Goal: Task Accomplishment & Management: Manage account settings

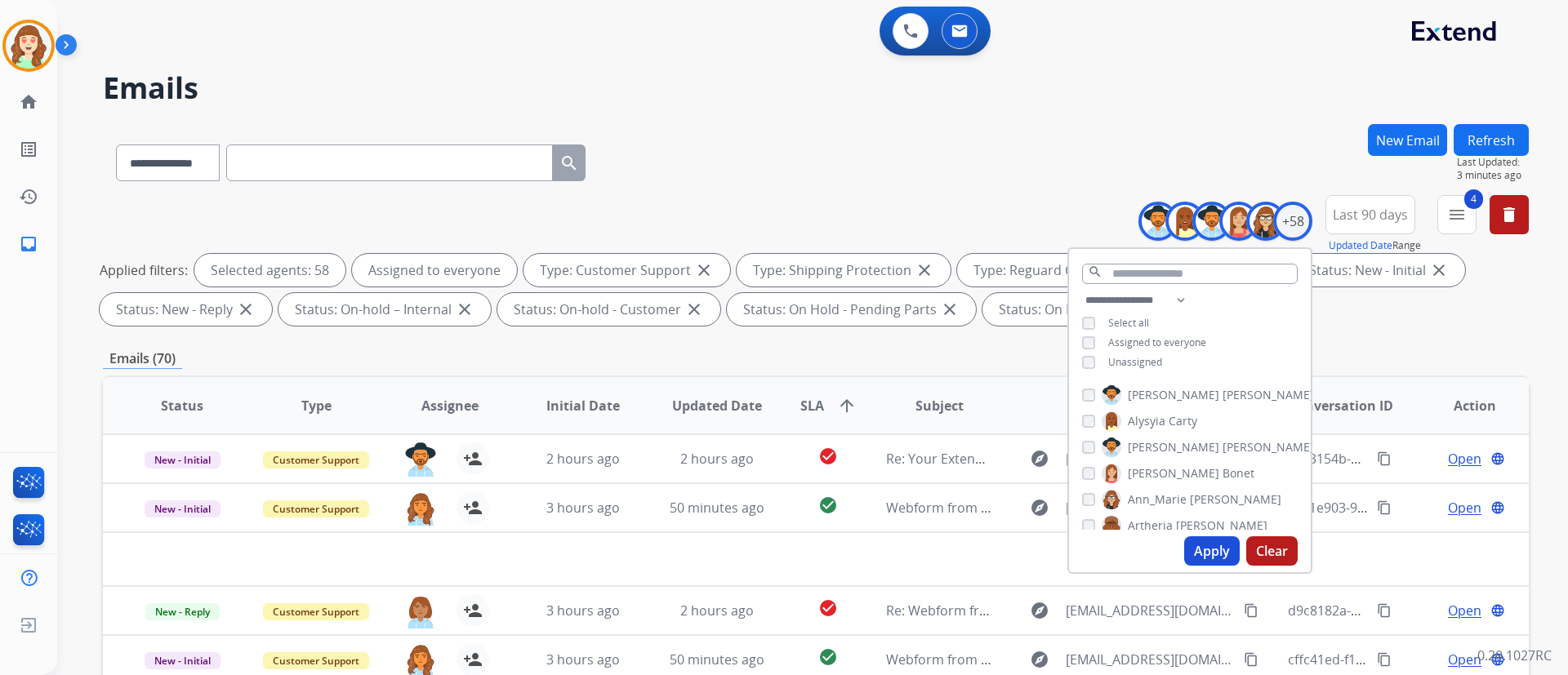
select select "**********"
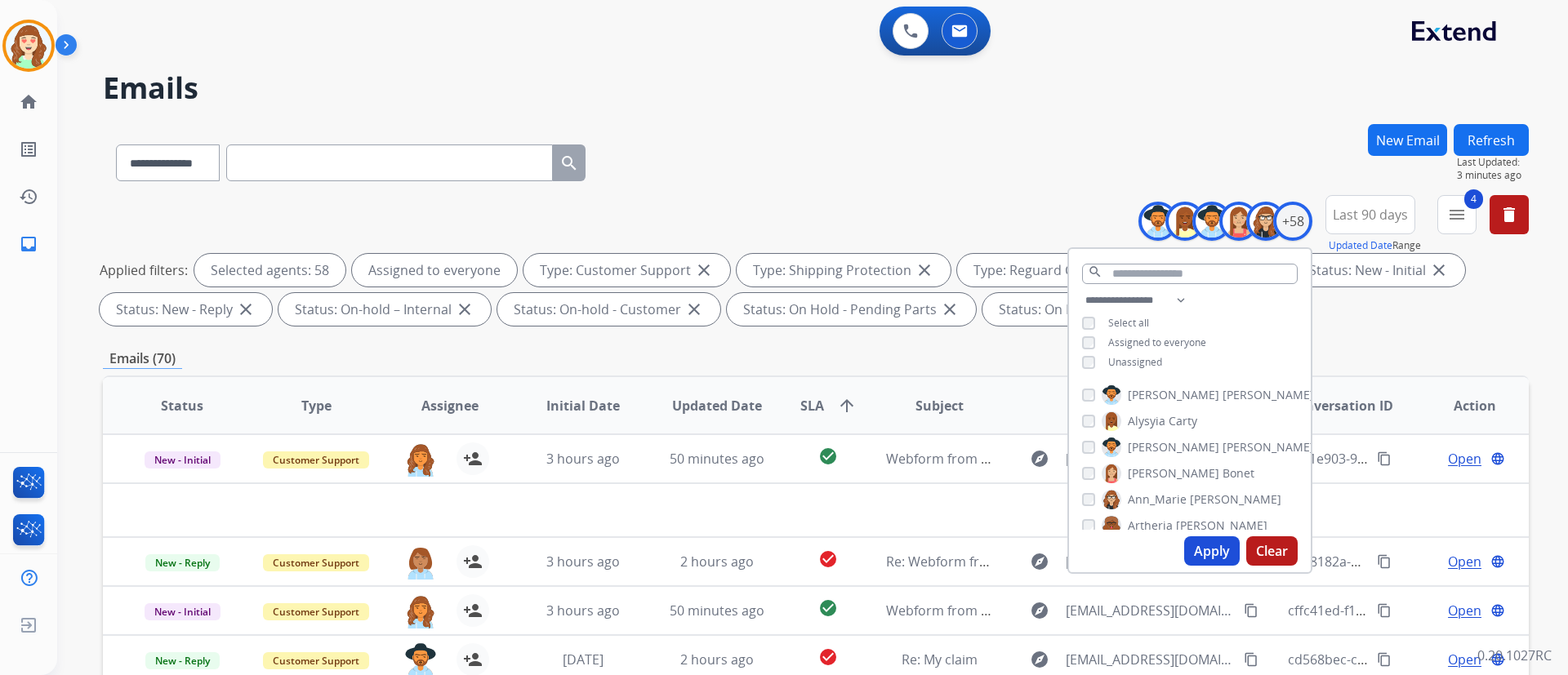
click at [1293, 551] on button "Clear" at bounding box center [1272, 551] width 51 height 30
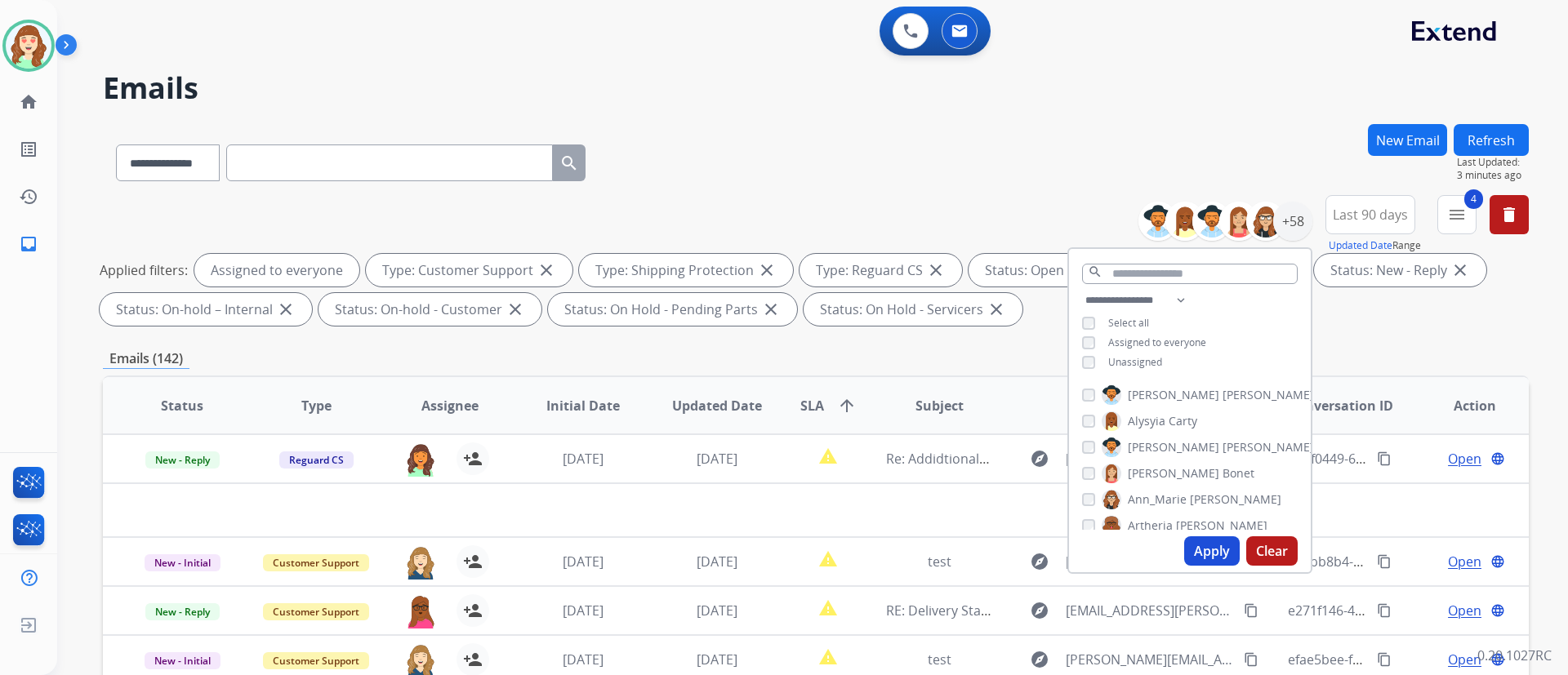
click at [1207, 545] on button "Apply" at bounding box center [1212, 551] width 56 height 30
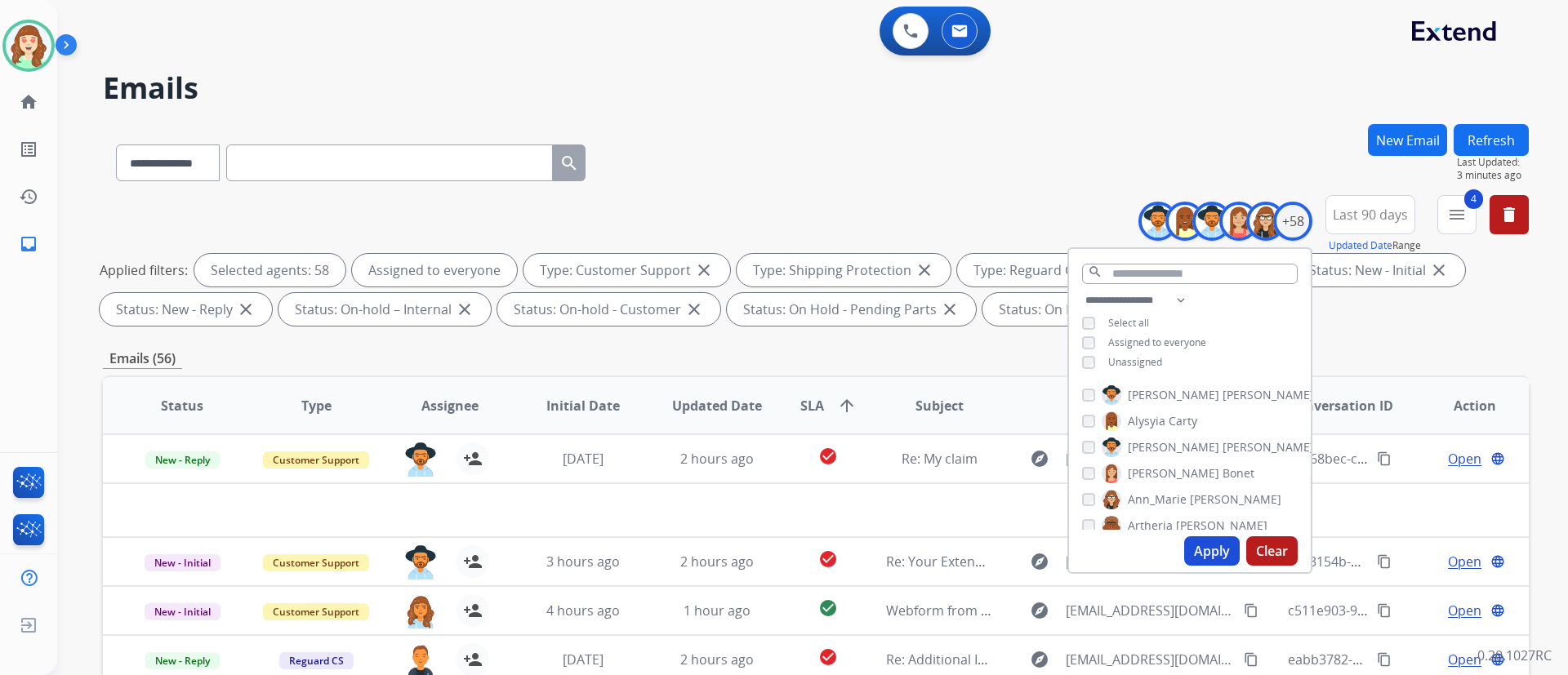
click at [818, 400] on span "SLA arrow_upward" at bounding box center [828, 406] width 56 height 20
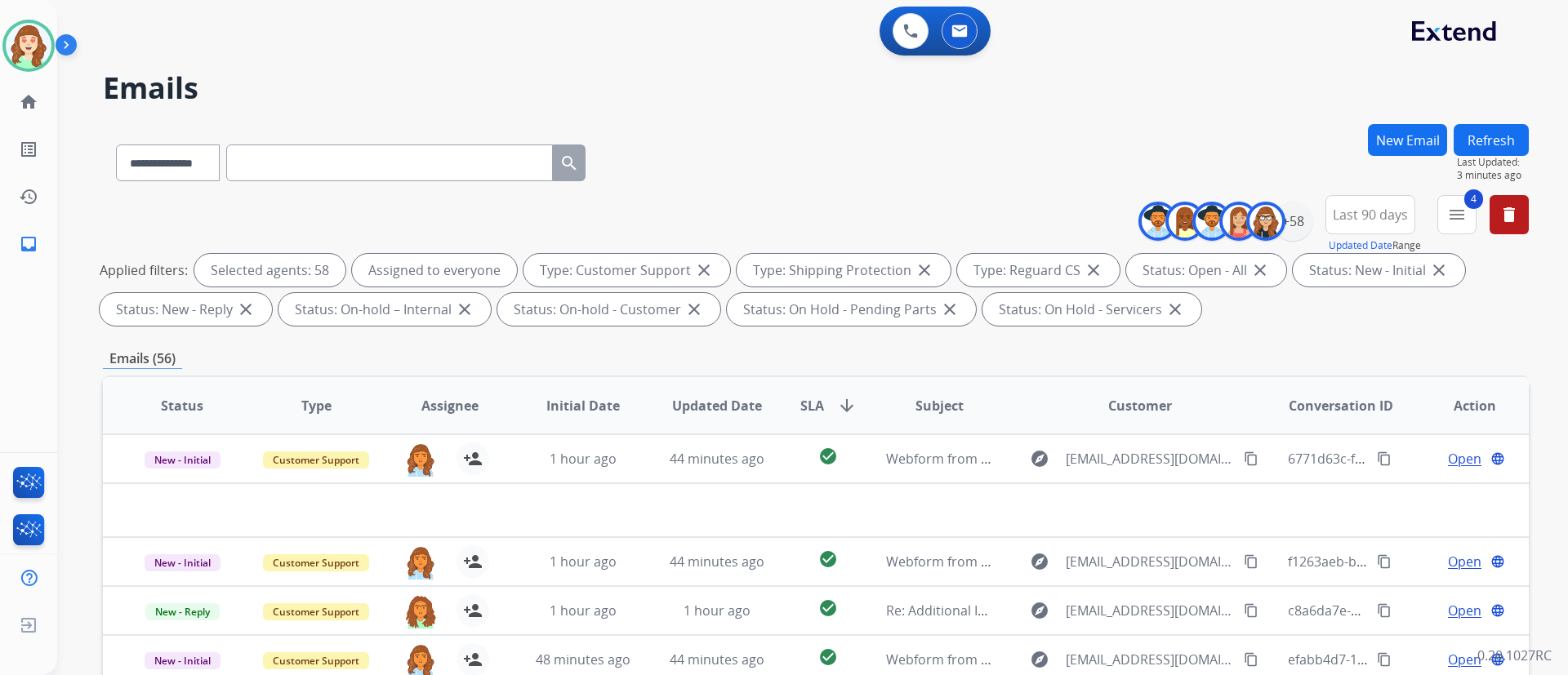
click at [831, 388] on th "SLA arrow_downward" at bounding box center [815, 406] width 89 height 57
click at [814, 409] on span "SLA" at bounding box center [812, 406] width 23 height 20
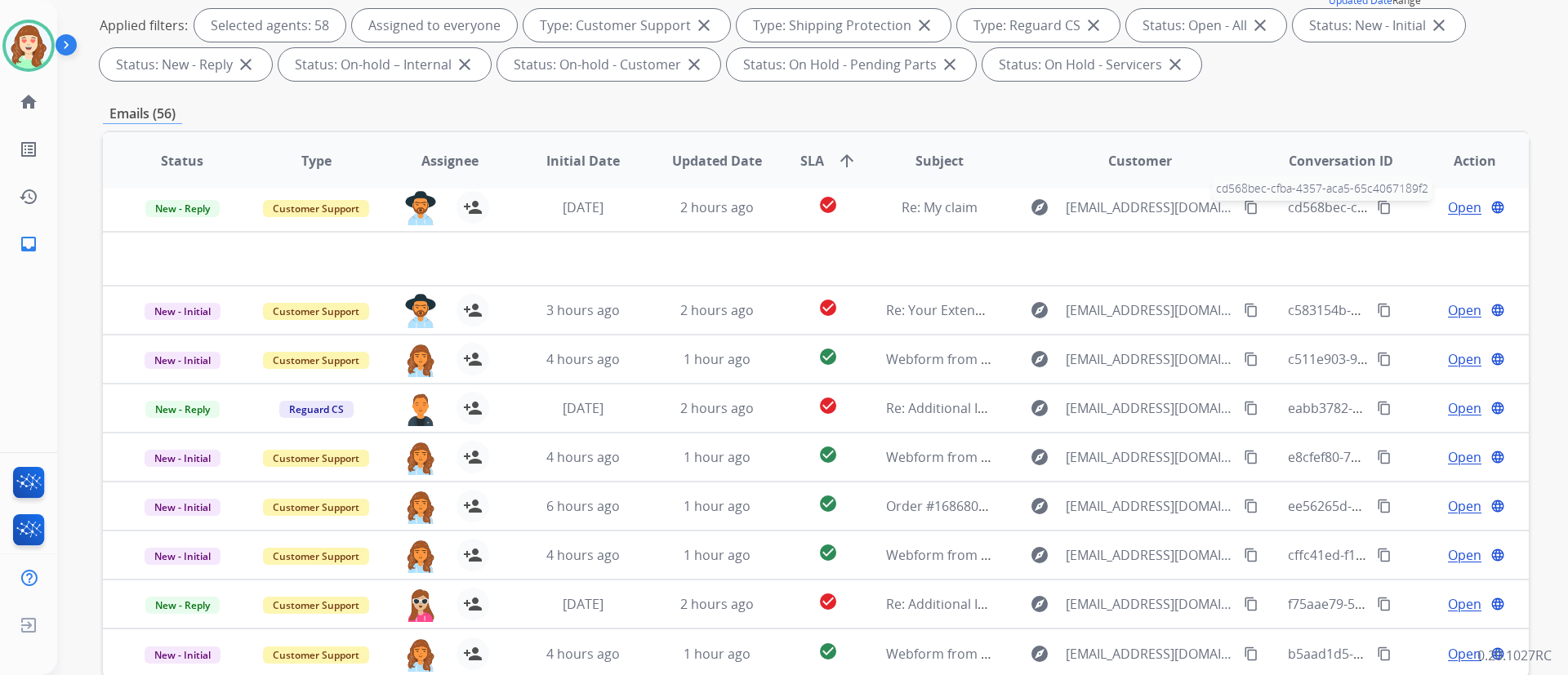
scroll to position [294, 0]
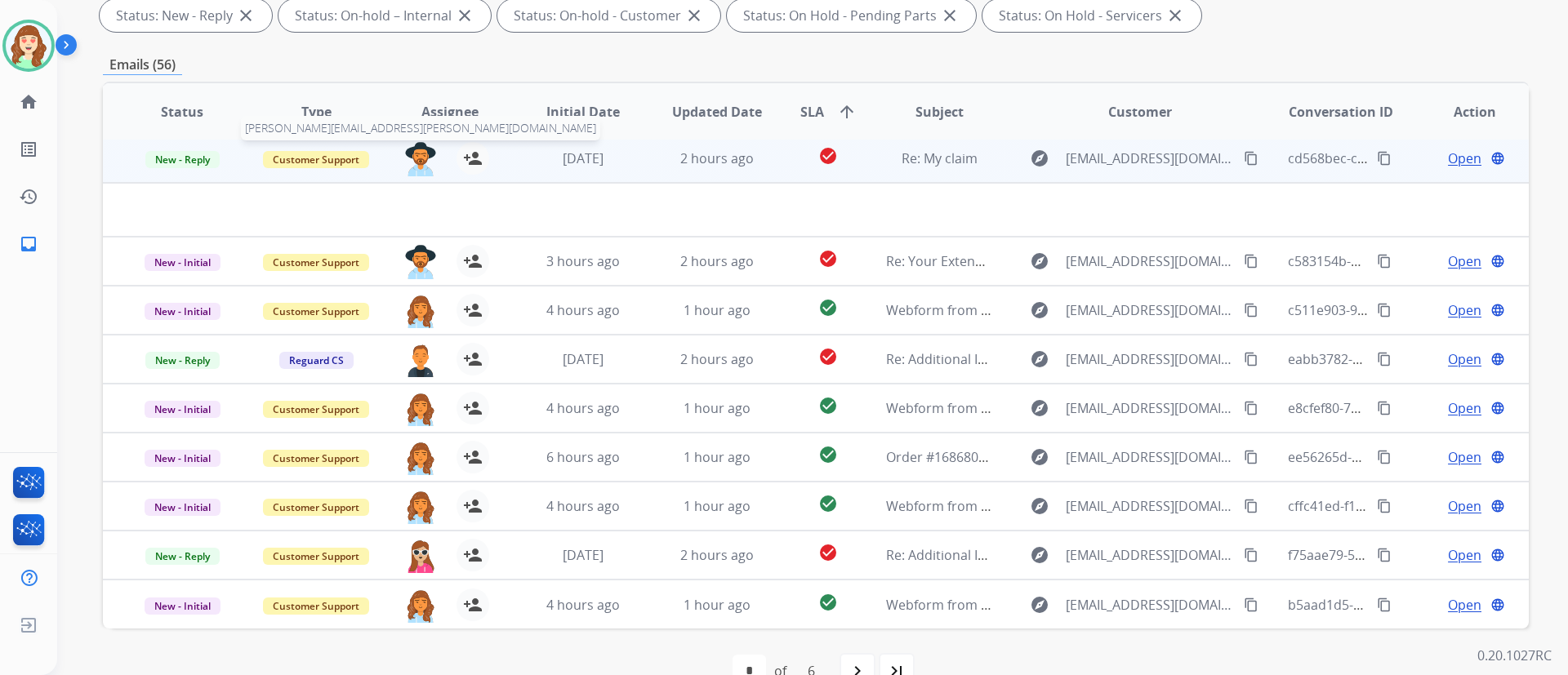
click at [407, 153] on img at bounding box center [420, 159] width 32 height 34
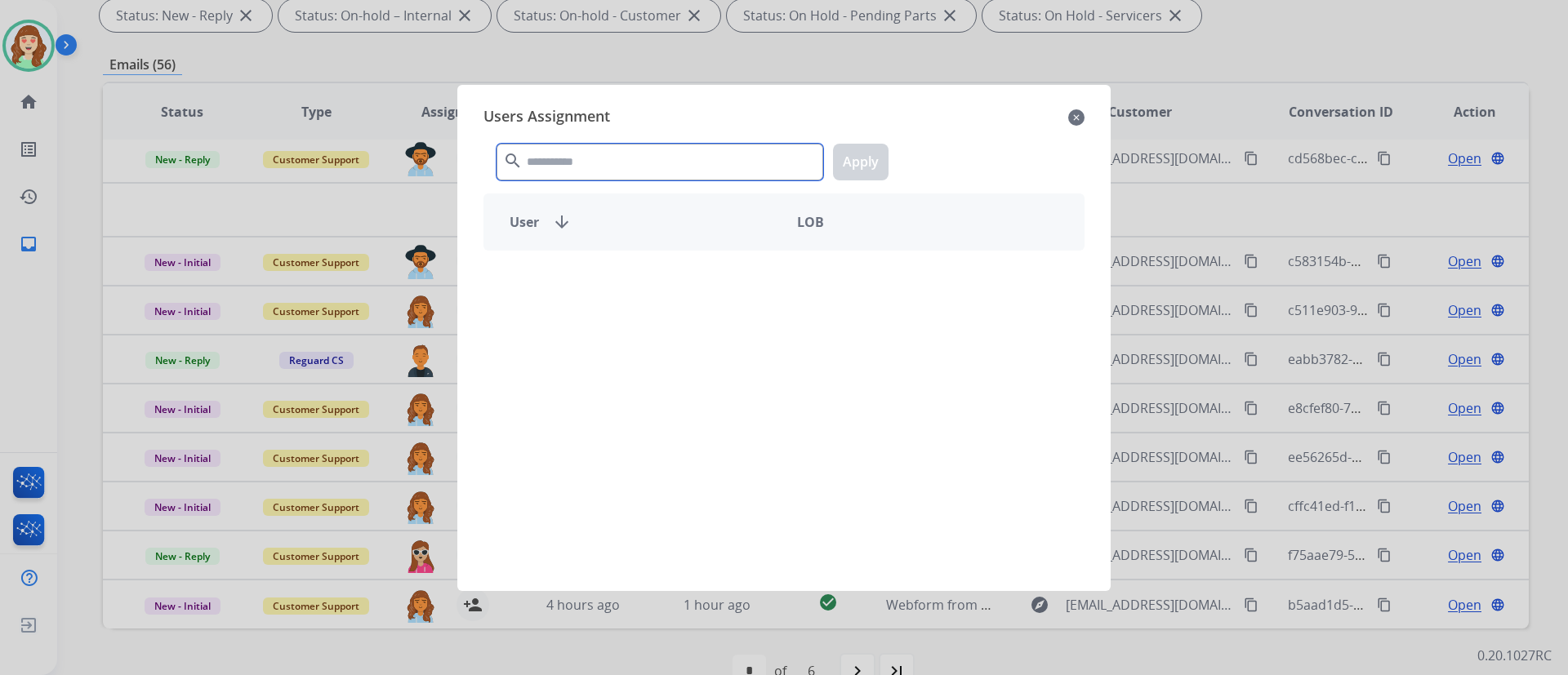
click at [643, 157] on input "text" at bounding box center [660, 162] width 327 height 37
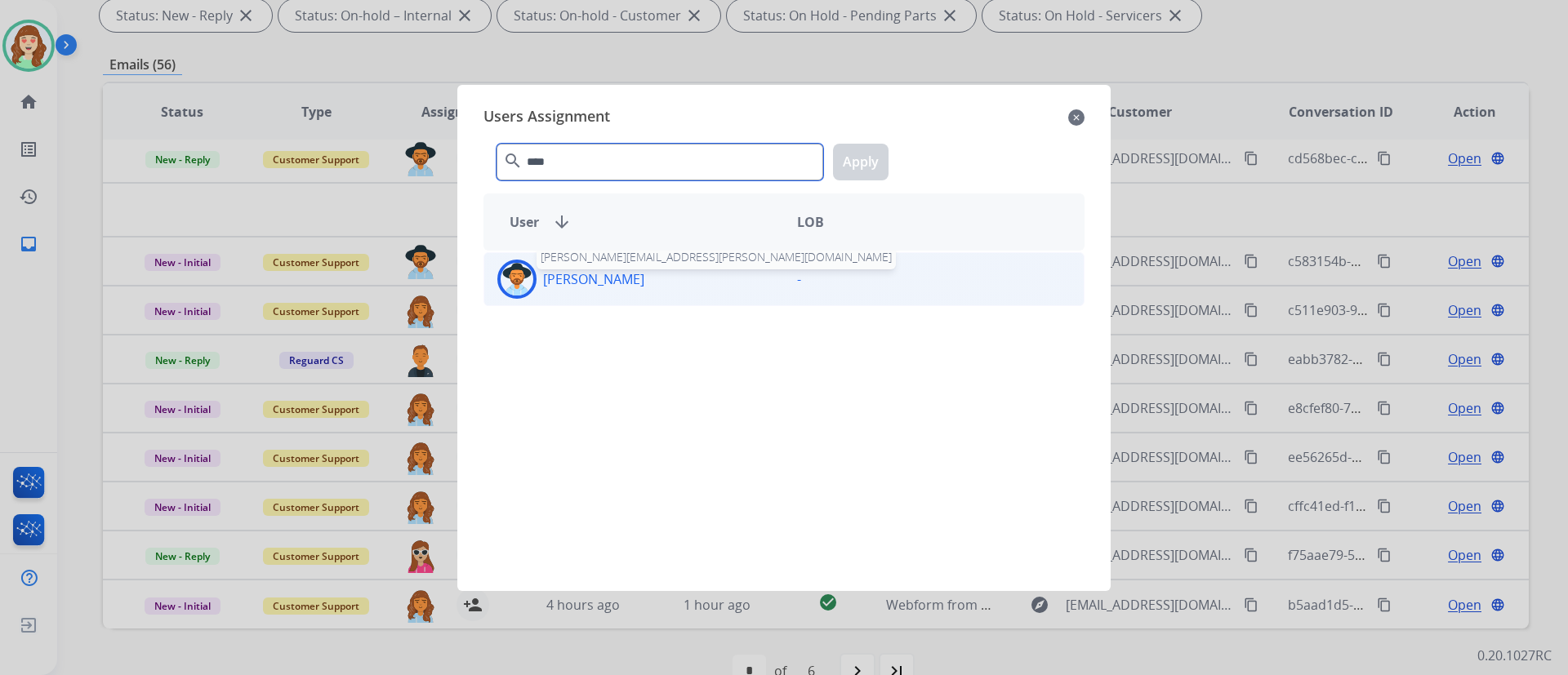
type input "****"
click at [607, 270] on p "[PERSON_NAME]" at bounding box center [594, 279] width 101 height 20
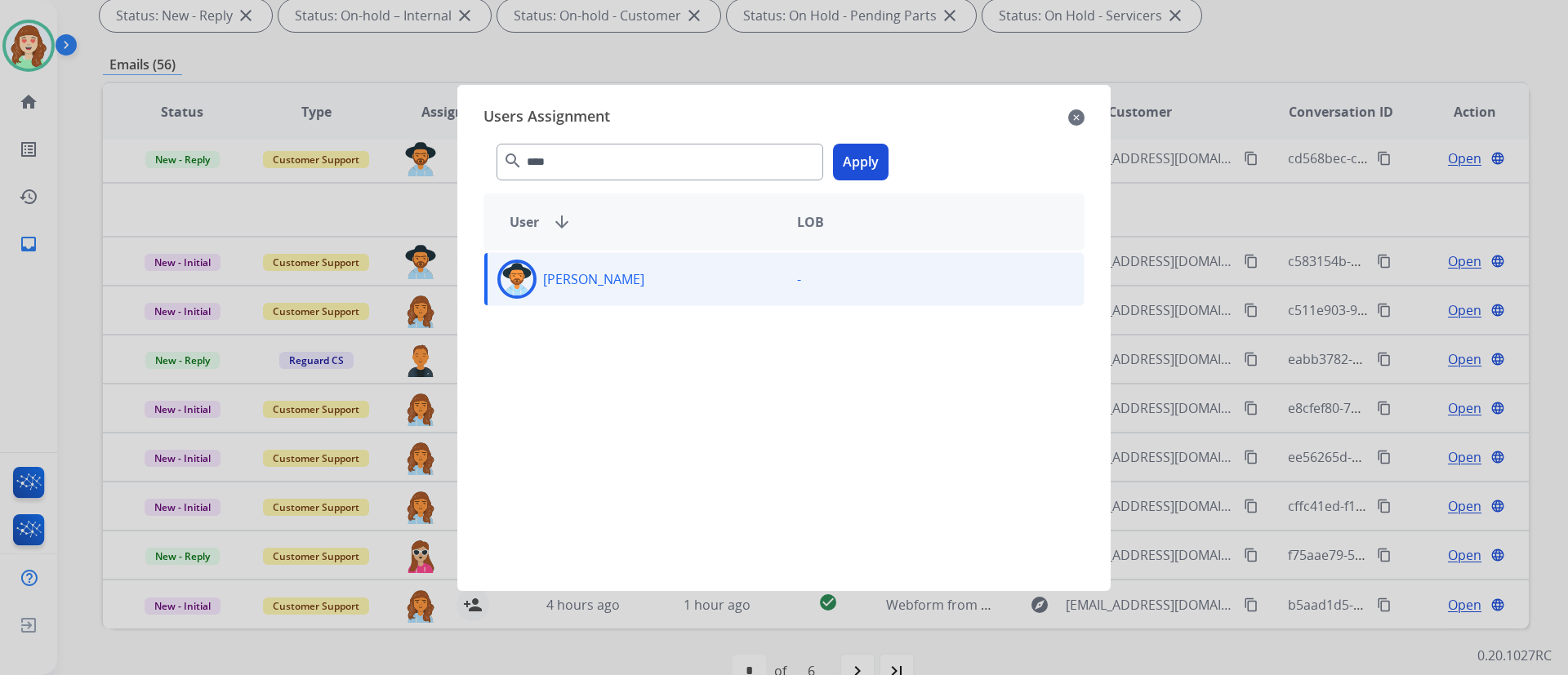
click at [853, 162] on button "Apply" at bounding box center [861, 162] width 56 height 37
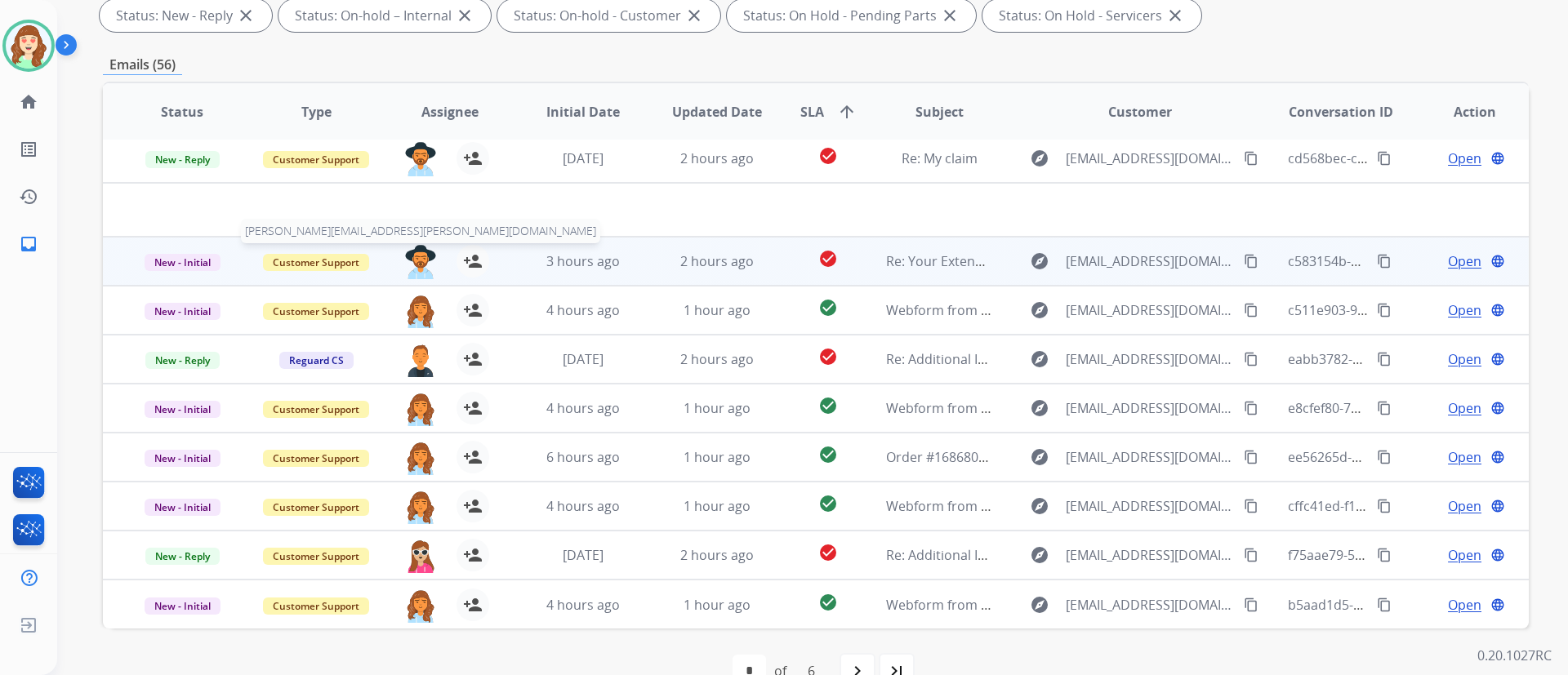
click at [418, 262] on img at bounding box center [420, 262] width 32 height 34
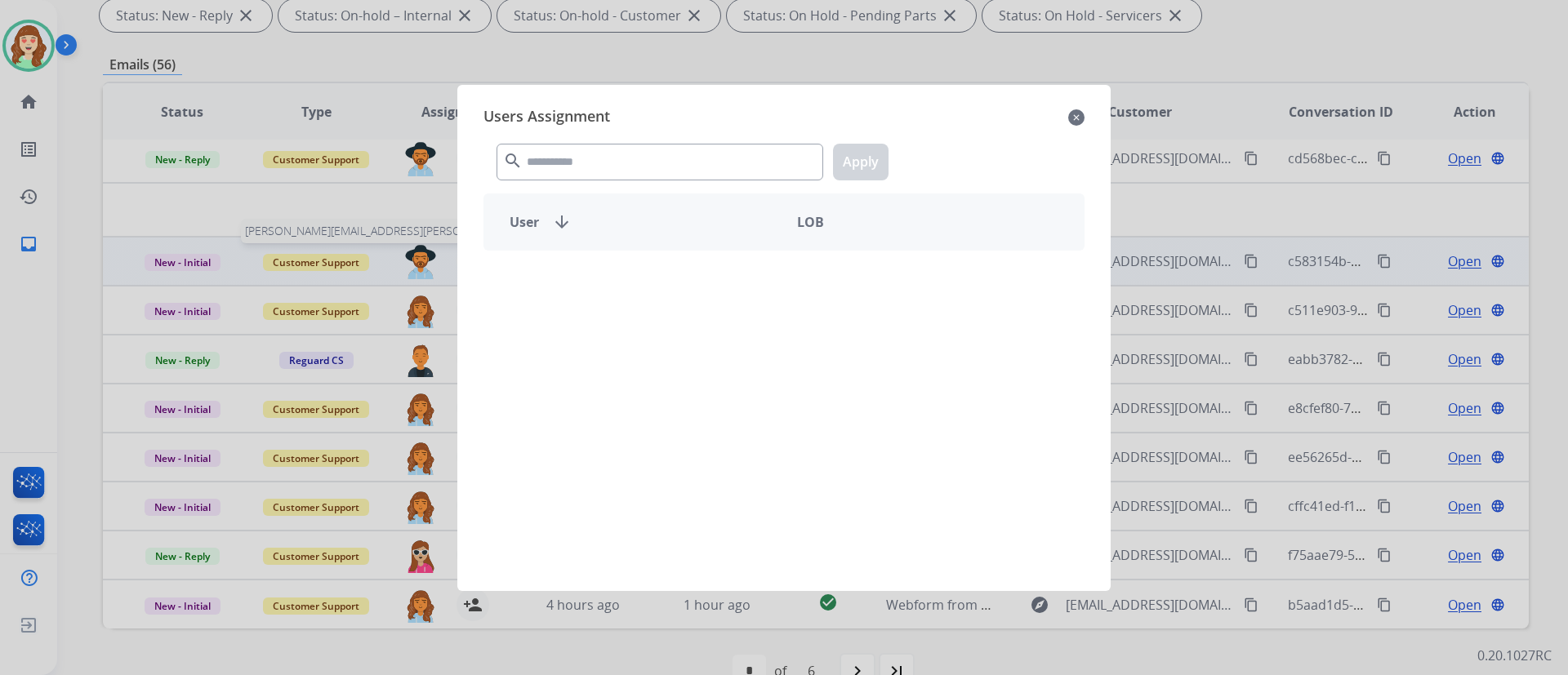
click at [635, 152] on input "text" at bounding box center [660, 162] width 327 height 37
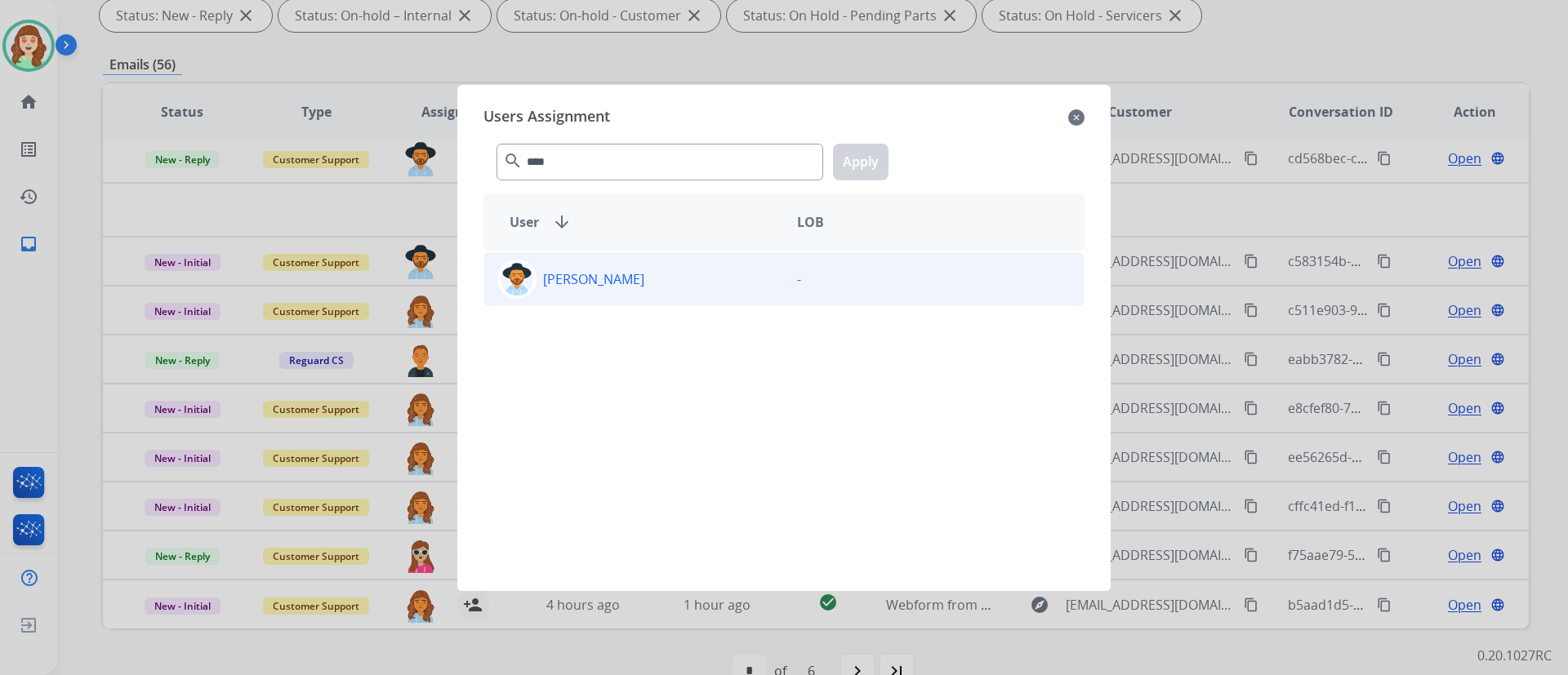
type input "****"
click at [605, 278] on p "[PERSON_NAME]" at bounding box center [594, 279] width 101 height 20
click at [871, 154] on button "Apply" at bounding box center [861, 162] width 56 height 37
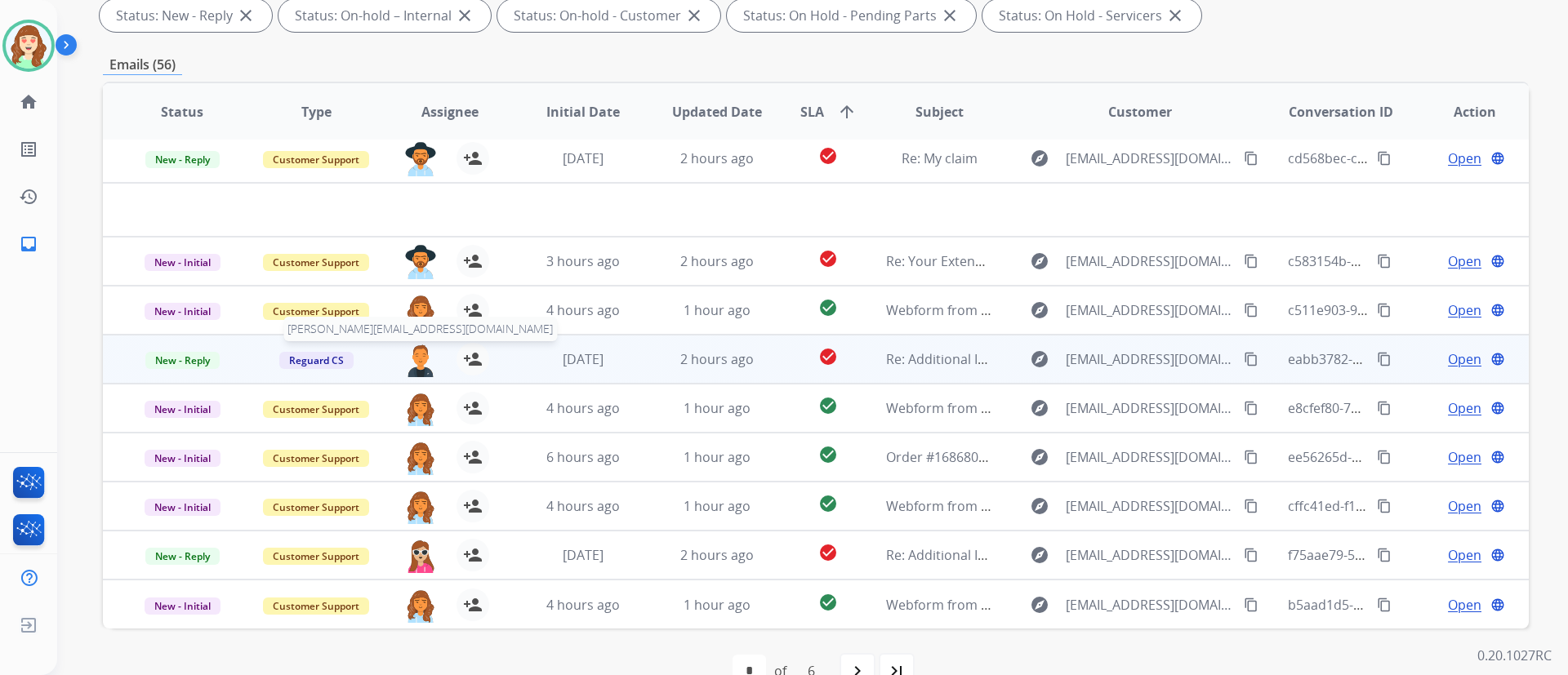
click at [416, 357] on img at bounding box center [420, 360] width 32 height 34
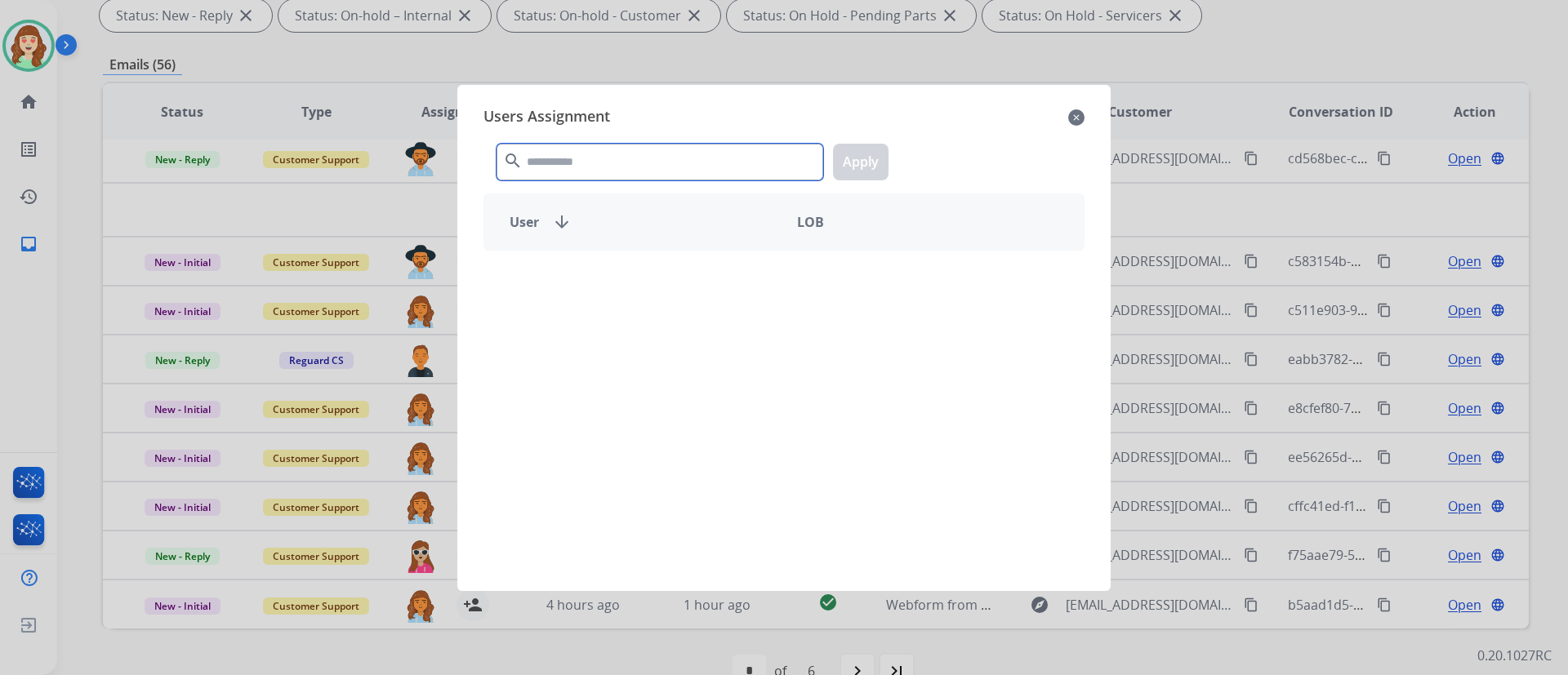
click at [597, 151] on input "text" at bounding box center [660, 162] width 327 height 37
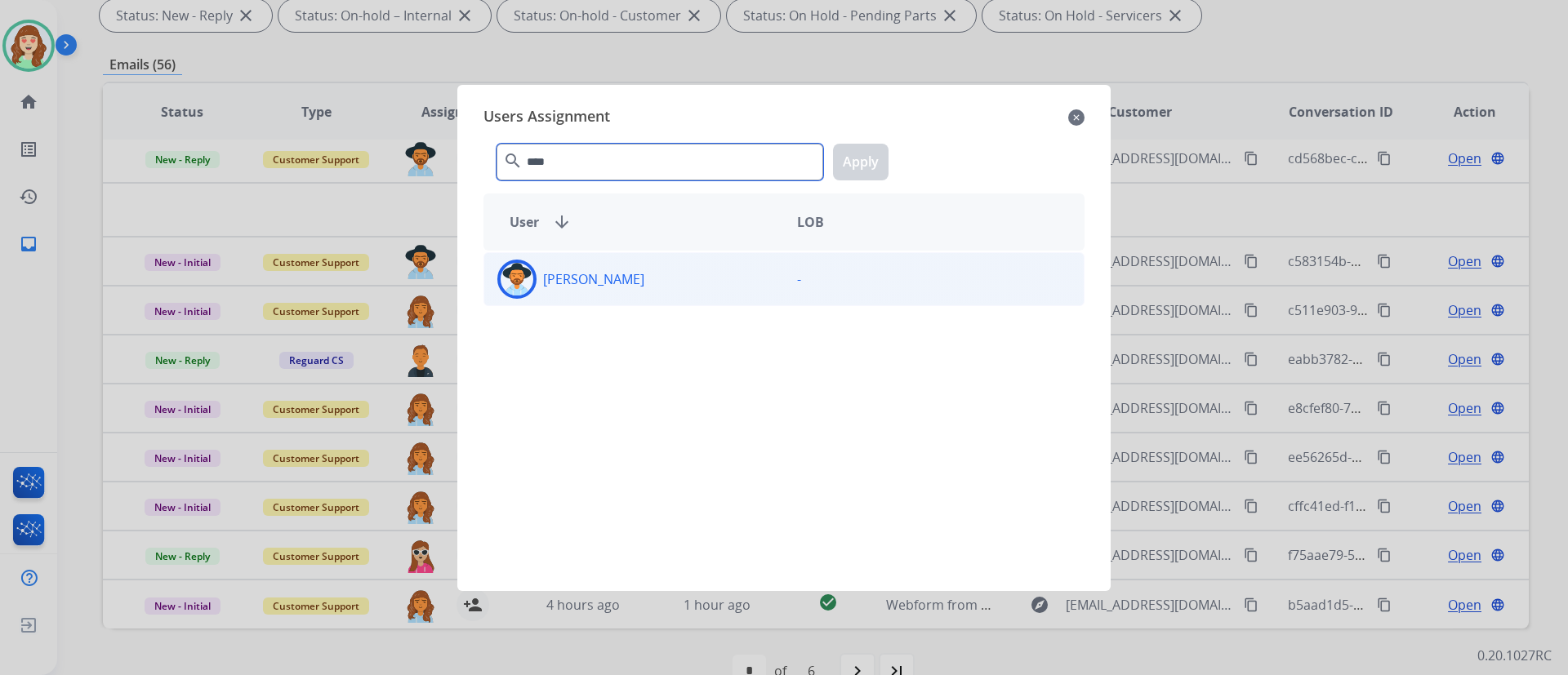
type input "****"
click at [622, 263] on div "[PERSON_NAME]" at bounding box center [634, 279] width 300 height 39
click at [874, 163] on button "Apply" at bounding box center [861, 162] width 56 height 37
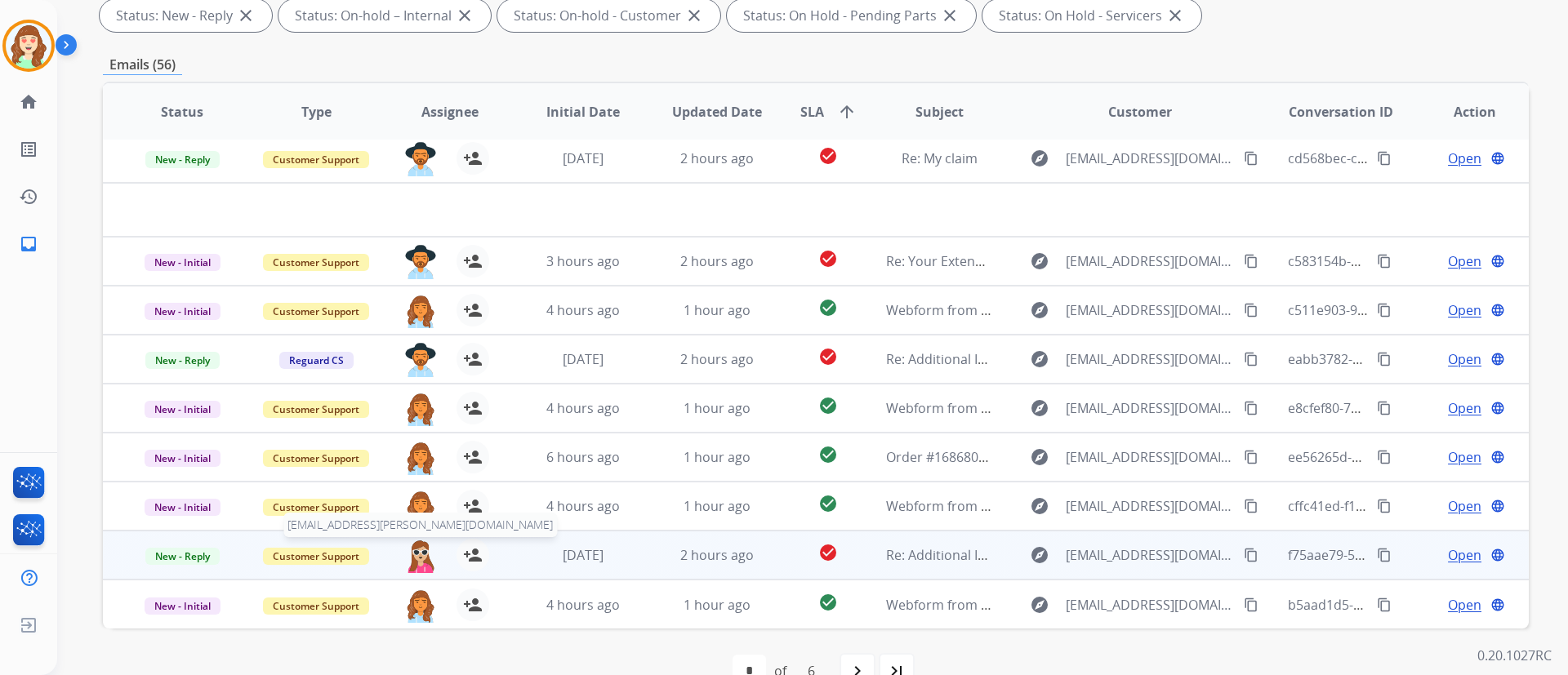
click at [416, 554] on img at bounding box center [420, 556] width 32 height 34
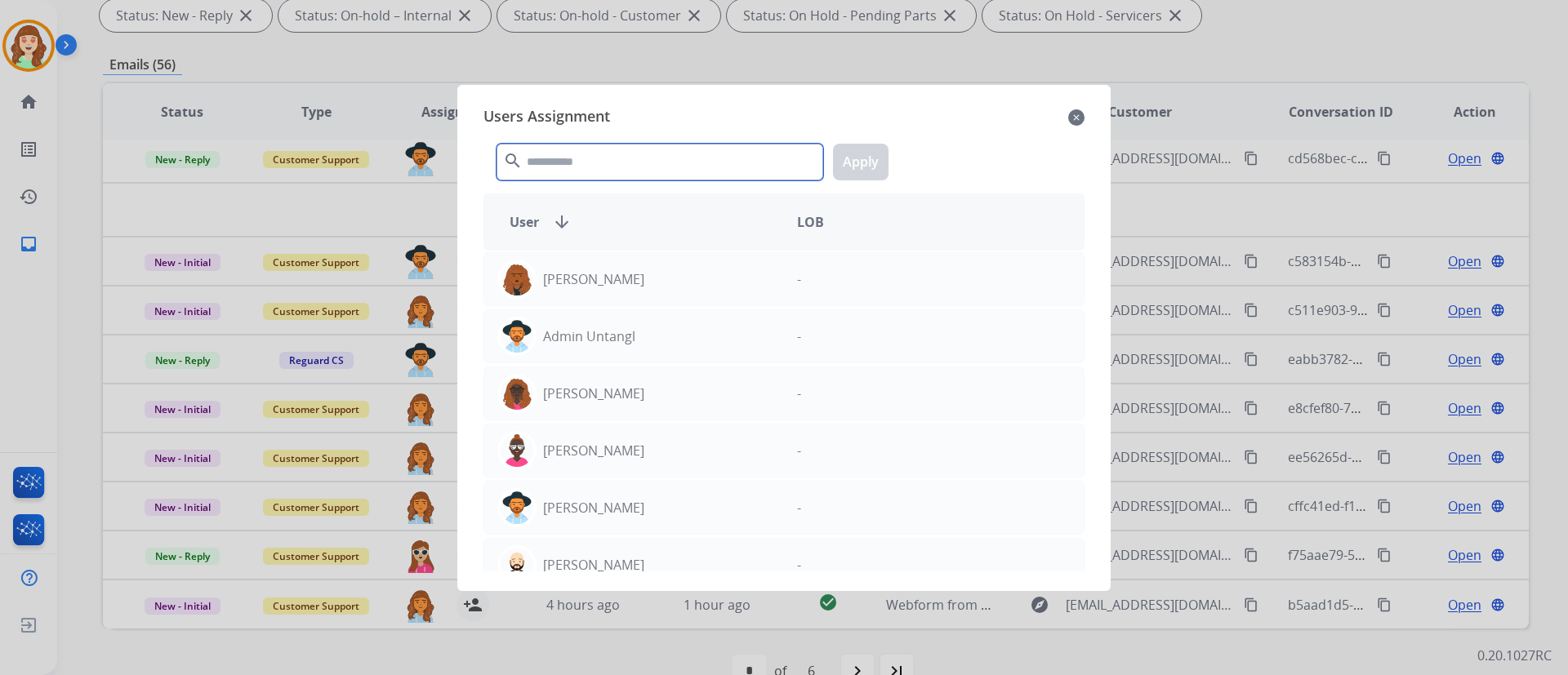
click at [609, 160] on input "text" at bounding box center [660, 162] width 327 height 37
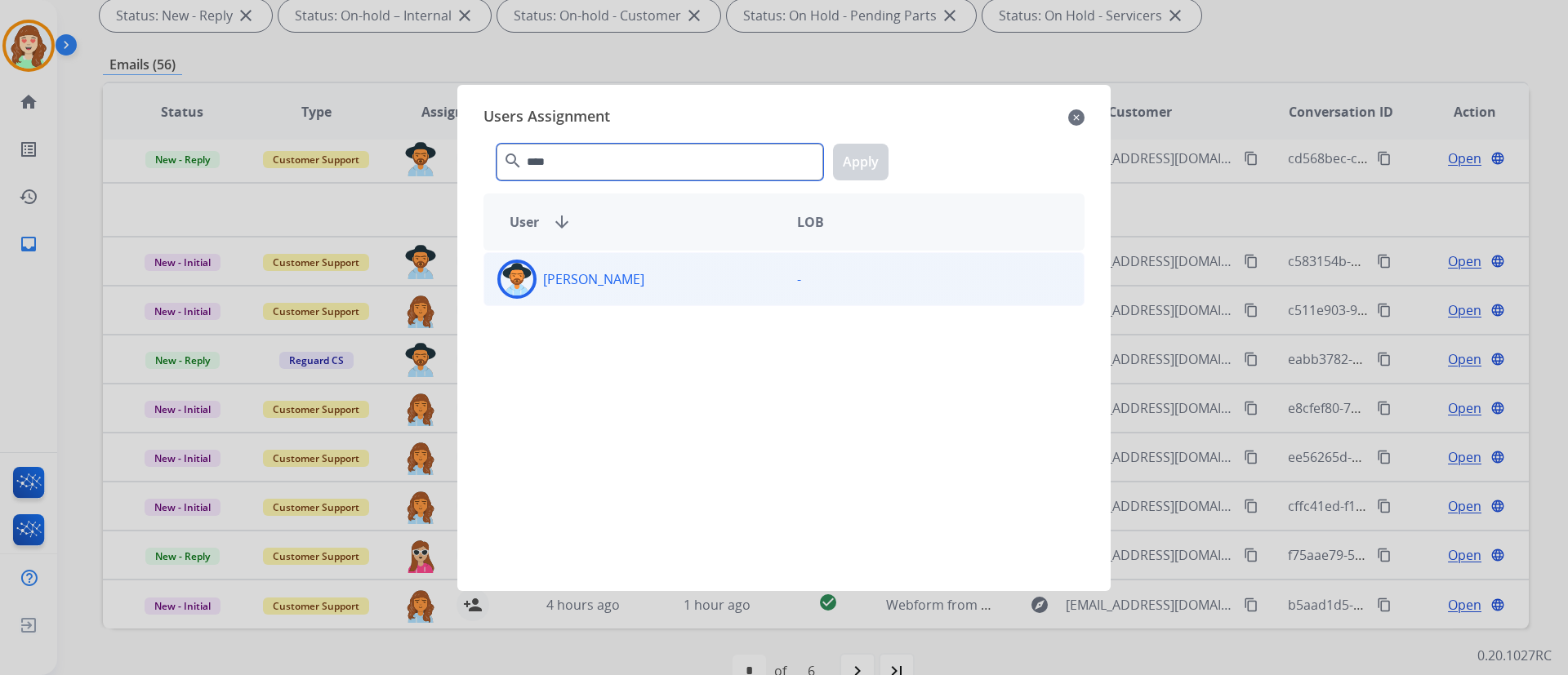
type input "****"
click at [655, 281] on div "[PERSON_NAME]" at bounding box center [634, 279] width 300 height 39
click at [866, 168] on button "Apply" at bounding box center [861, 162] width 56 height 37
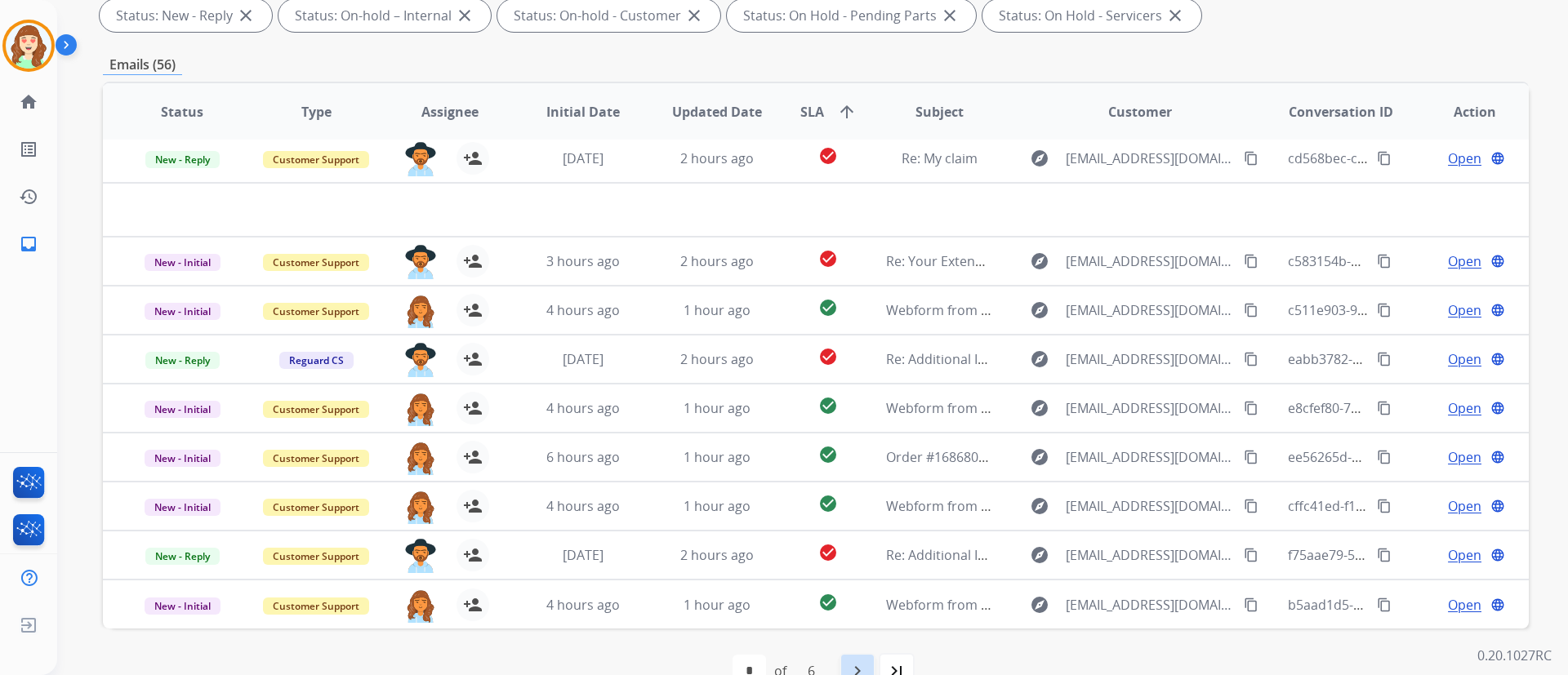
click at [844, 662] on div "navigate_next" at bounding box center [858, 671] width 36 height 36
select select "*"
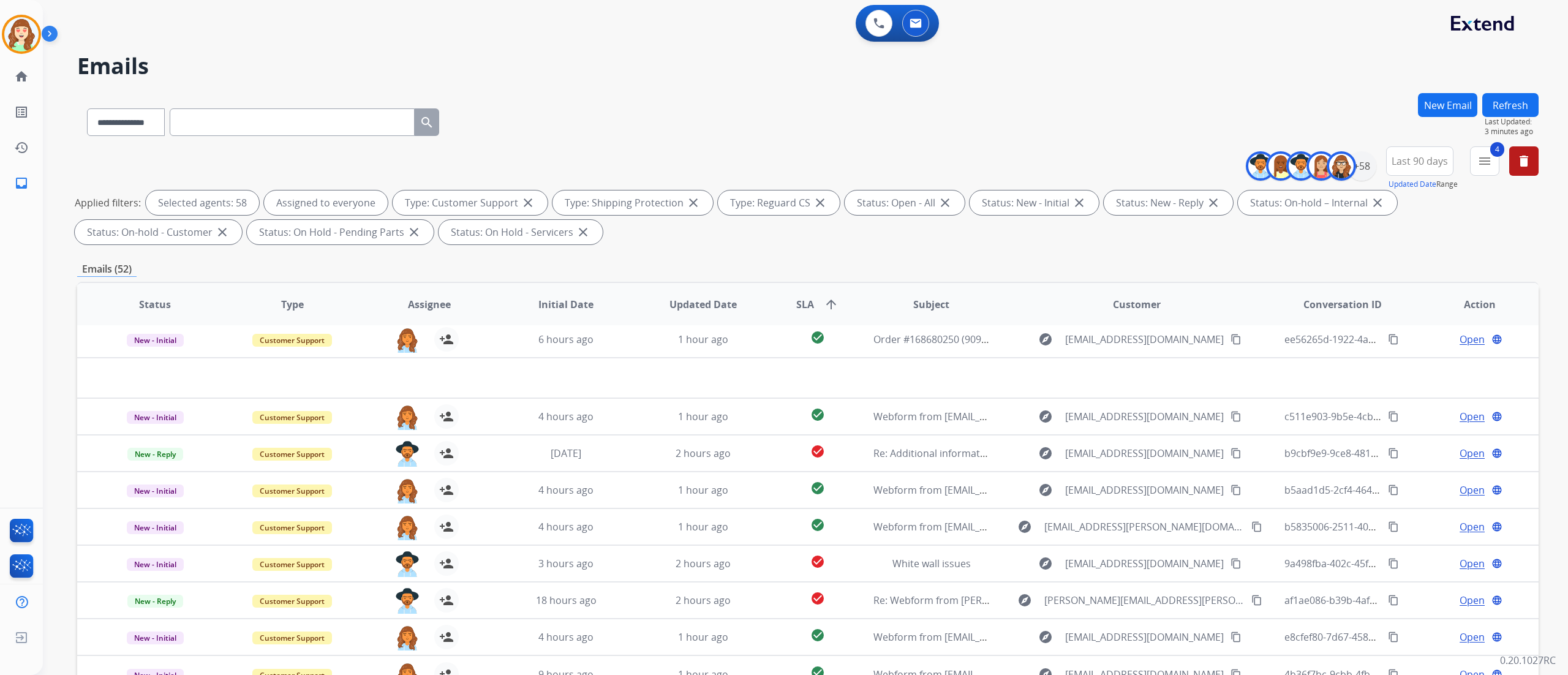
scroll to position [40, 0]
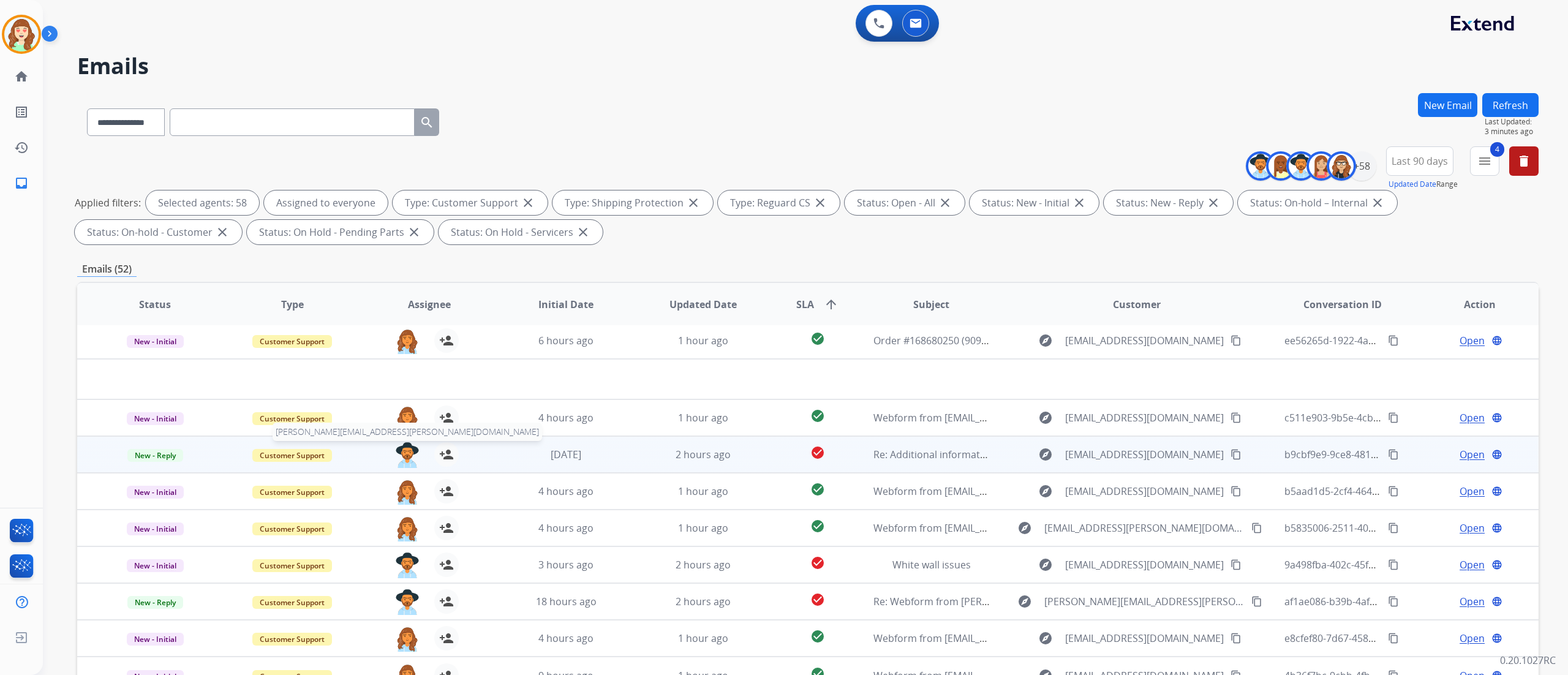
drag, startPoint x: 1091, startPoint y: 1, endPoint x: 402, endPoint y: 455, distance: 825.1
click at [402, 455] on img at bounding box center [407, 455] width 24 height 26
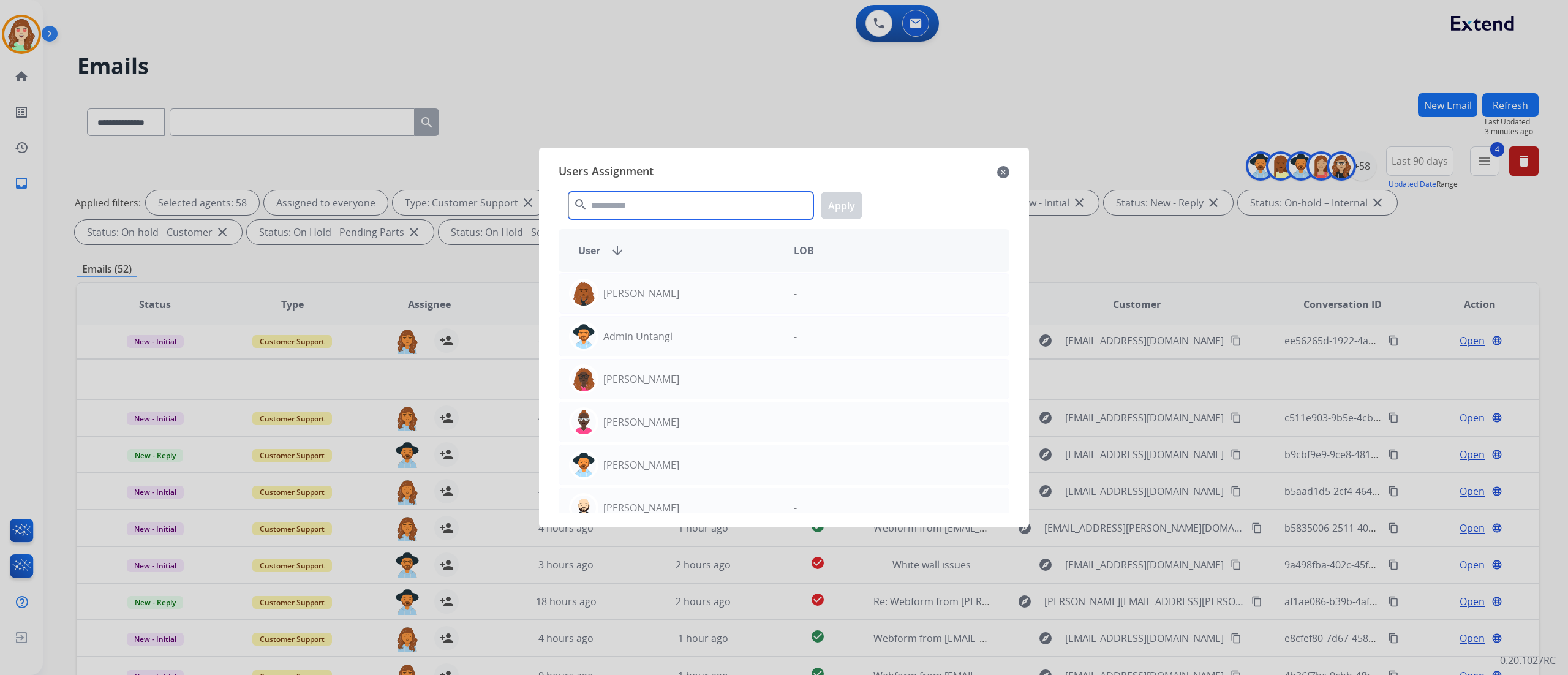
click at [692, 203] on input "text" at bounding box center [690, 205] width 245 height 28
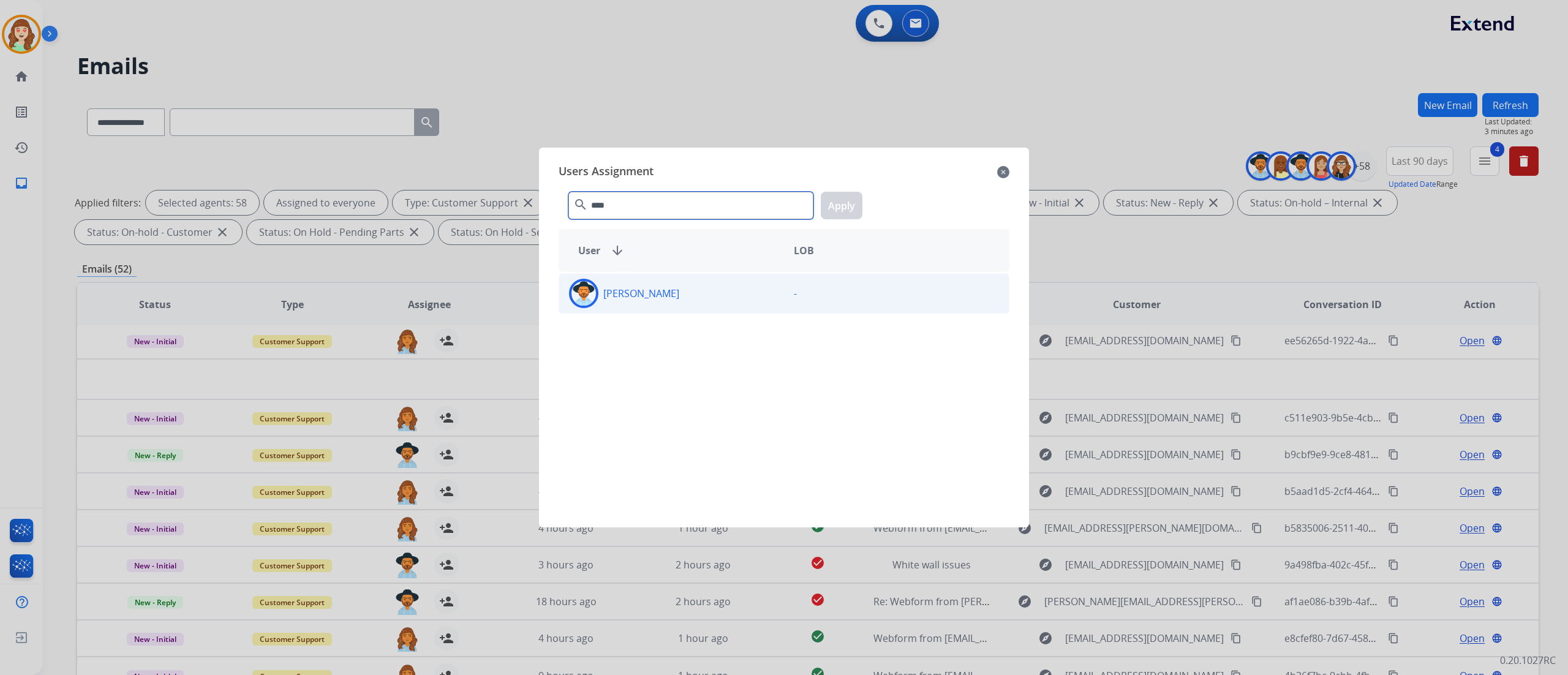
type input "****"
click at [659, 284] on div "[PERSON_NAME]" at bounding box center [672, 294] width 225 height 30
click at [840, 205] on button "Apply" at bounding box center [841, 205] width 42 height 28
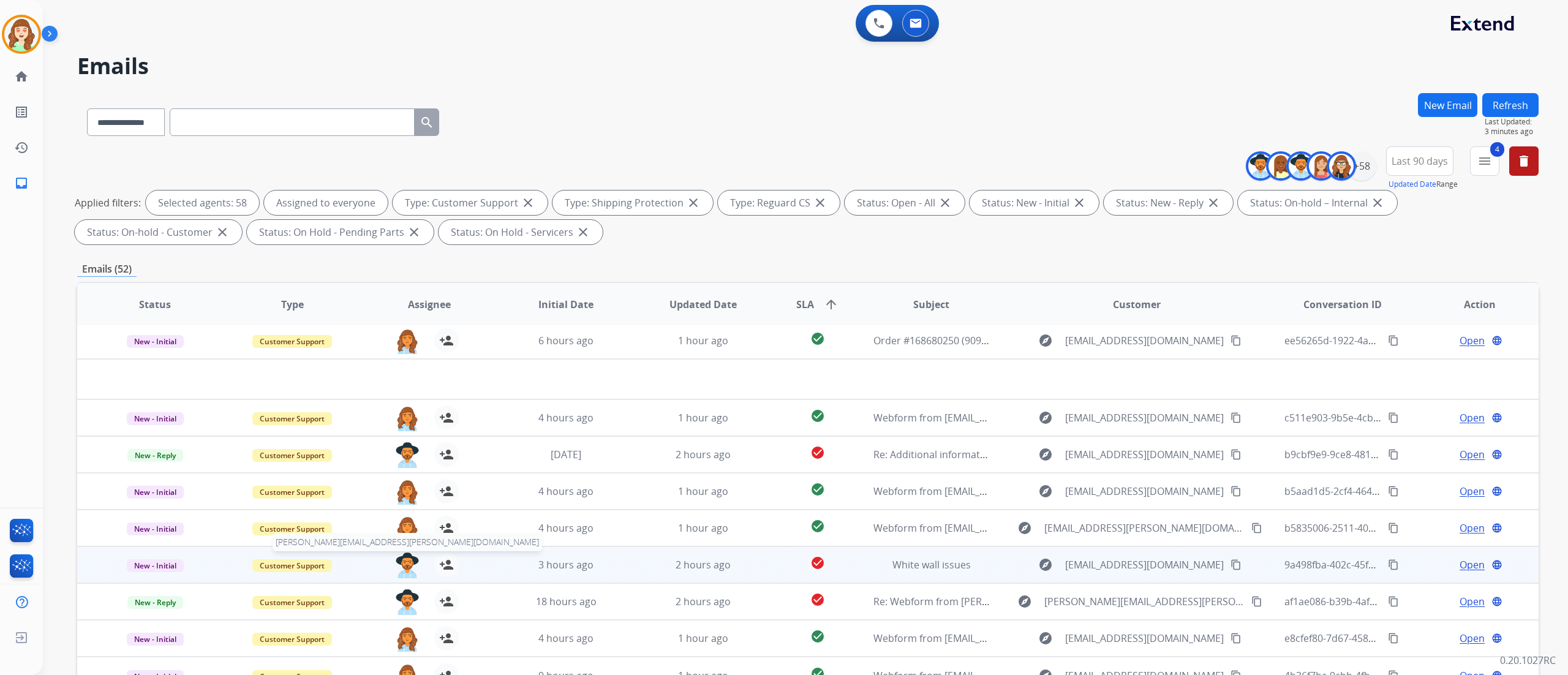
click at [410, 506] on img at bounding box center [407, 566] width 24 height 26
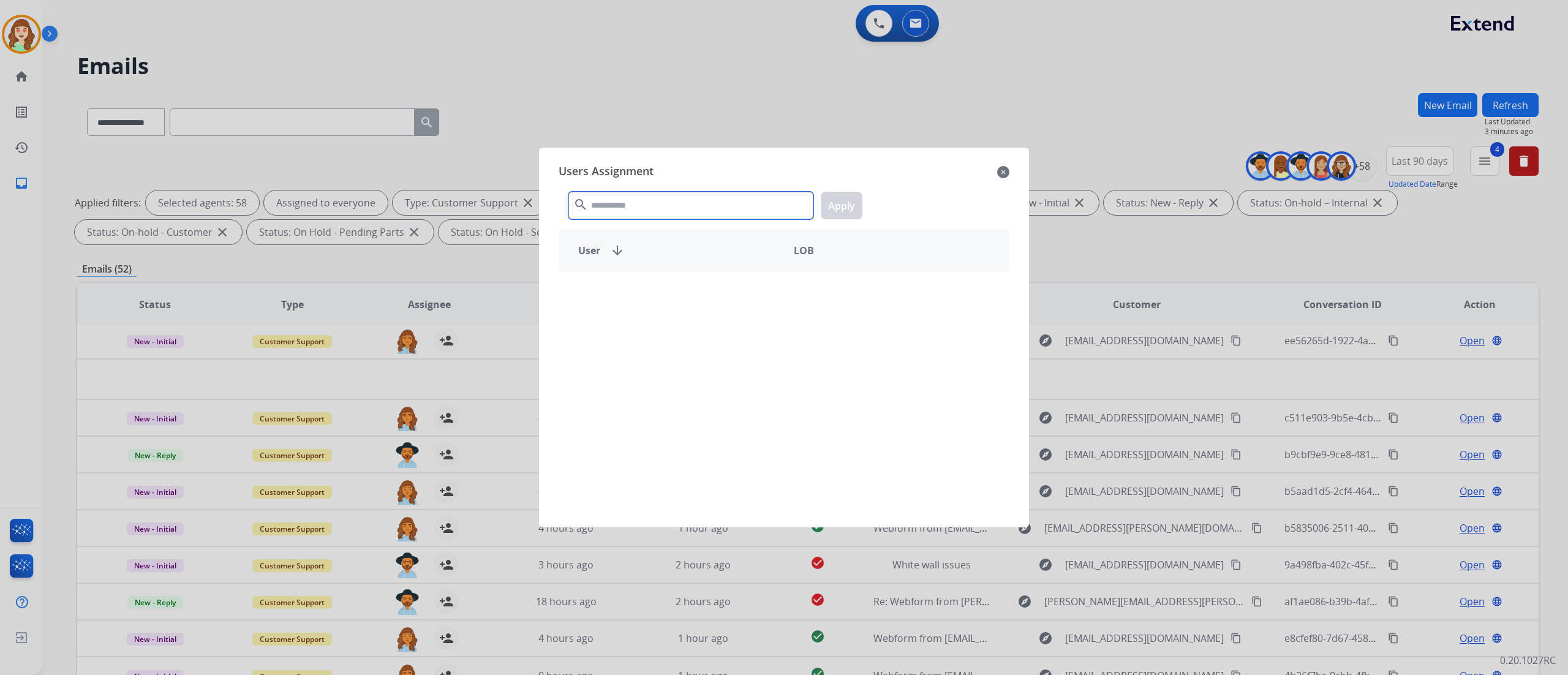
click at [593, 201] on input "text" at bounding box center [690, 205] width 245 height 28
type input "****"
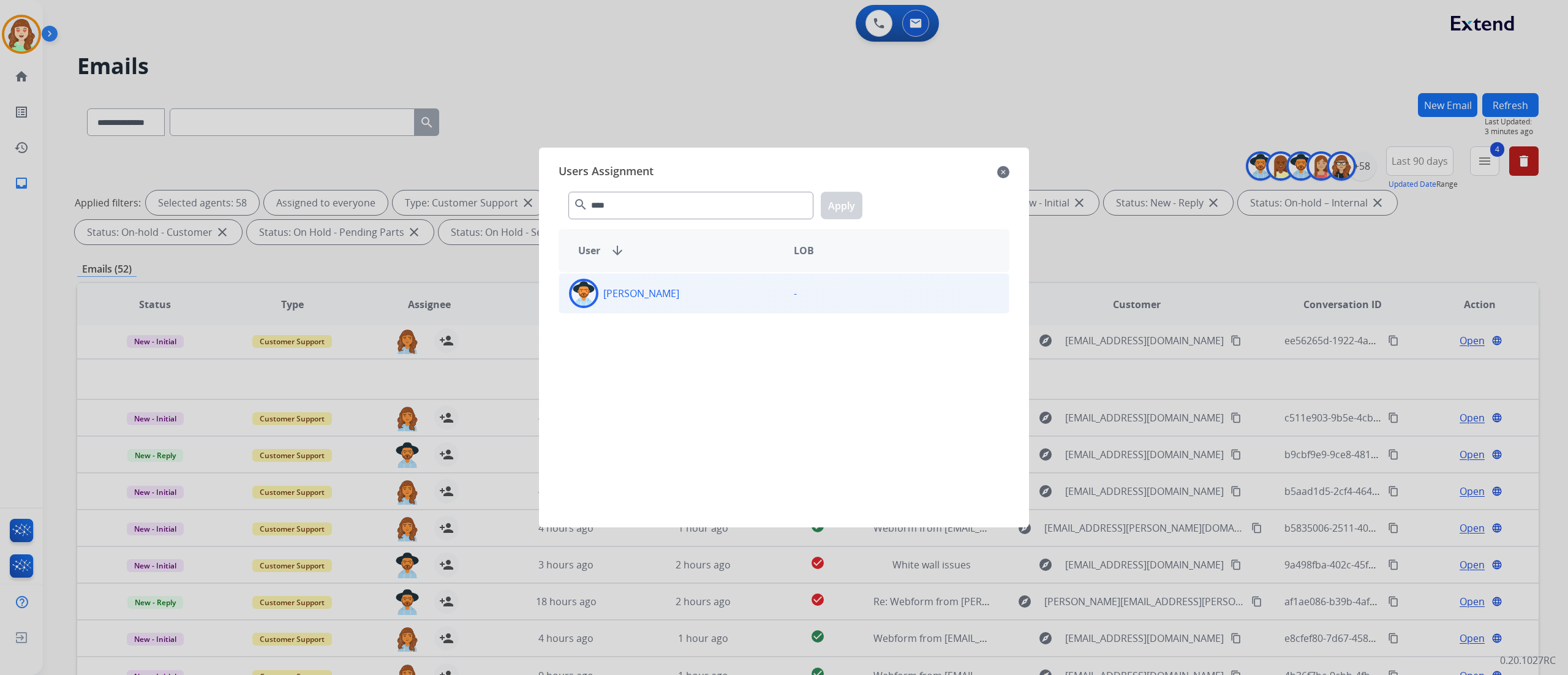
click at [692, 291] on div "[PERSON_NAME]" at bounding box center [672, 294] width 225 height 30
click at [845, 193] on button "Apply" at bounding box center [841, 205] width 42 height 28
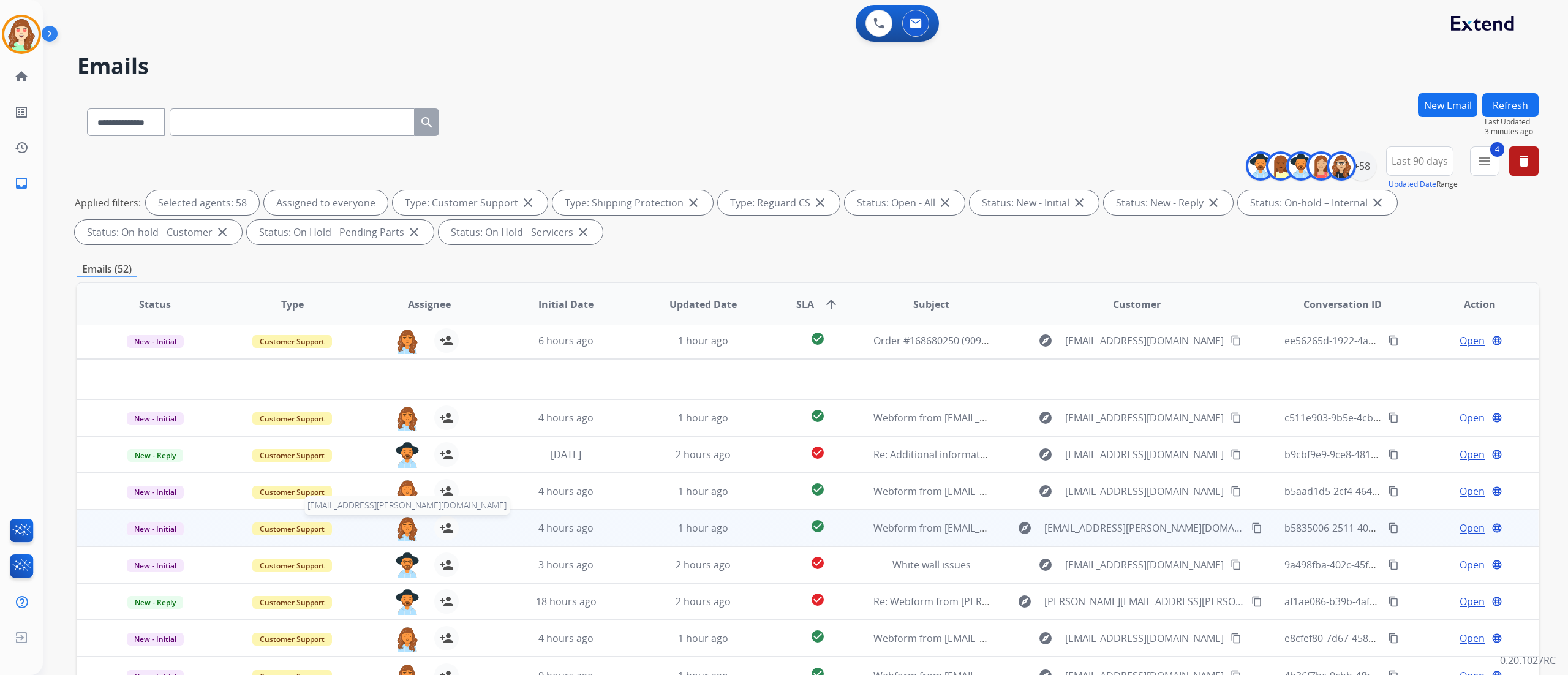
click at [400, 506] on img at bounding box center [407, 529] width 24 height 26
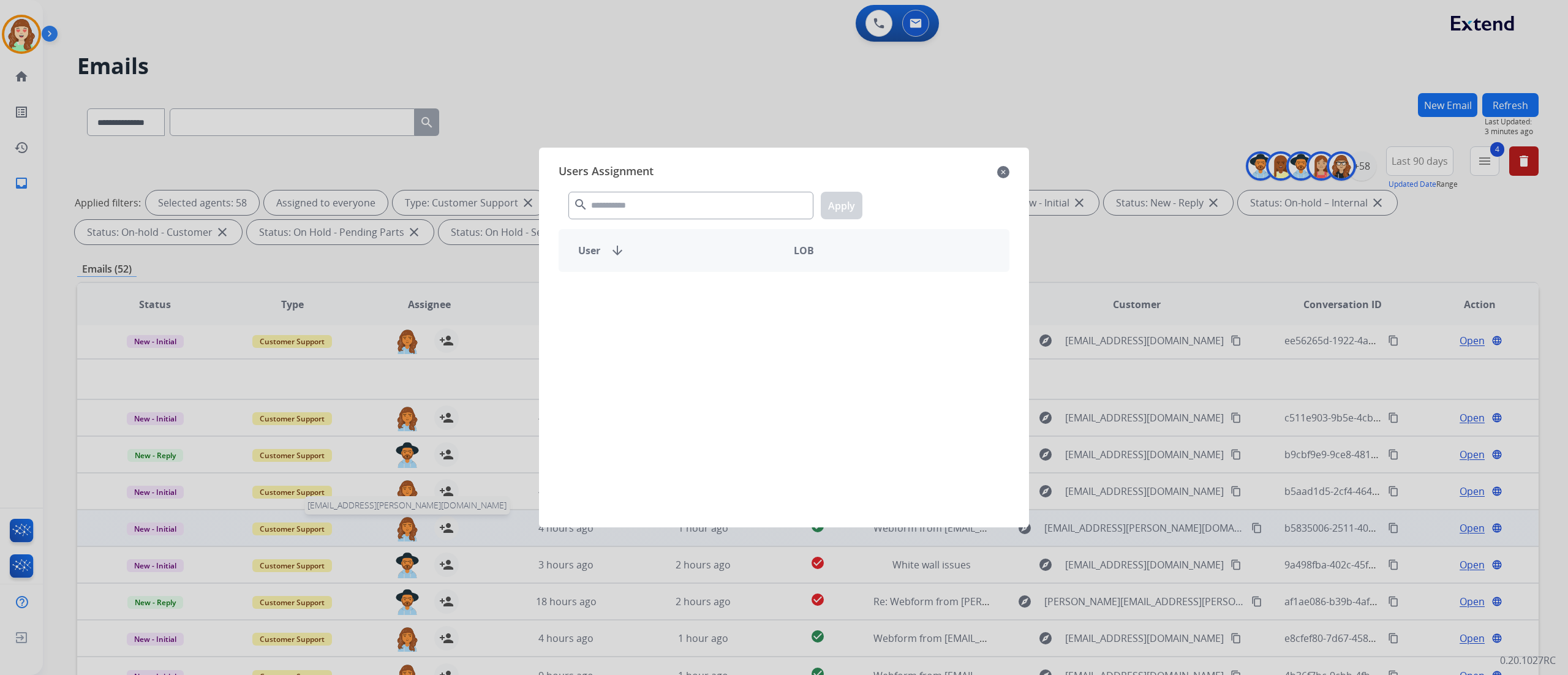
click at [405, 506] on div at bounding box center [784, 337] width 1568 height 675
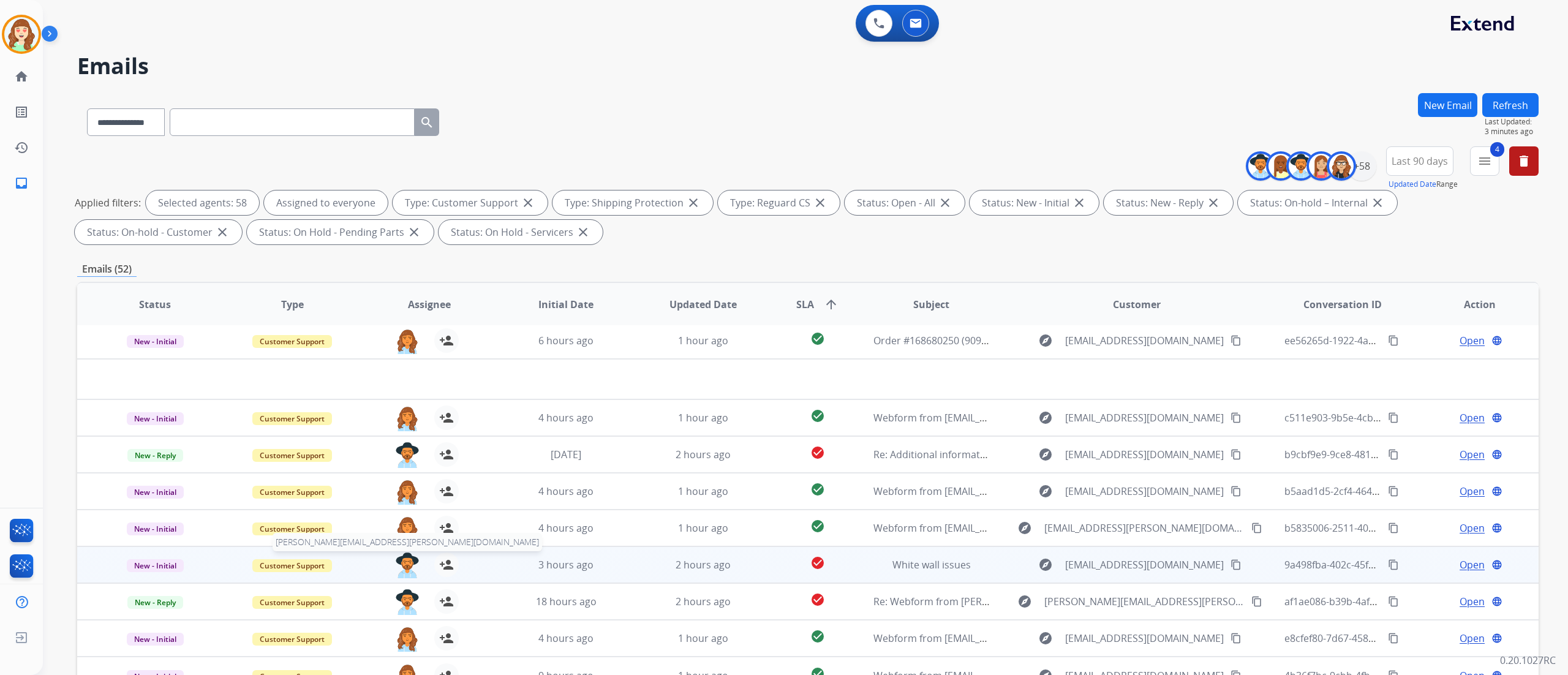
click at [402, 506] on img at bounding box center [407, 566] width 24 height 26
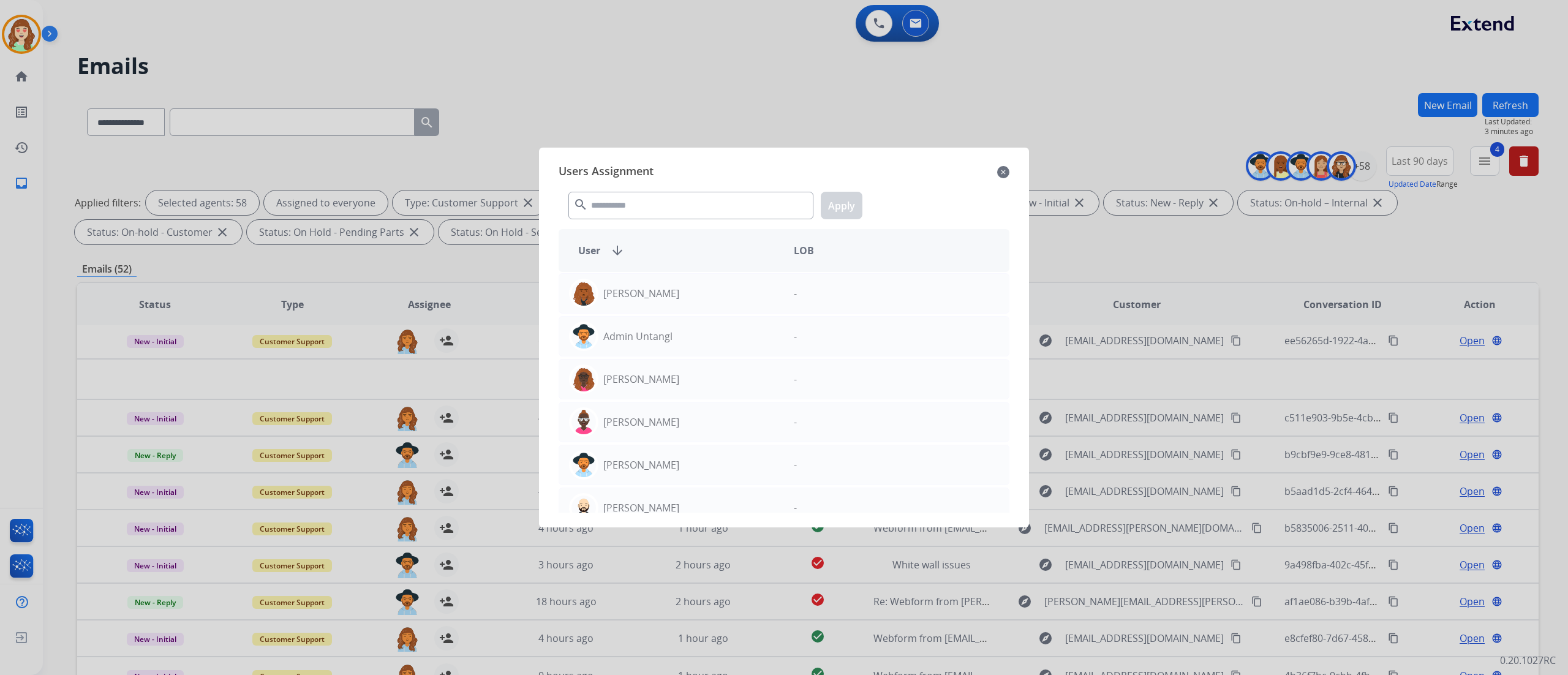
click at [402, 506] on div at bounding box center [784, 337] width 1568 height 675
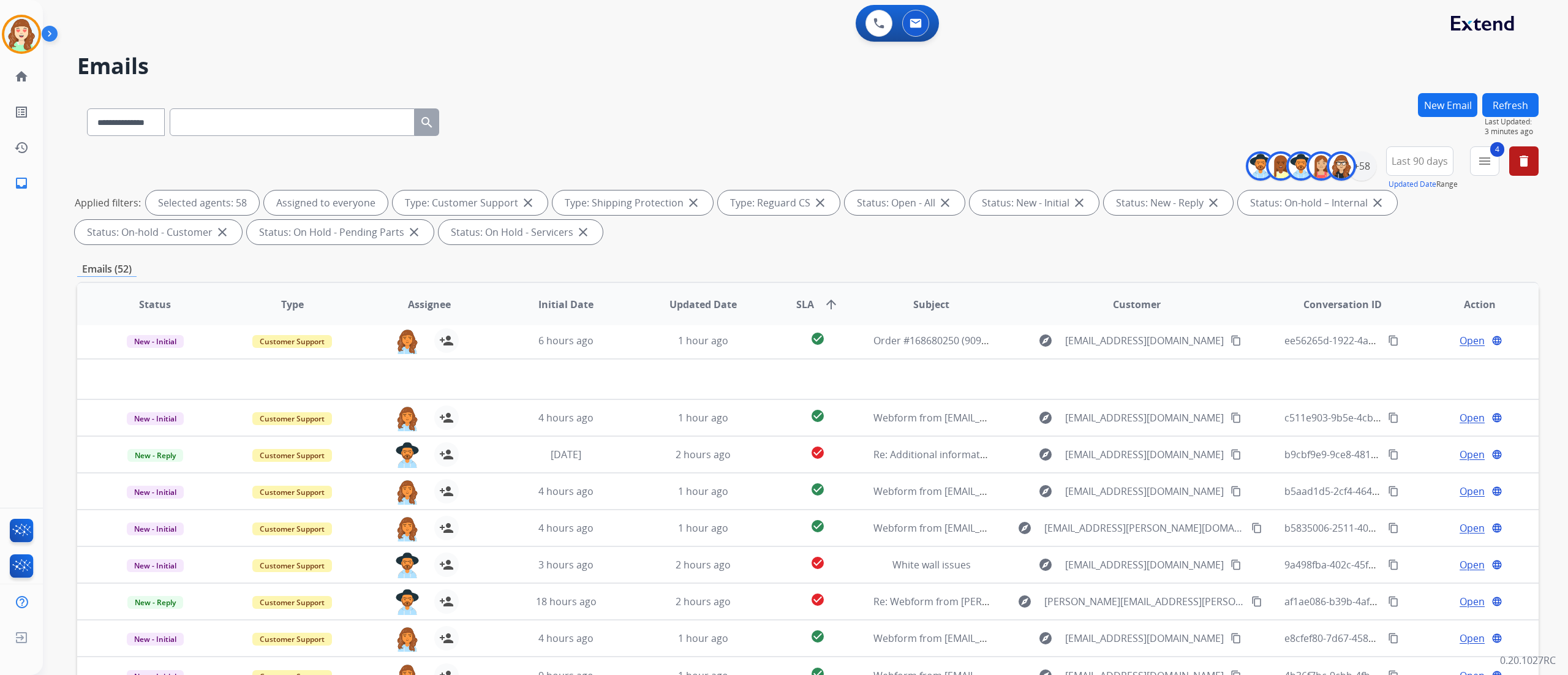
click at [402, 506] on img at bounding box center [407, 602] width 24 height 26
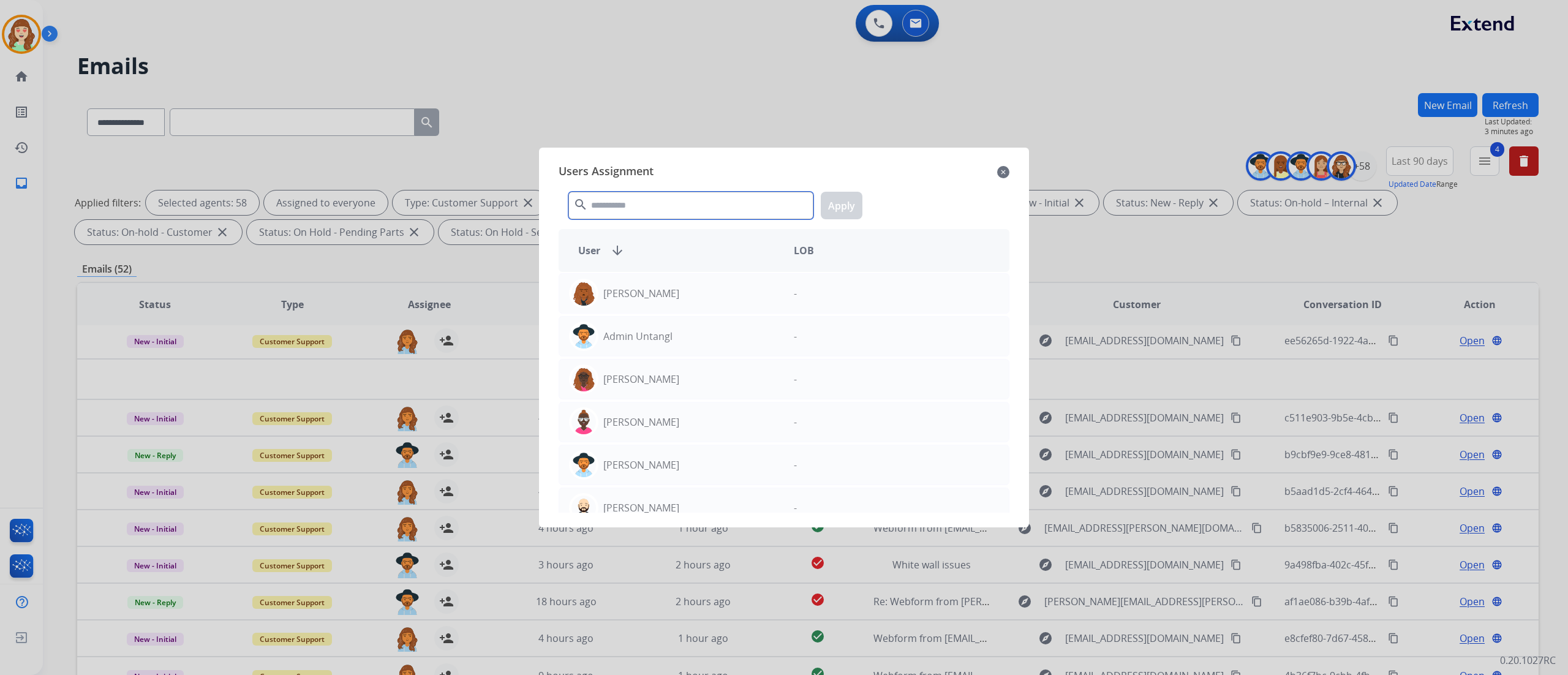
click at [711, 203] on input "text" at bounding box center [690, 205] width 245 height 28
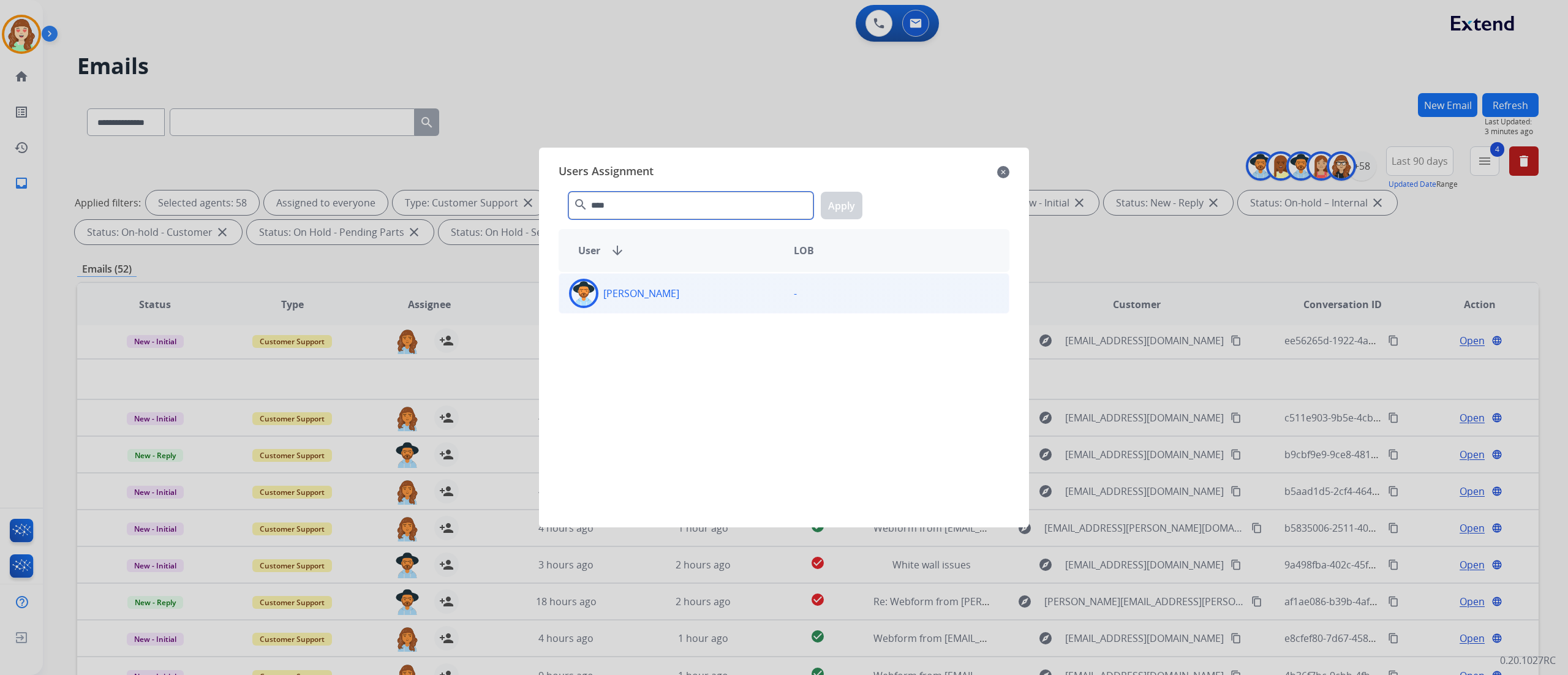
type input "****"
click at [658, 296] on p "[PERSON_NAME]" at bounding box center [641, 294] width 76 height 15
click at [829, 215] on button "Apply" at bounding box center [841, 205] width 42 height 28
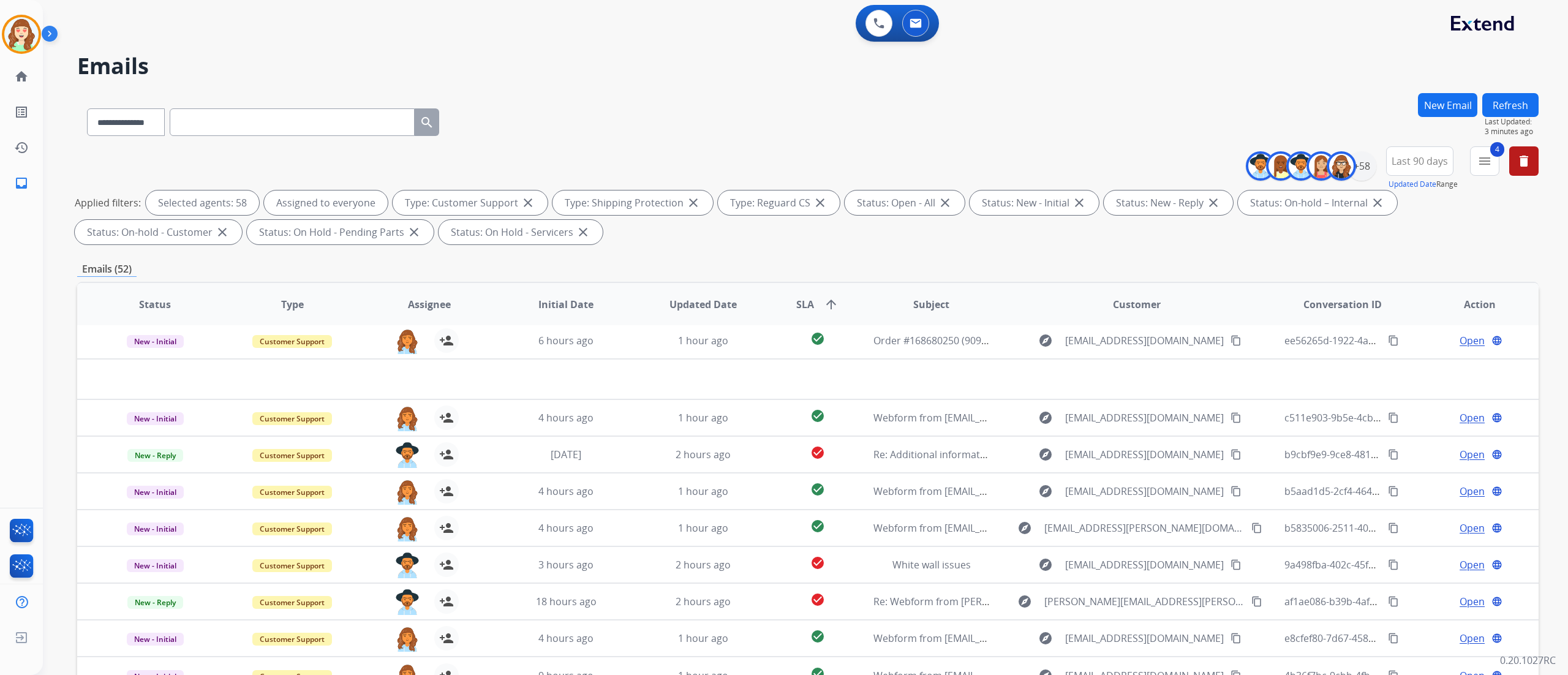
click at [1175, 394] on div "**********" at bounding box center [805, 337] width 1525 height 675
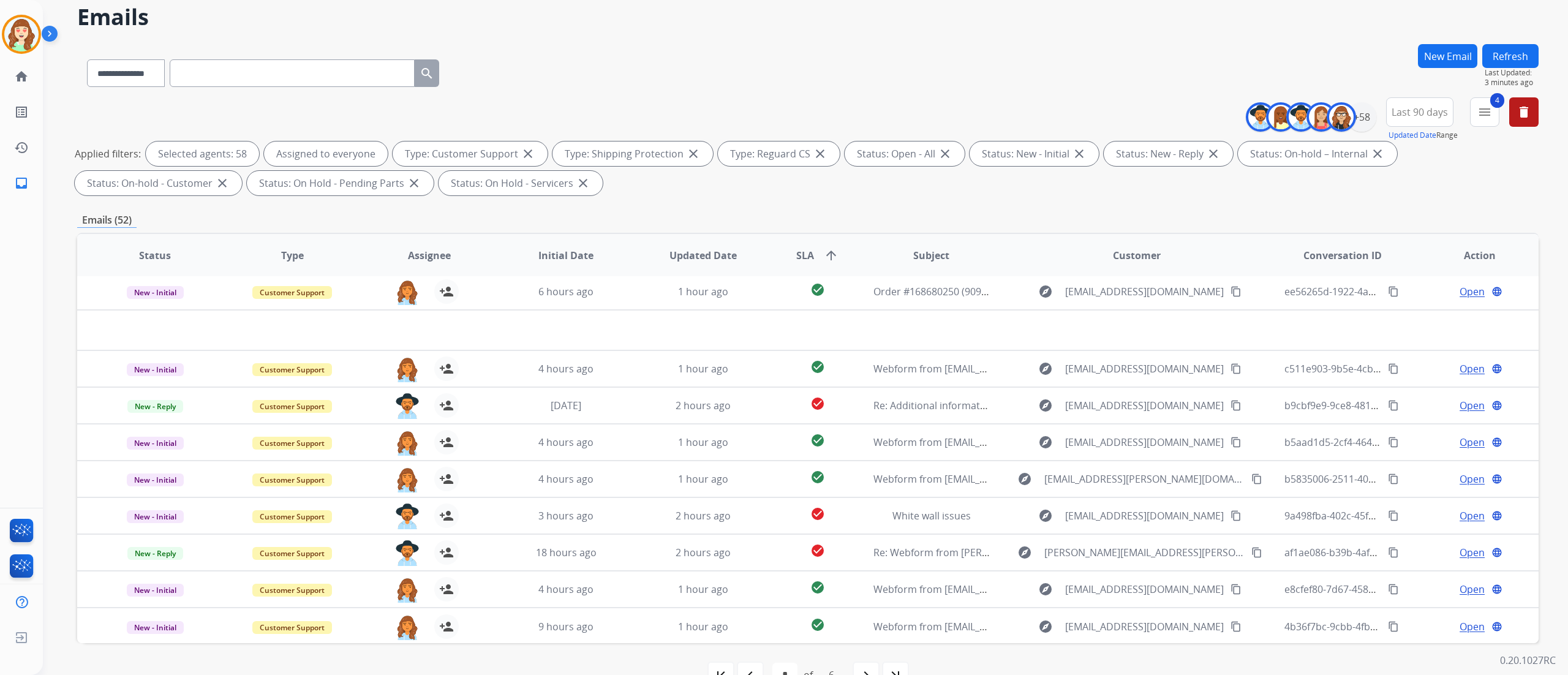
scroll to position [81, 0]
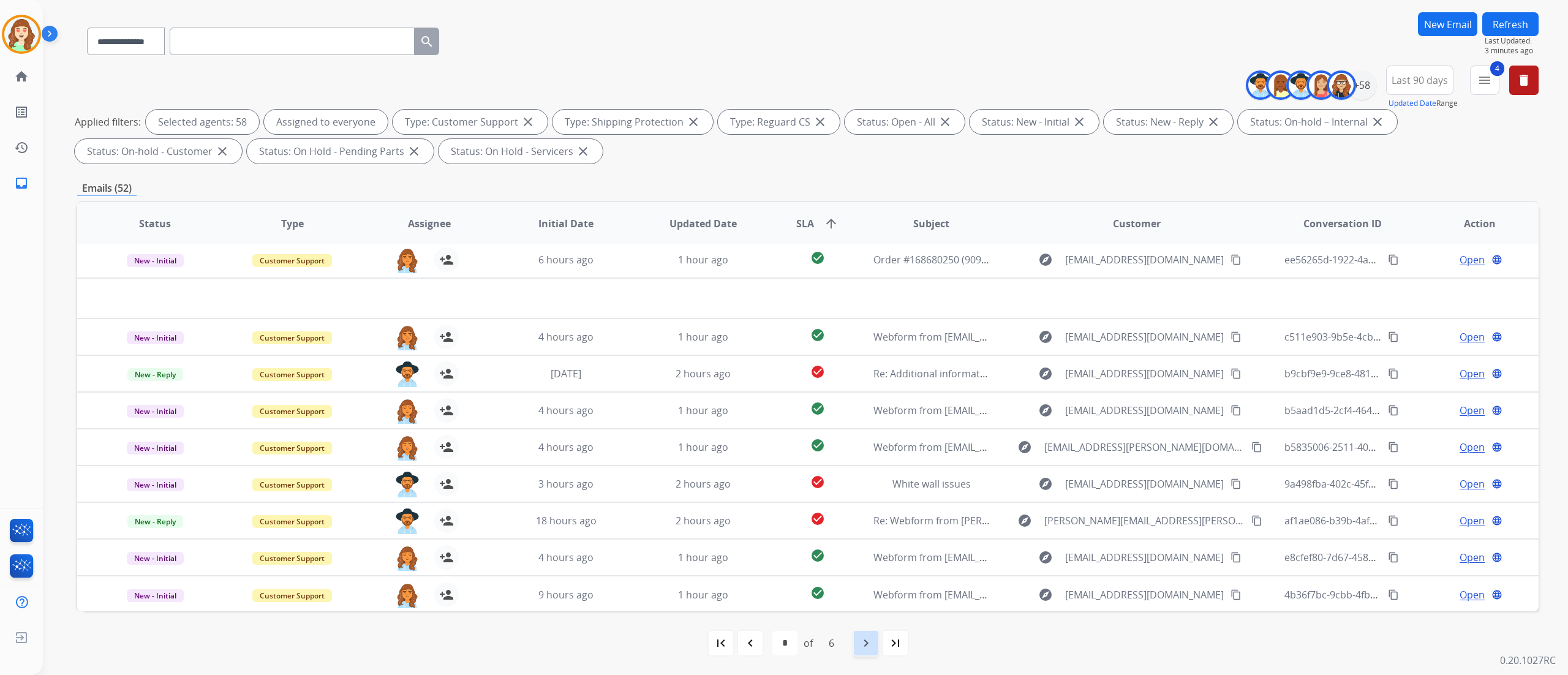
click at [870, 506] on mat-icon "navigate_next" at bounding box center [866, 643] width 15 height 15
select select "*"
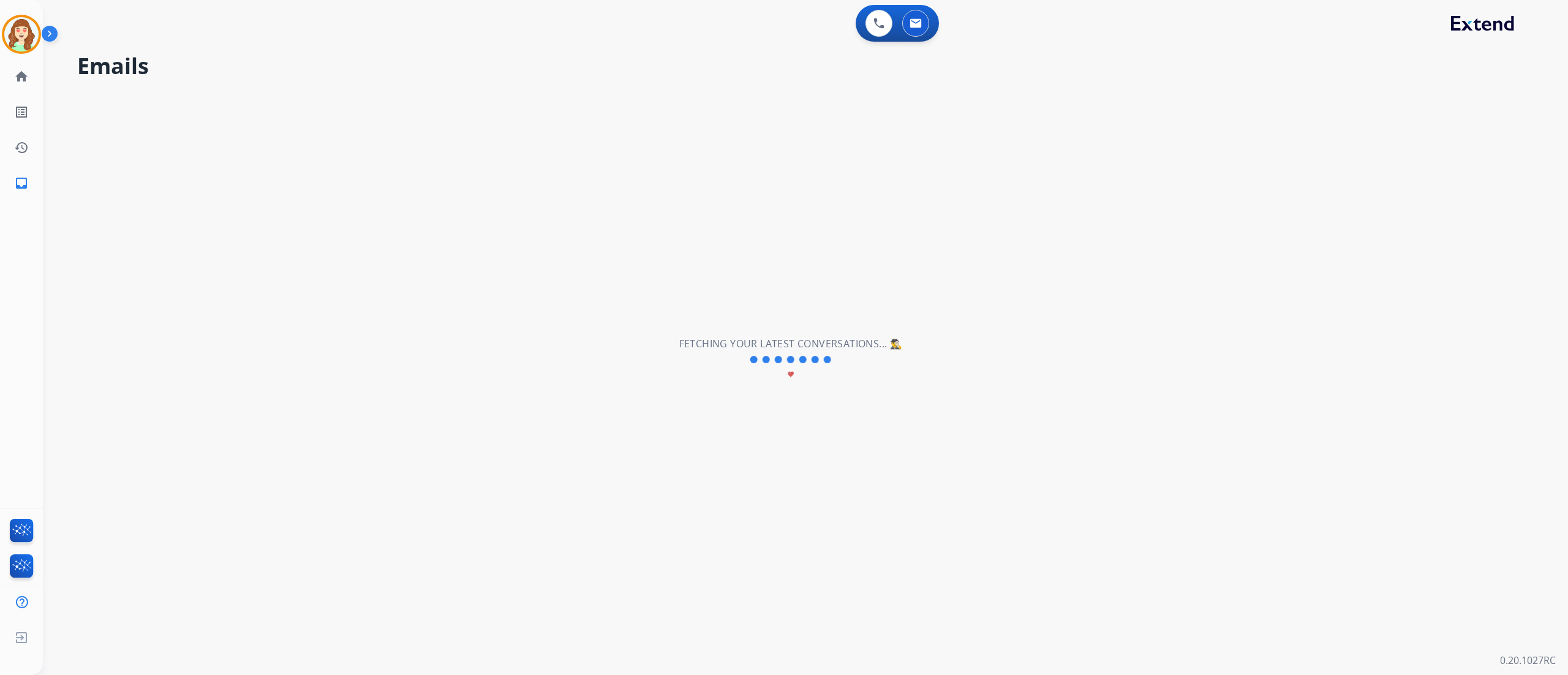
scroll to position [0, 0]
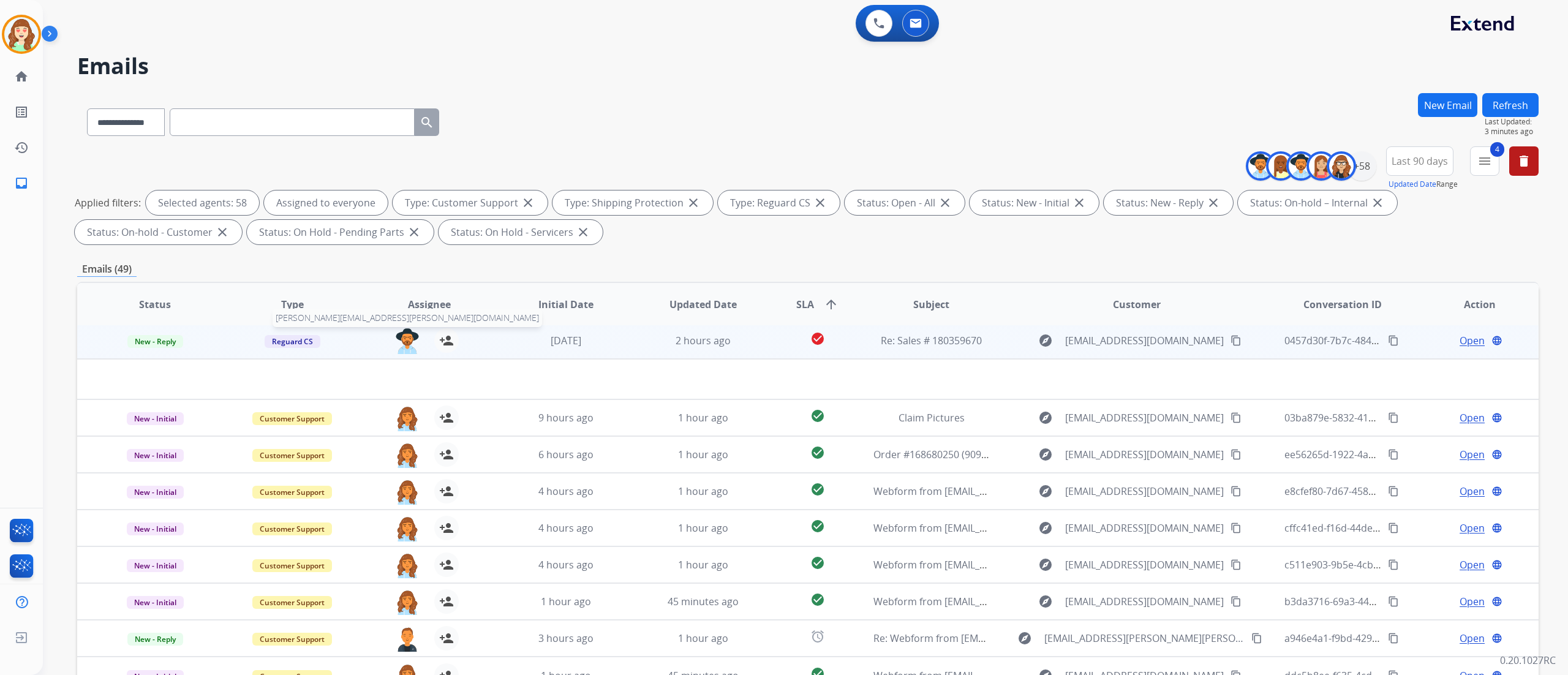
click at [398, 343] on img at bounding box center [407, 341] width 24 height 26
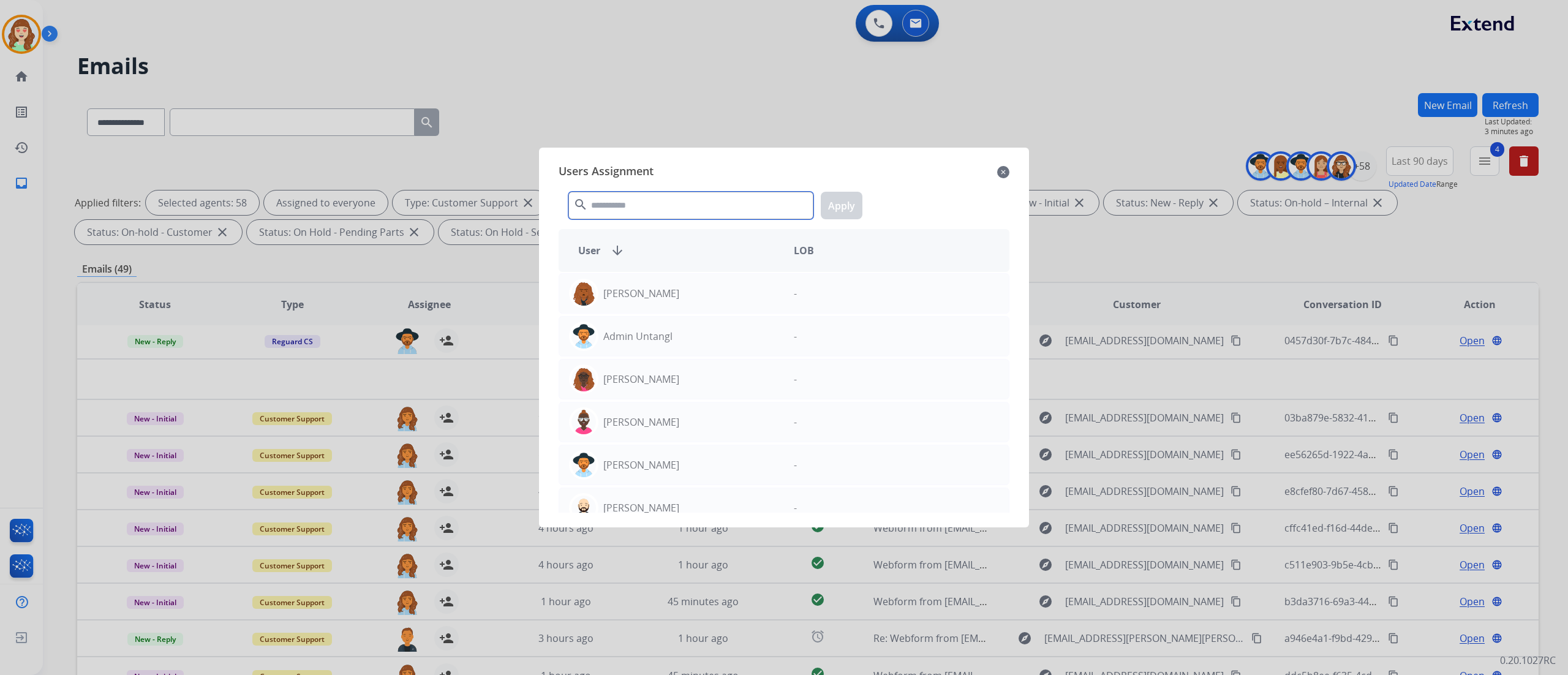
click at [633, 201] on input "text" at bounding box center [690, 205] width 245 height 28
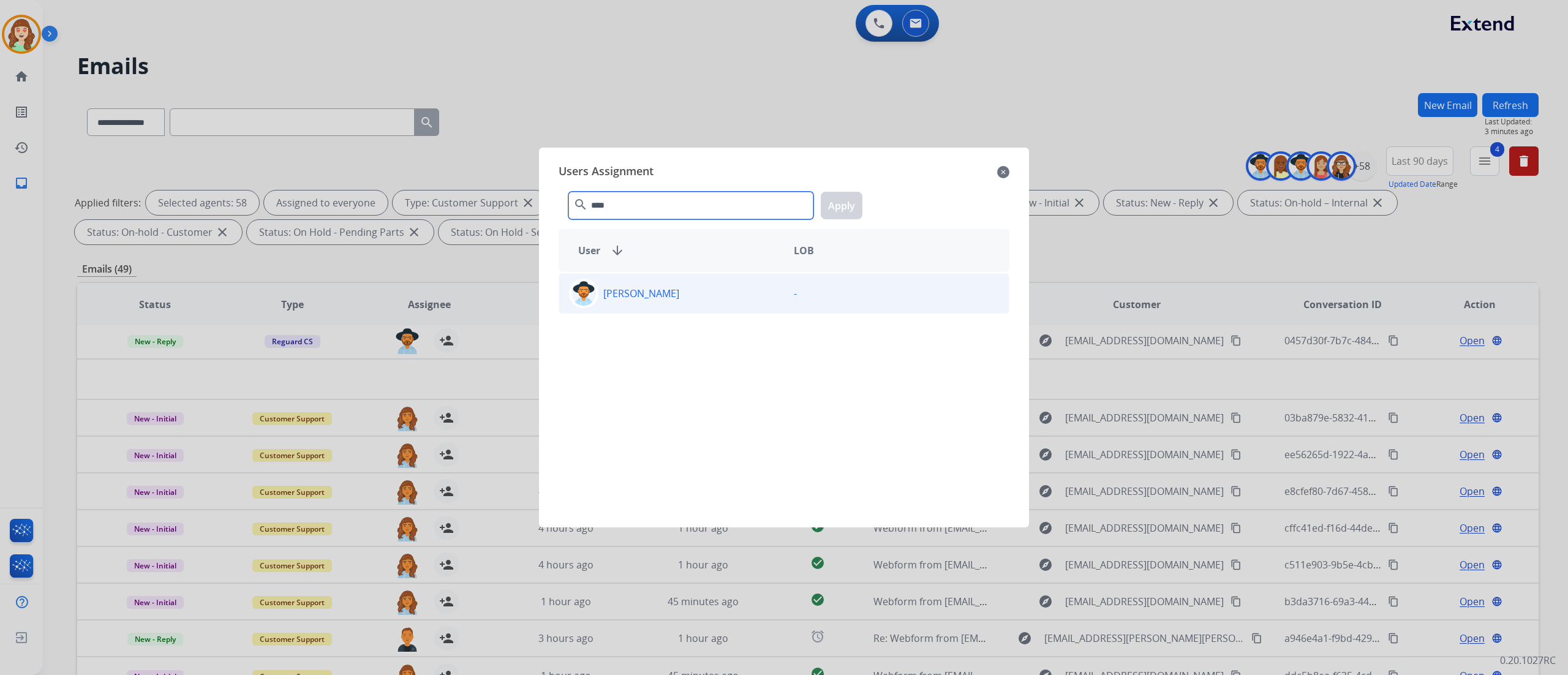
type input "****"
click at [696, 298] on div "[PERSON_NAME]" at bounding box center [672, 294] width 225 height 30
click at [839, 208] on button "Apply" at bounding box center [841, 205] width 42 height 28
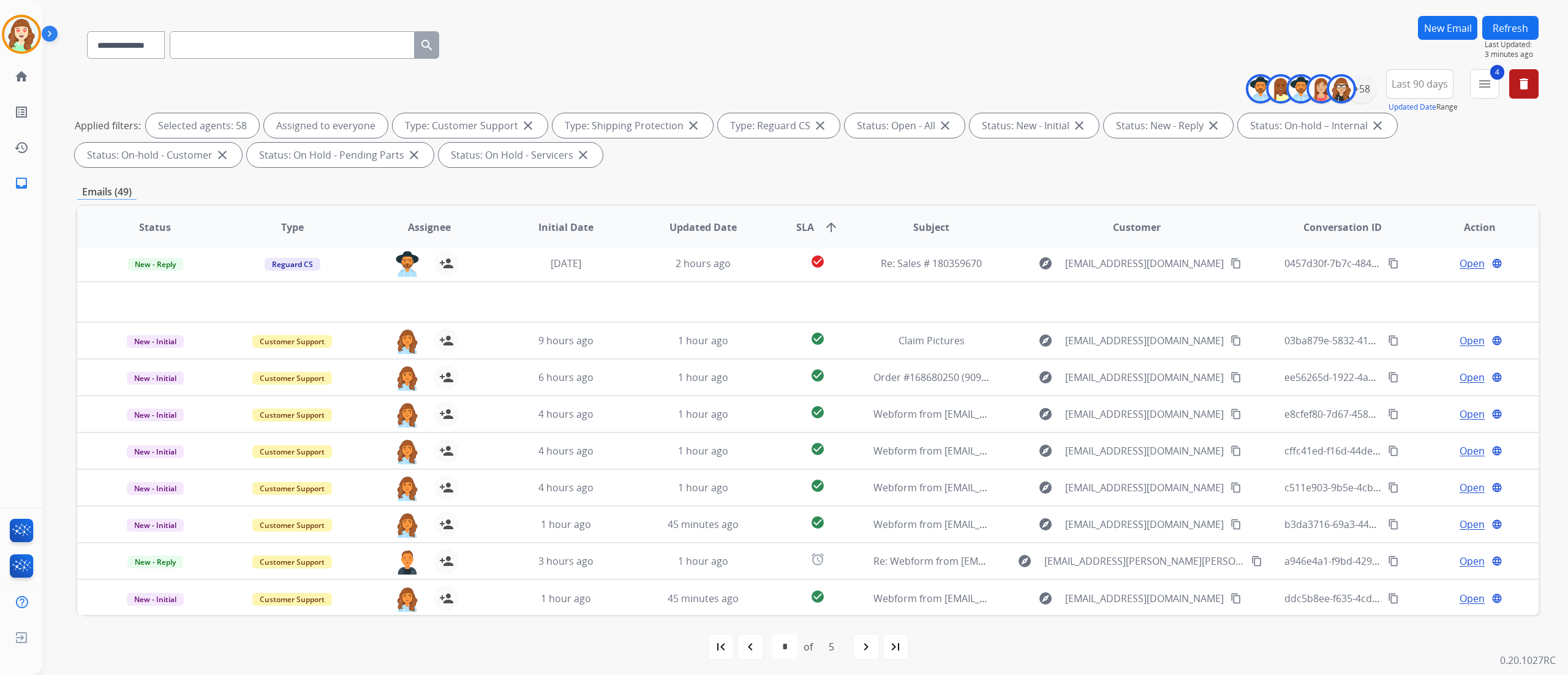
scroll to position [81, 0]
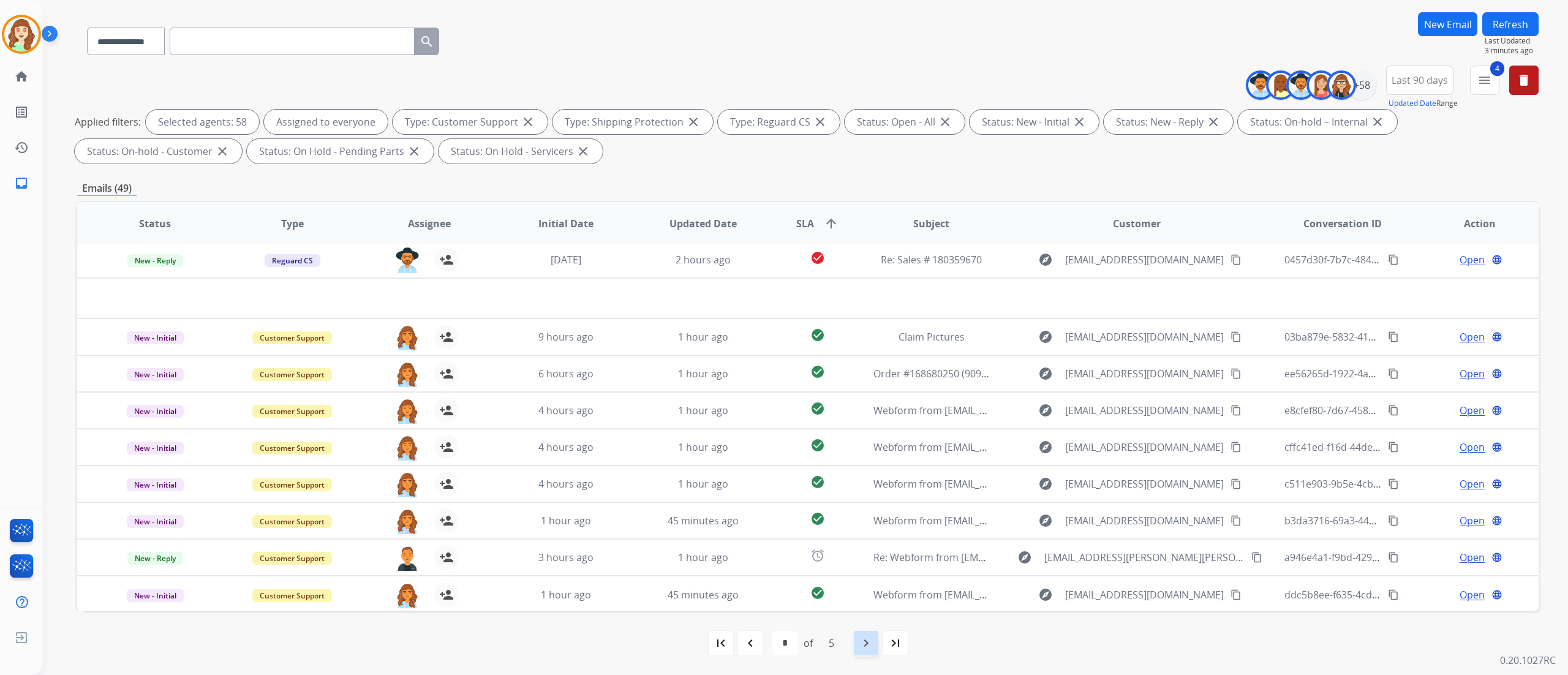
click at [864, 506] on mat-icon "navigate_next" at bounding box center [866, 643] width 15 height 15
select select "*"
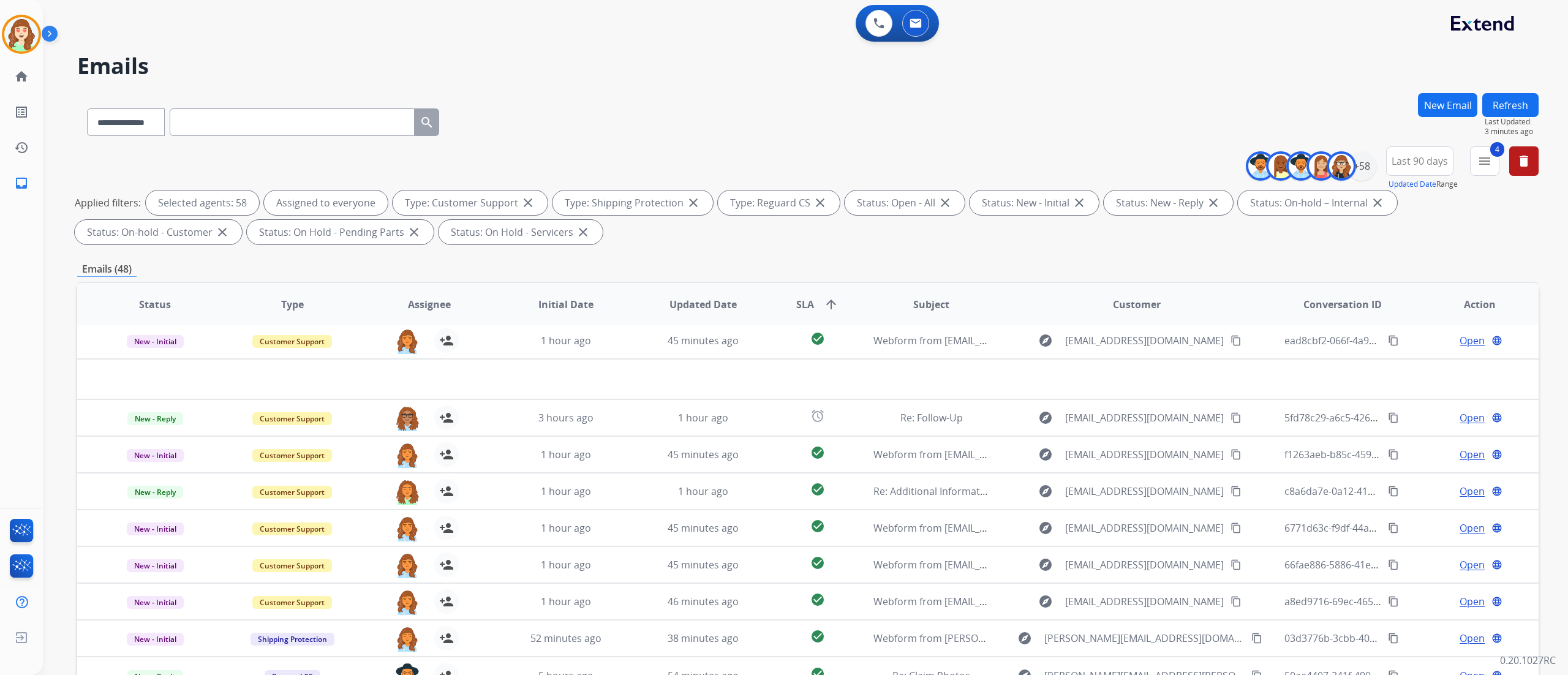
click at [240, 54] on h2 "Emails" at bounding box center [808, 66] width 1461 height 24
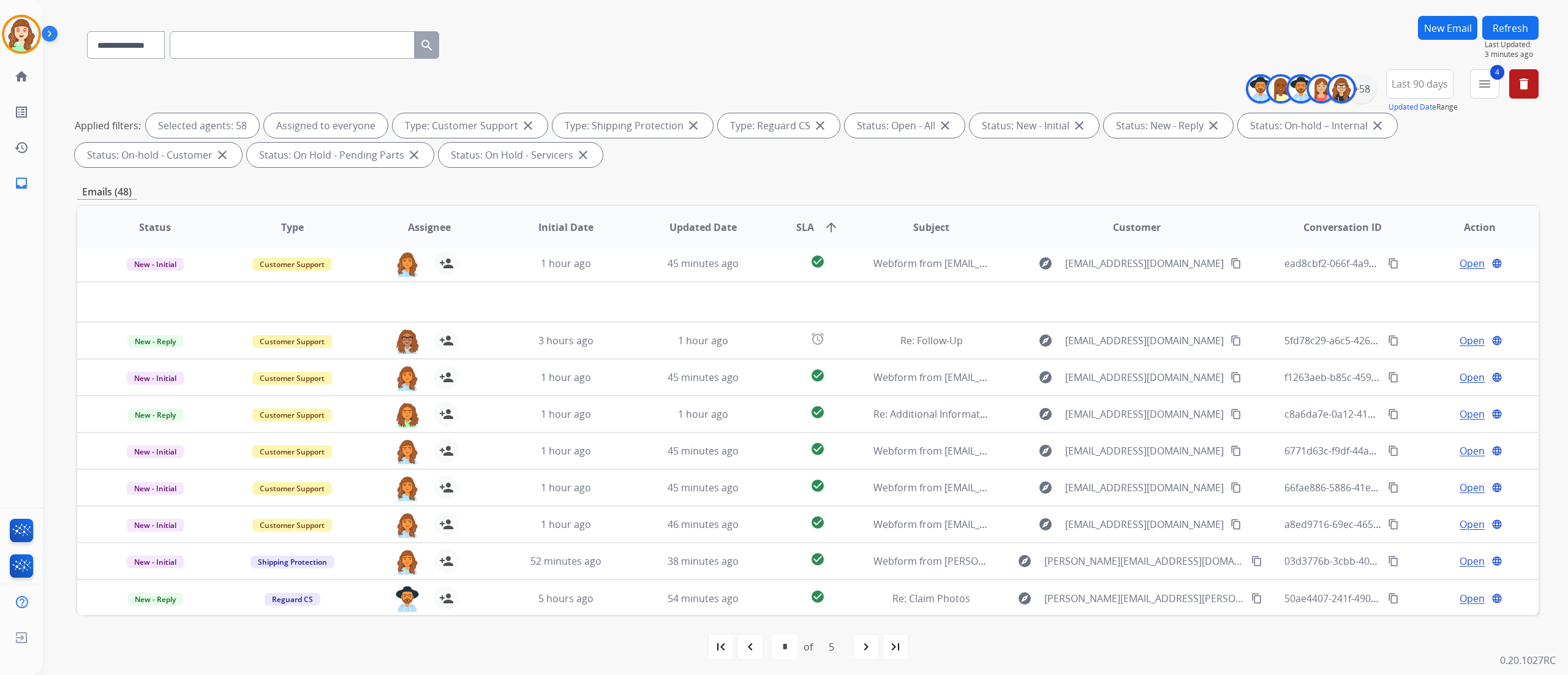
scroll to position [81, 0]
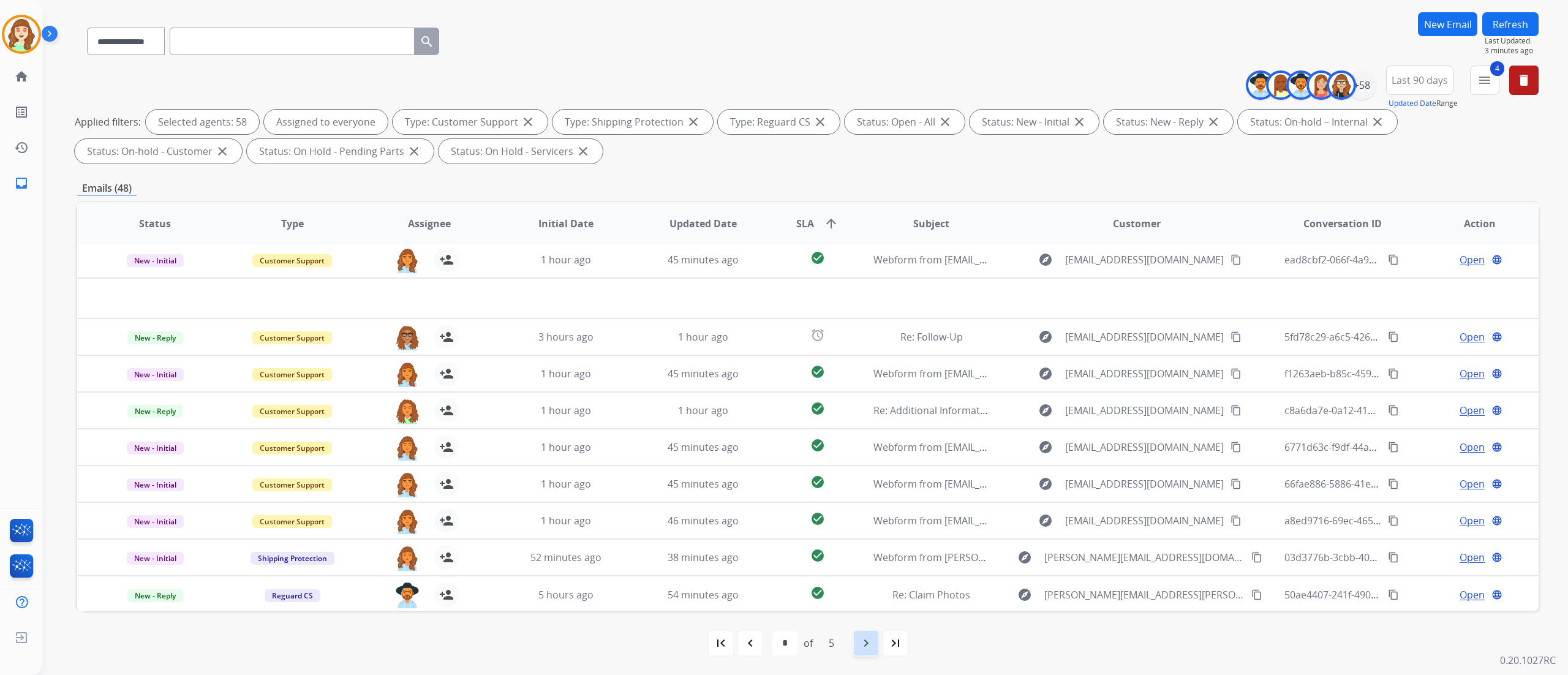
click at [866, 506] on mat-icon "navigate_next" at bounding box center [866, 643] width 15 height 15
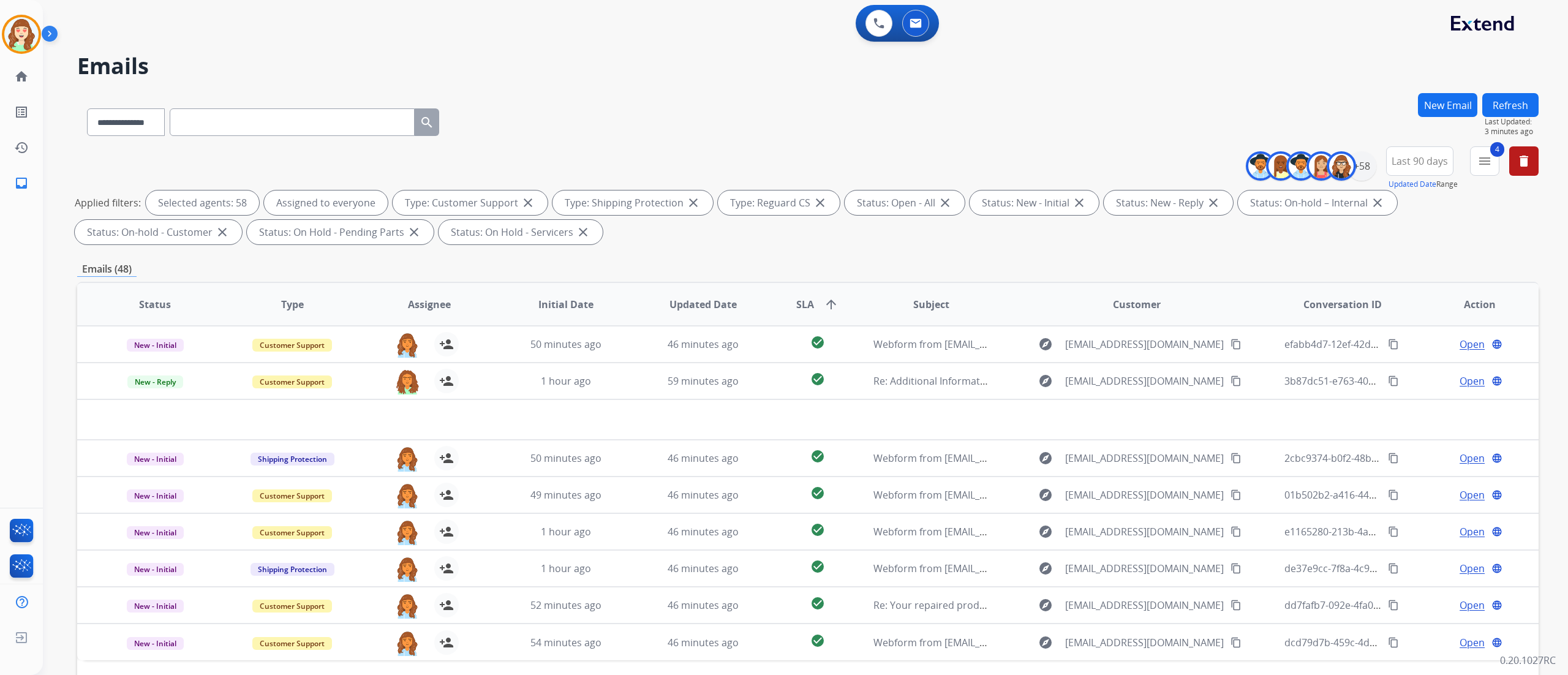
scroll to position [0, 0]
click at [1175, 400] on div "**********" at bounding box center [805, 337] width 1525 height 675
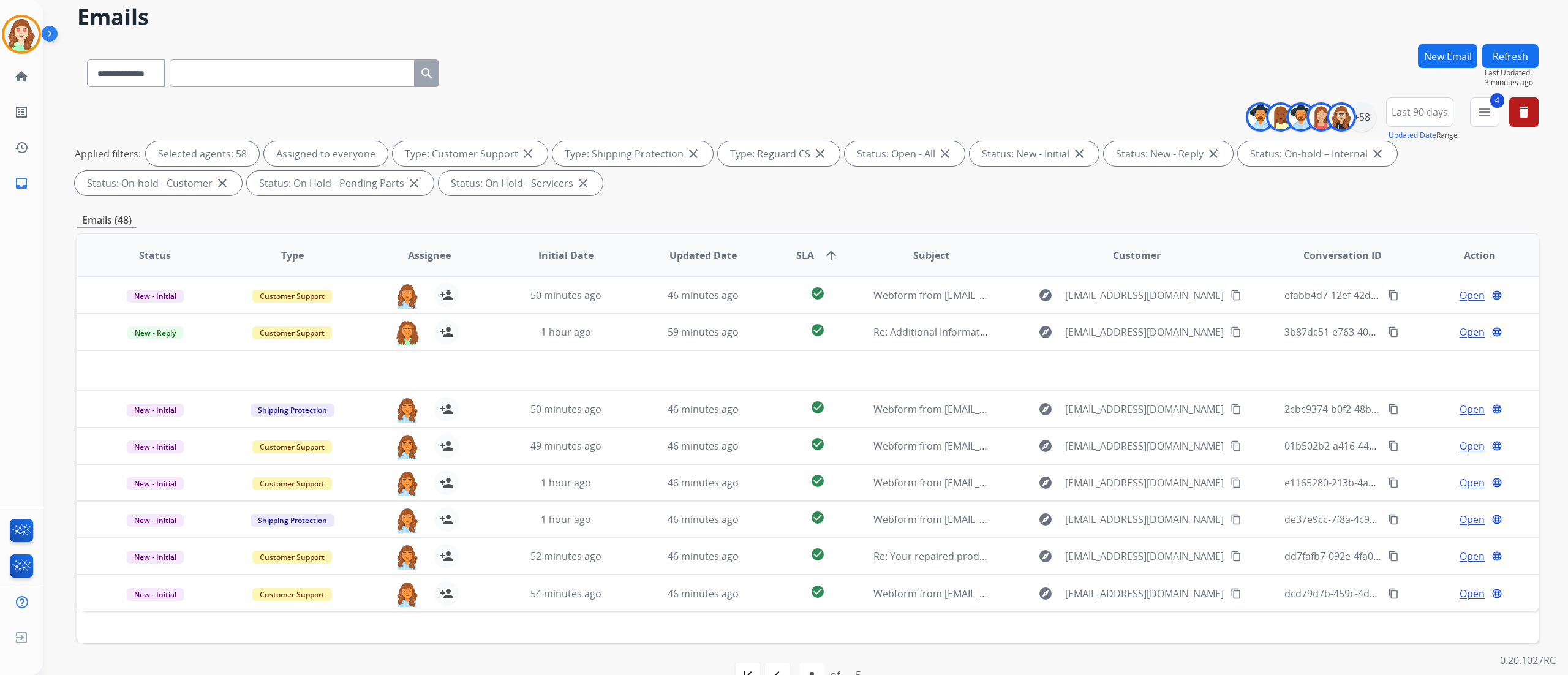
scroll to position [81, 0]
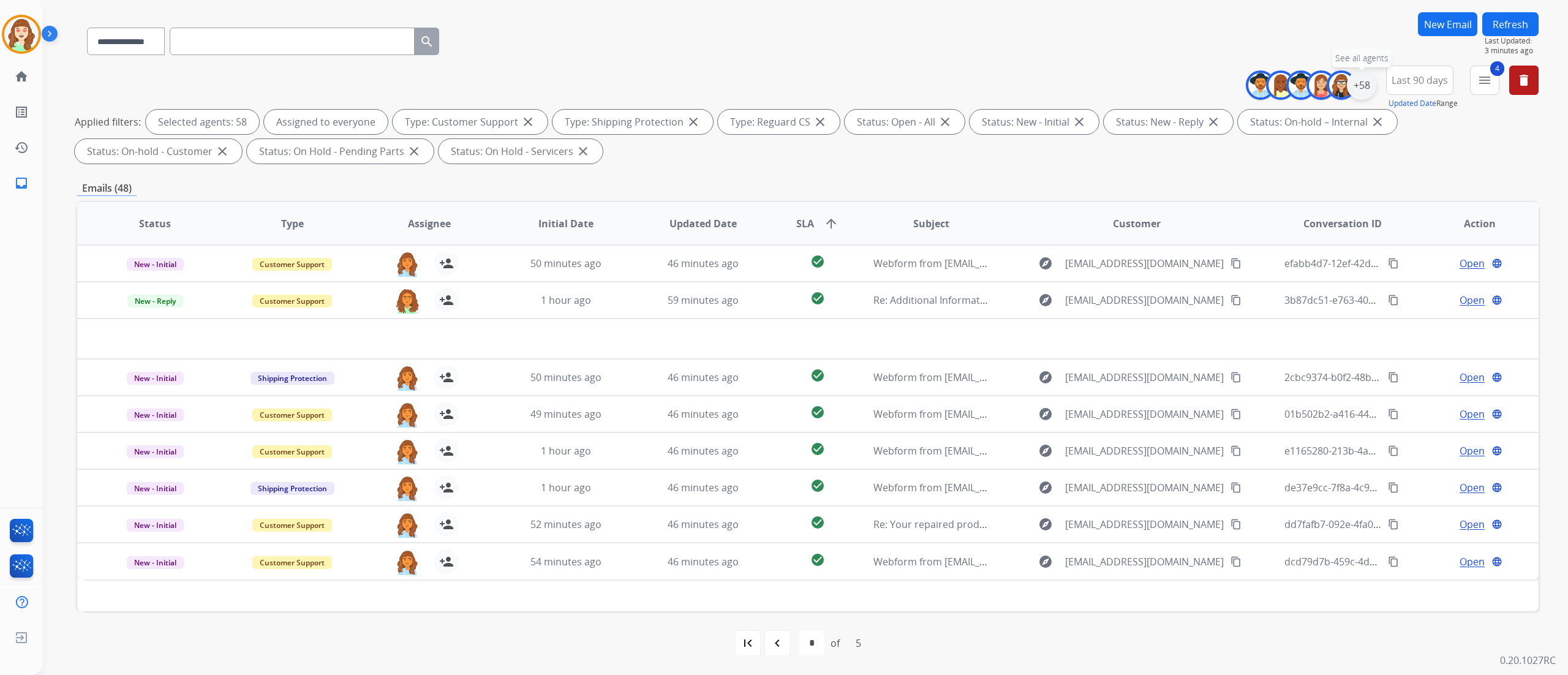
click at [1175, 83] on div "+58" at bounding box center [1362, 85] width 30 height 30
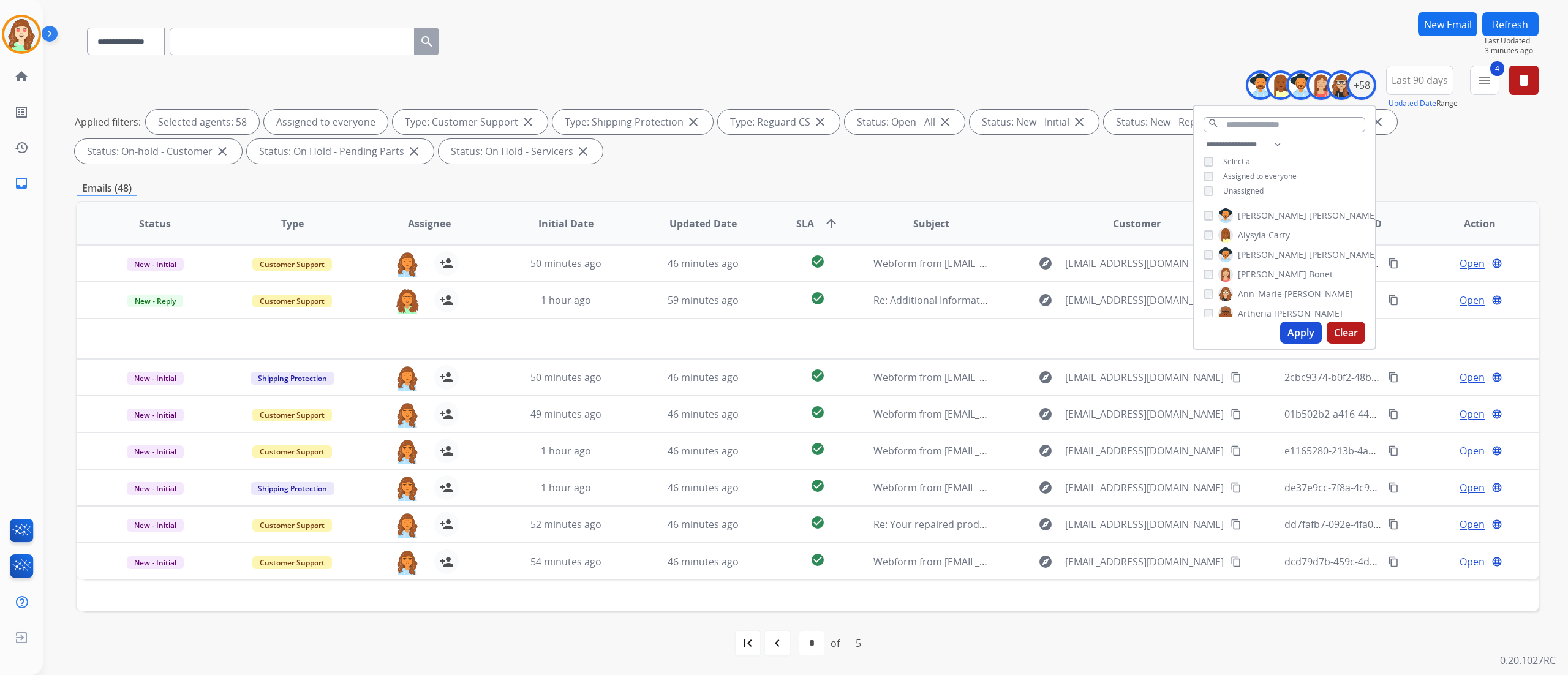
click at [1175, 327] on button "Clear" at bounding box center [1345, 332] width 38 height 22
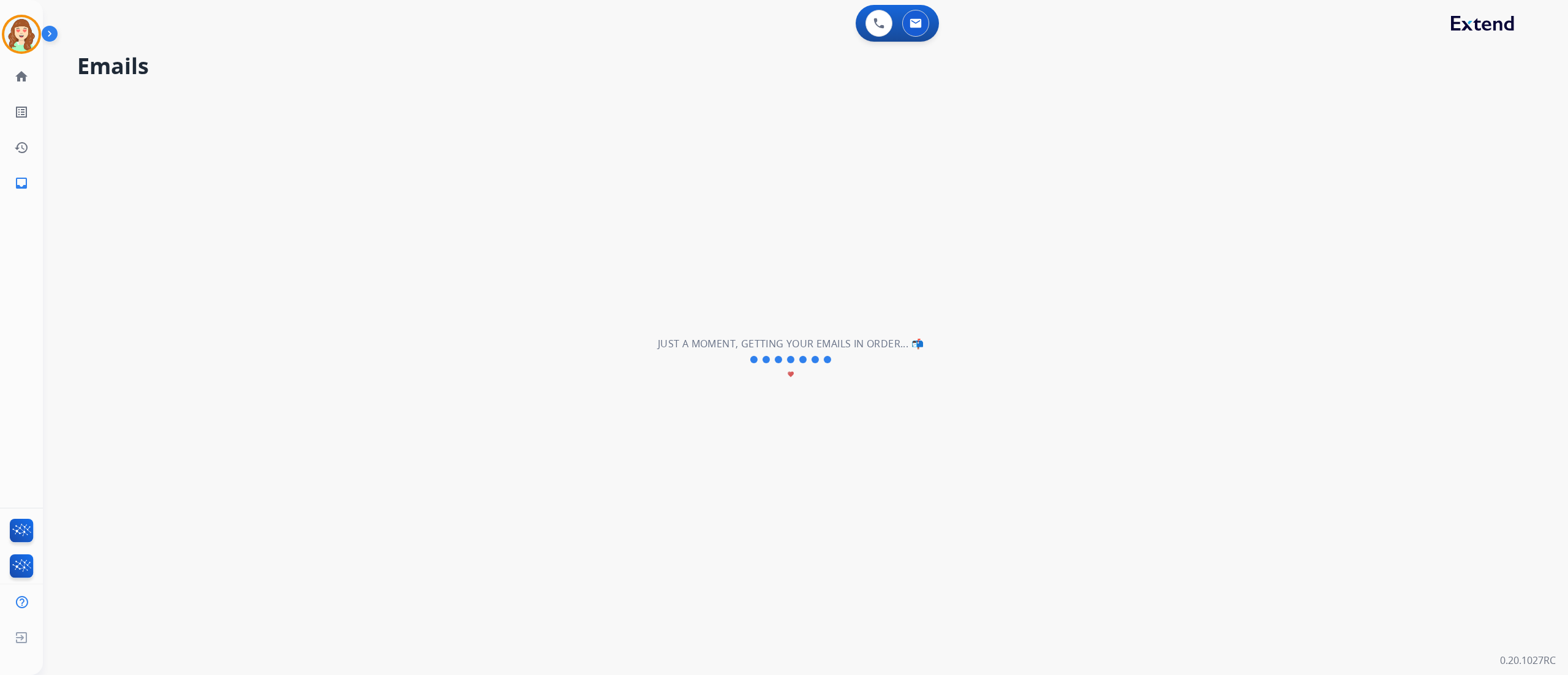
scroll to position [0, 0]
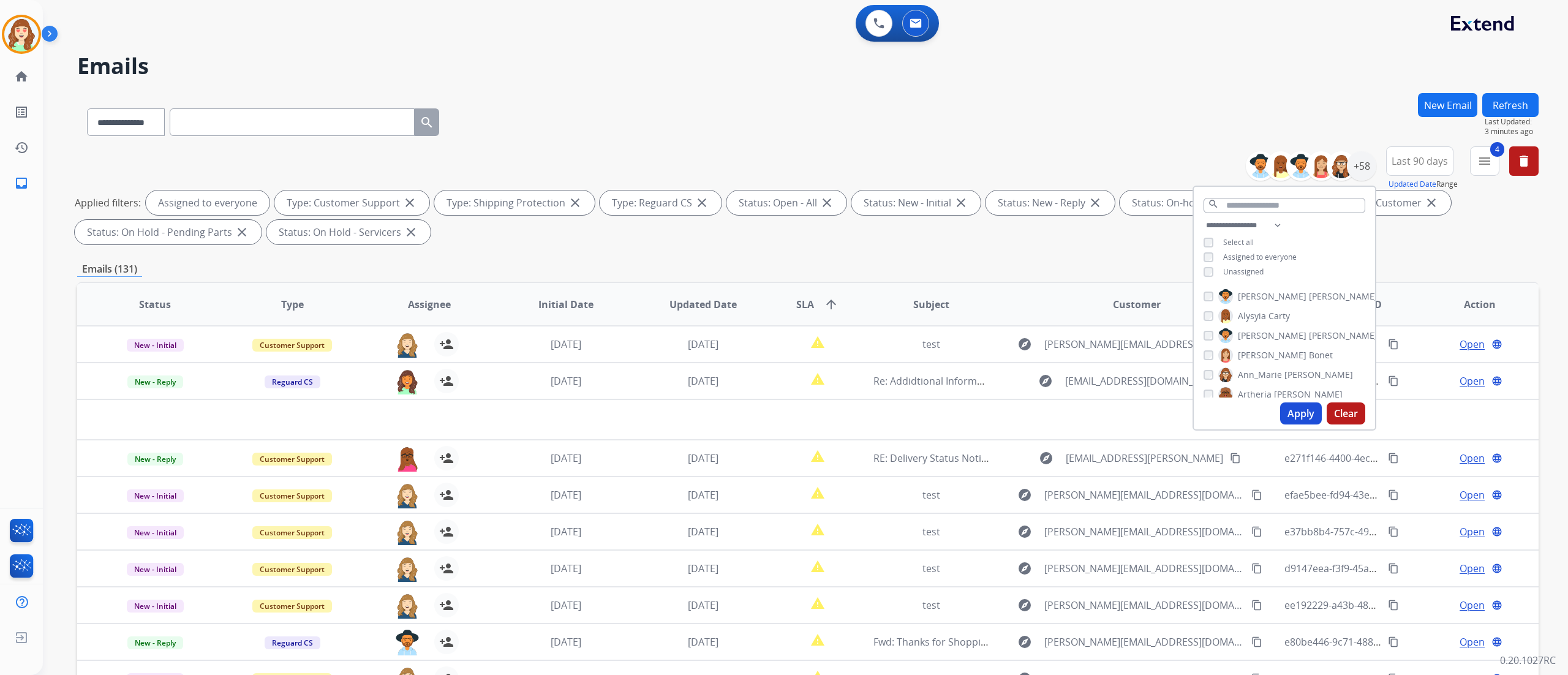
click at [1175, 412] on button "Apply" at bounding box center [1301, 413] width 42 height 22
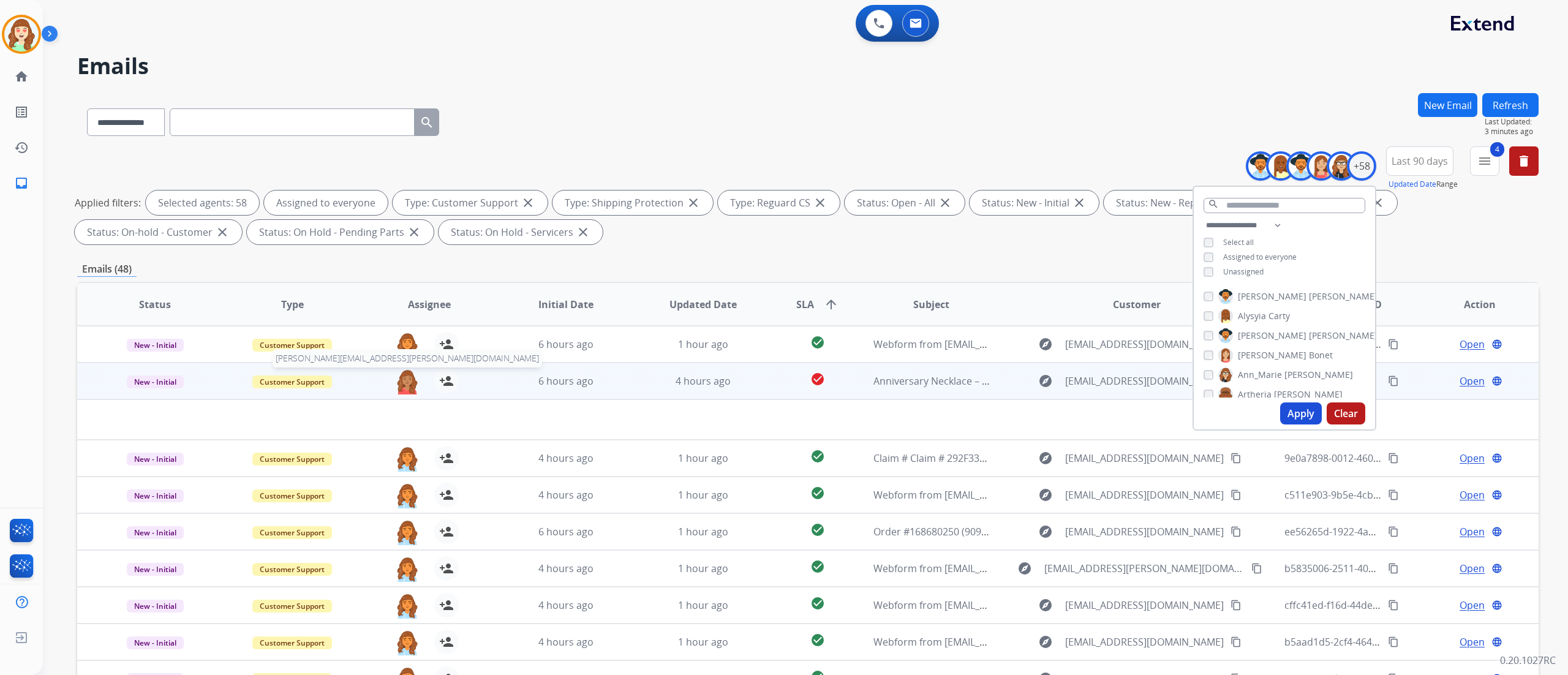
click at [402, 386] on img at bounding box center [407, 381] width 24 height 26
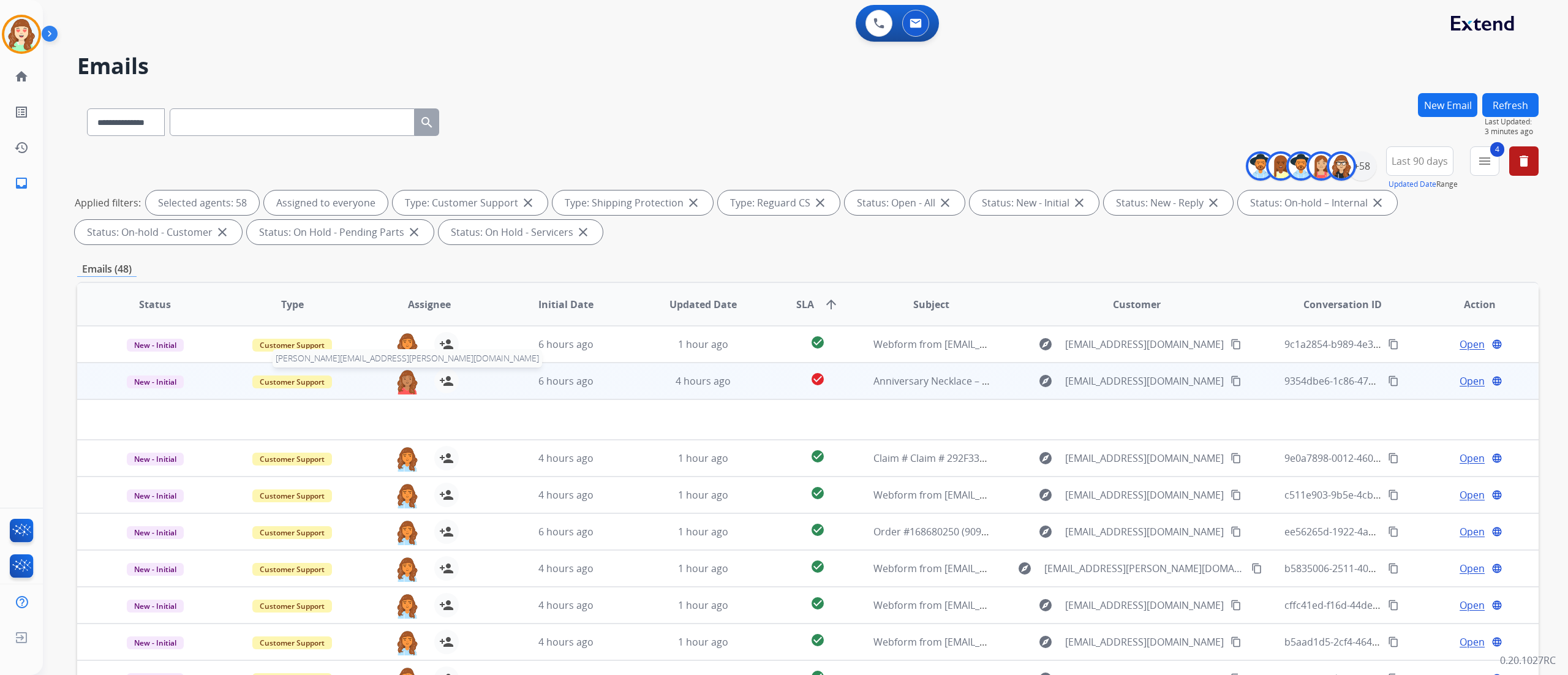
click at [400, 379] on img at bounding box center [407, 381] width 24 height 26
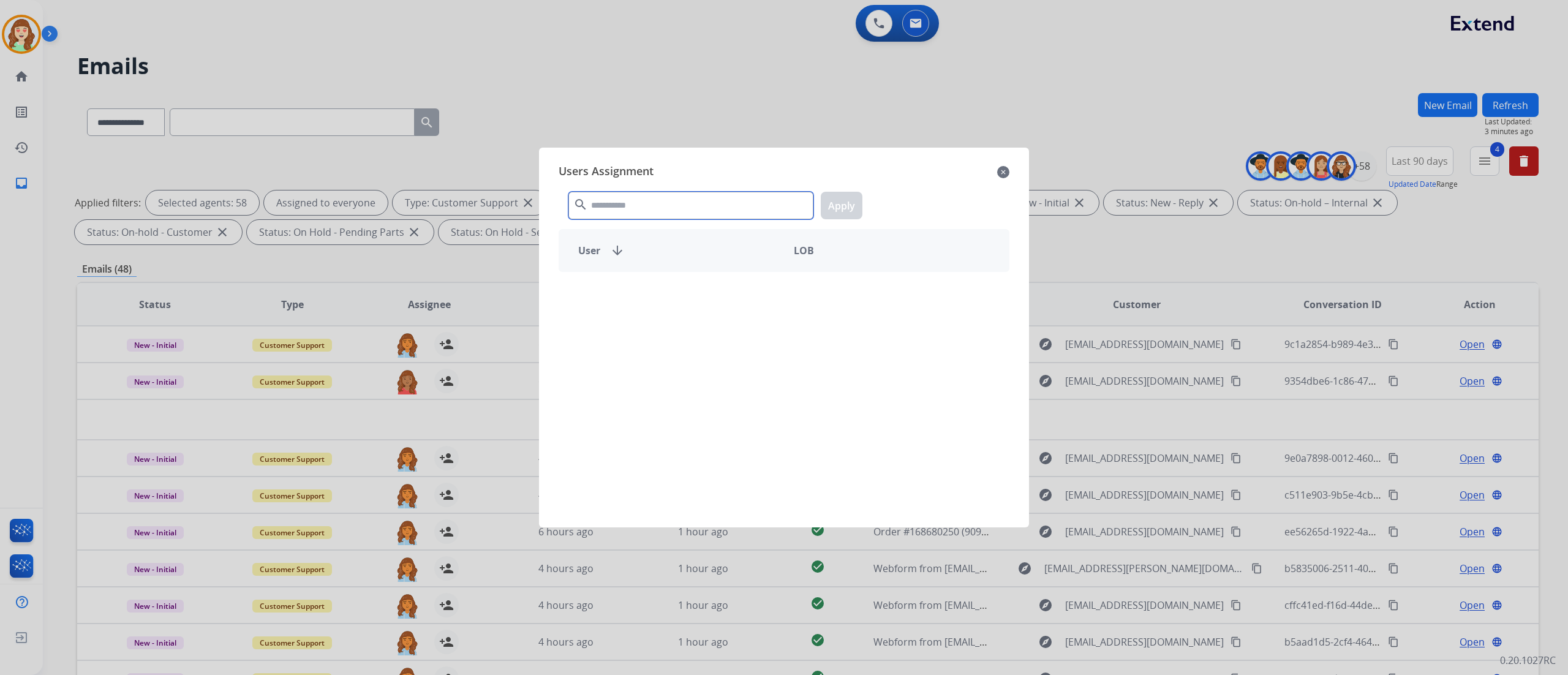
click at [690, 211] on input "text" at bounding box center [690, 205] width 245 height 28
type input "****"
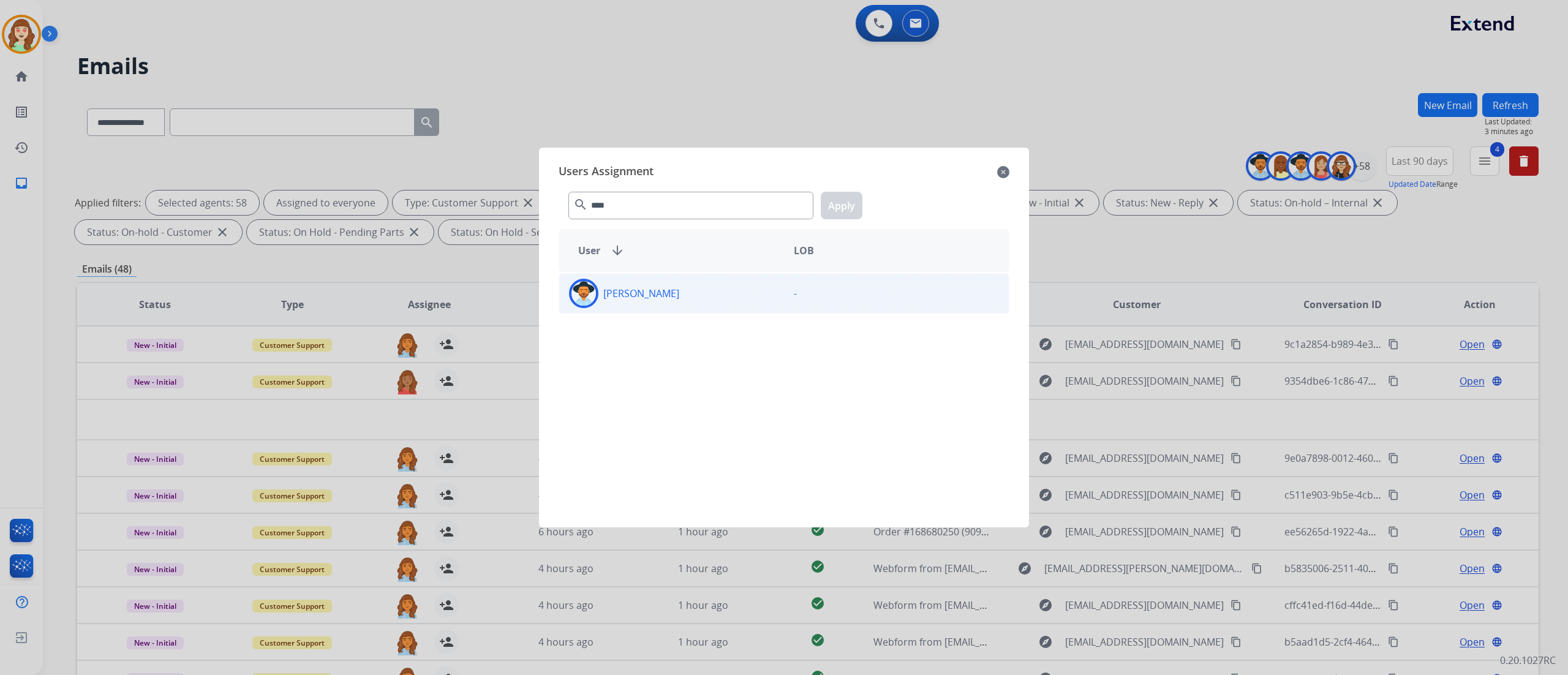
click at [682, 296] on div "[PERSON_NAME]" at bounding box center [672, 294] width 225 height 30
click at [833, 193] on button "Apply" at bounding box center [841, 205] width 42 height 28
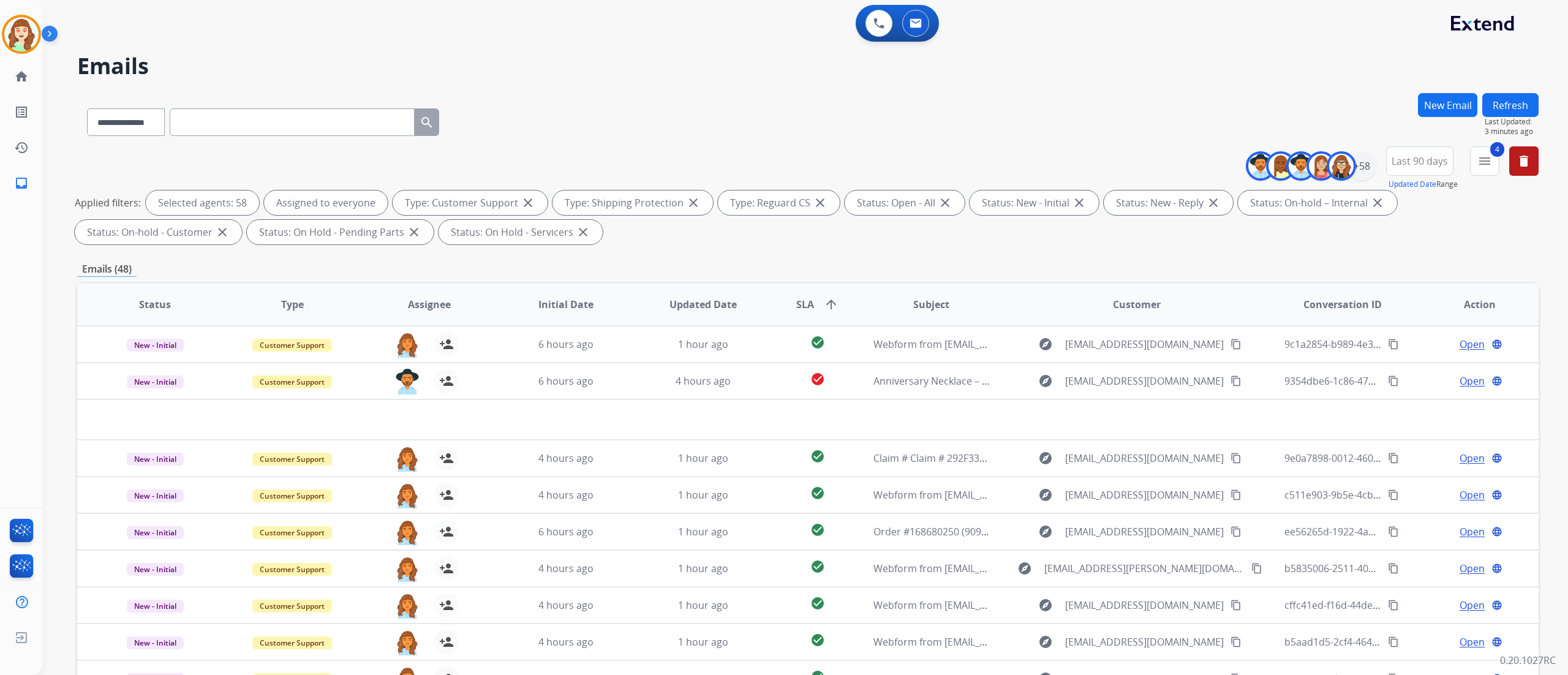
click at [1175, 255] on div "**********" at bounding box center [808, 424] width 1461 height 663
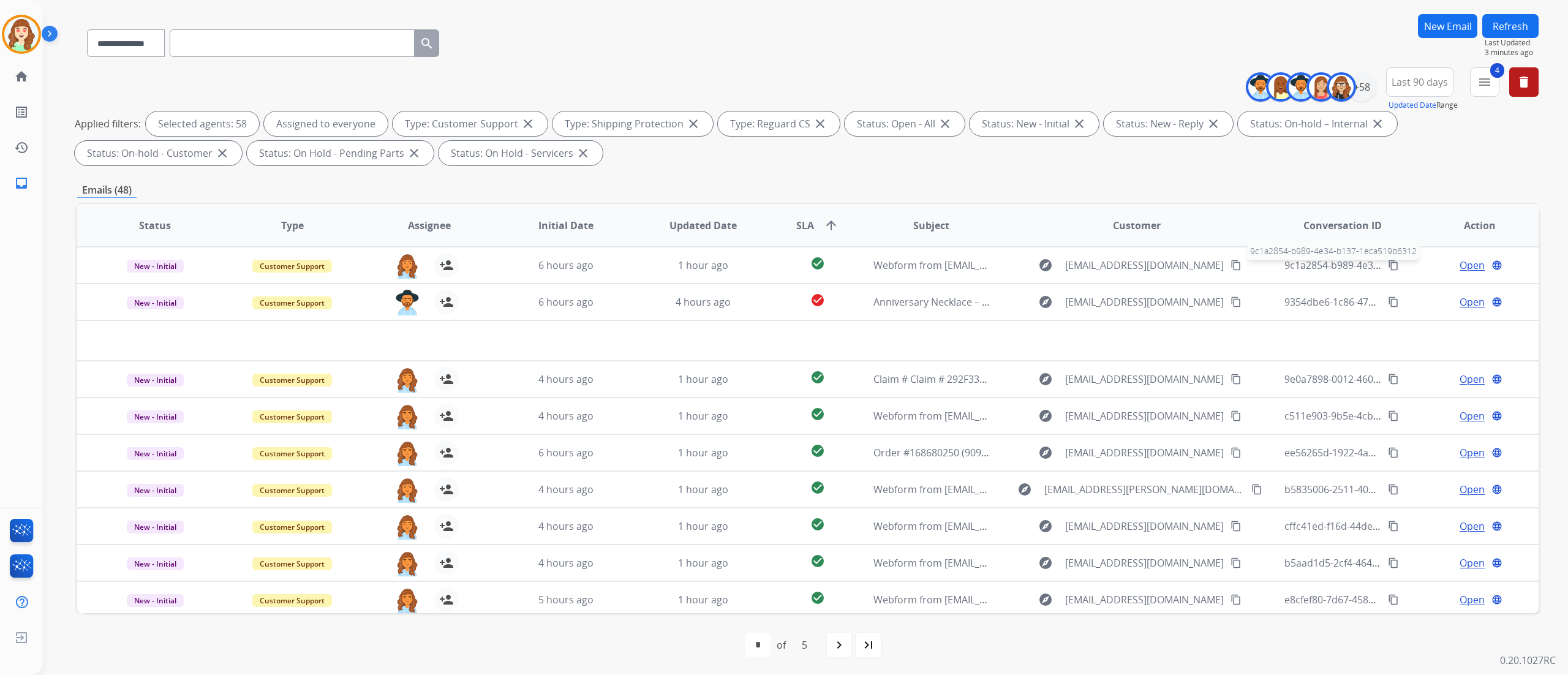
scroll to position [81, 0]
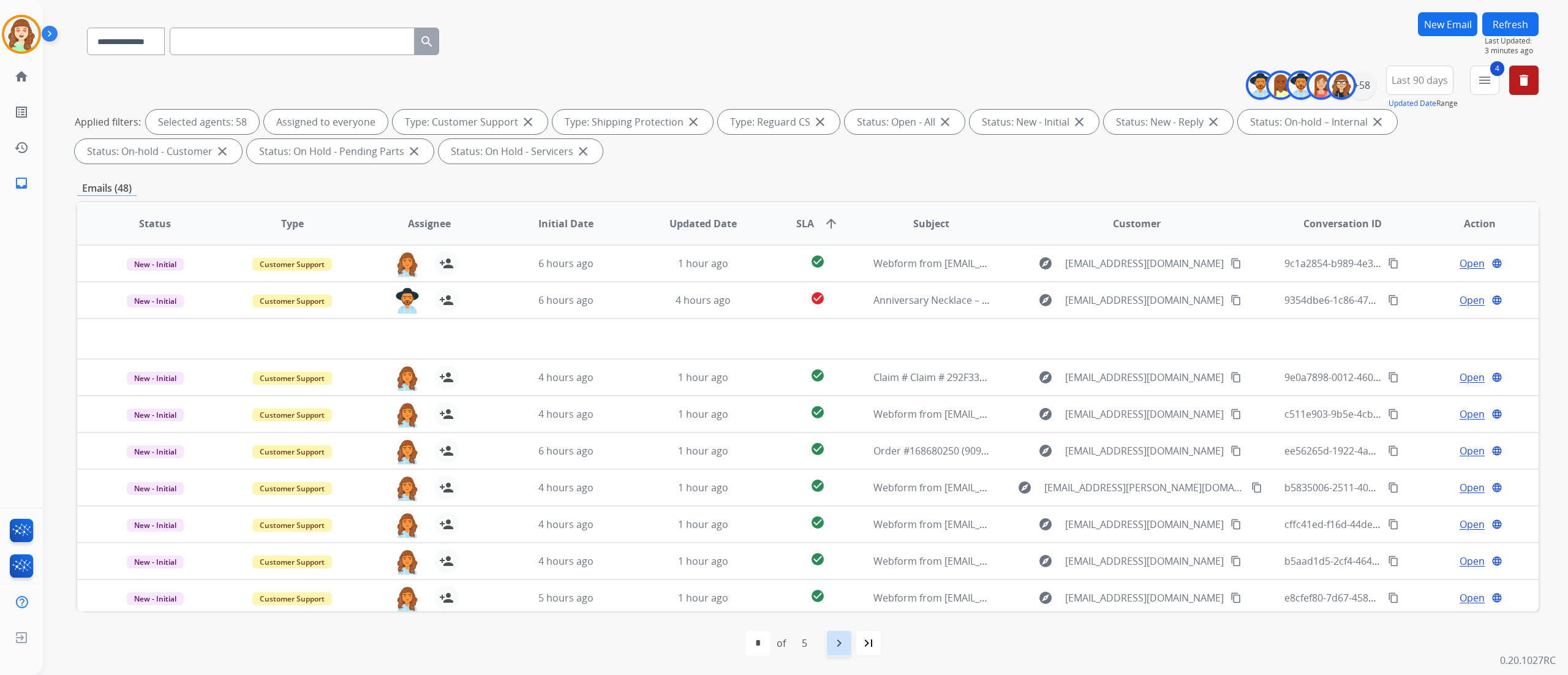
click at [834, 506] on mat-icon "navigate_next" at bounding box center [839, 643] width 15 height 15
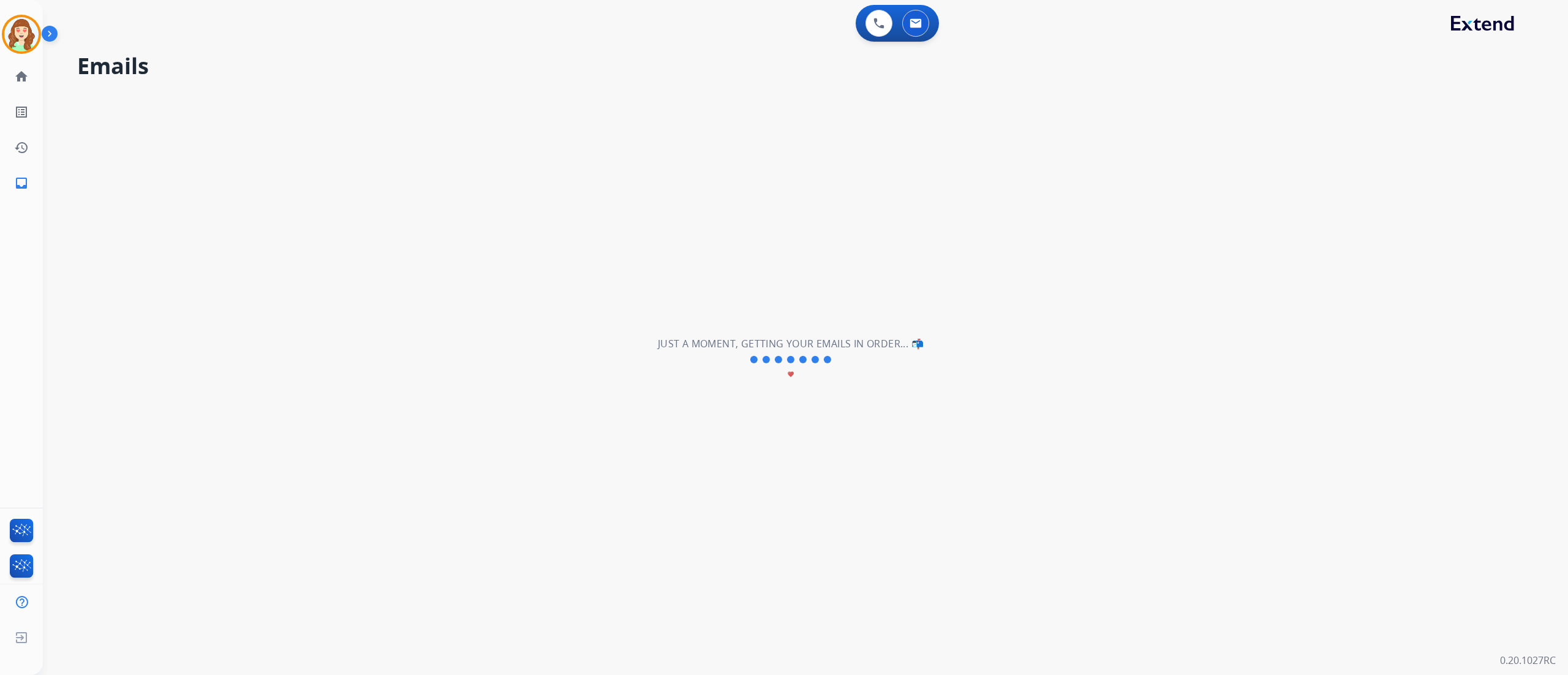
scroll to position [0, 0]
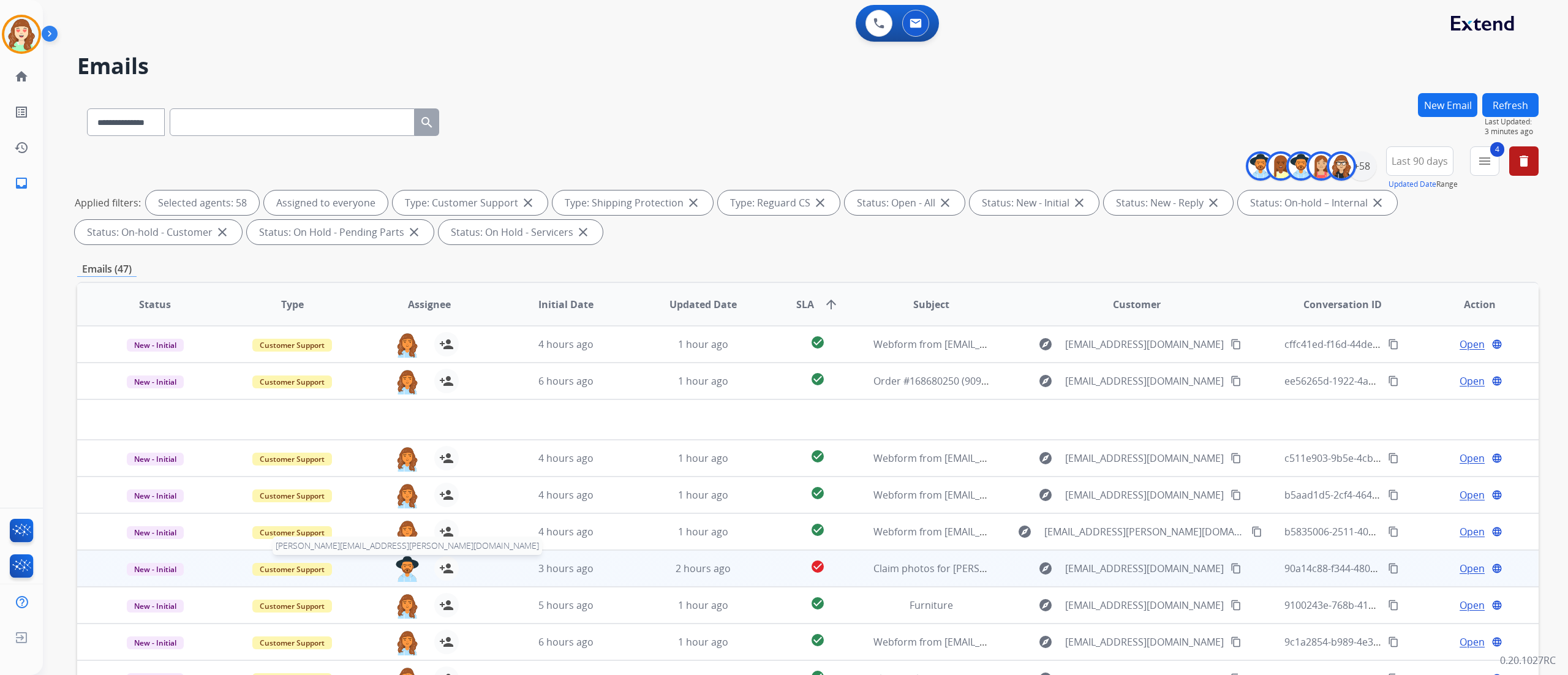
click at [408, 506] on img at bounding box center [407, 569] width 24 height 26
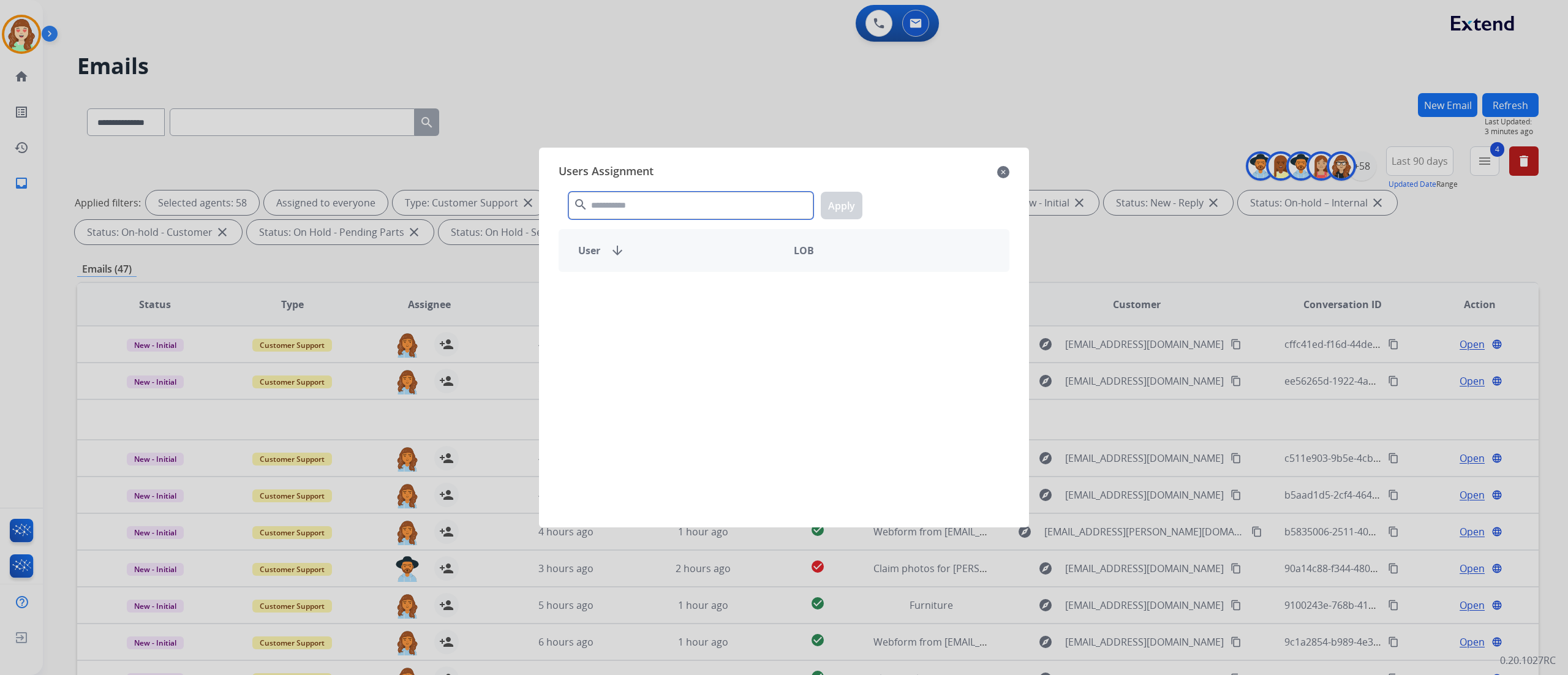
click at [746, 208] on input "text" at bounding box center [690, 205] width 245 height 28
type input "****"
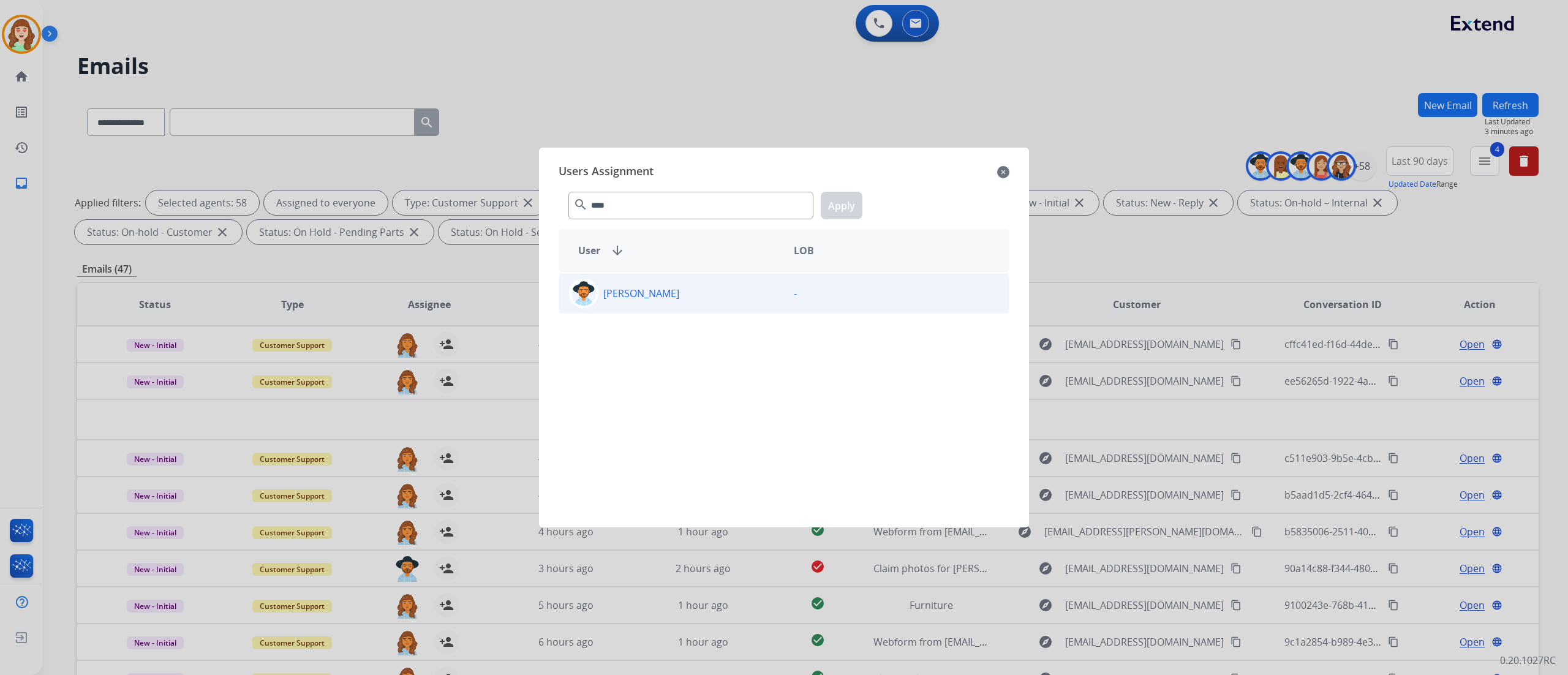
click at [686, 294] on div "[PERSON_NAME]" at bounding box center [672, 294] width 225 height 30
click at [841, 206] on button "Apply" at bounding box center [841, 205] width 42 height 28
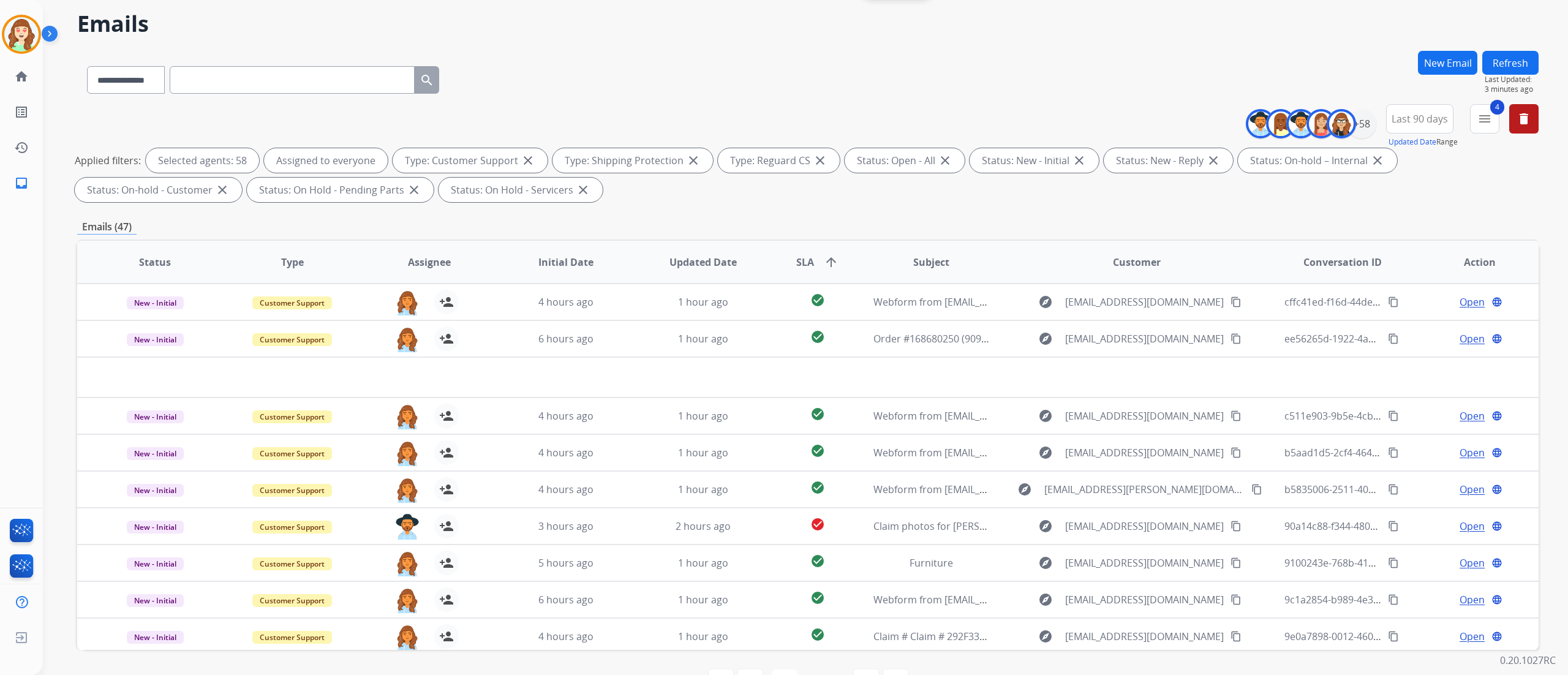
scroll to position [81, 0]
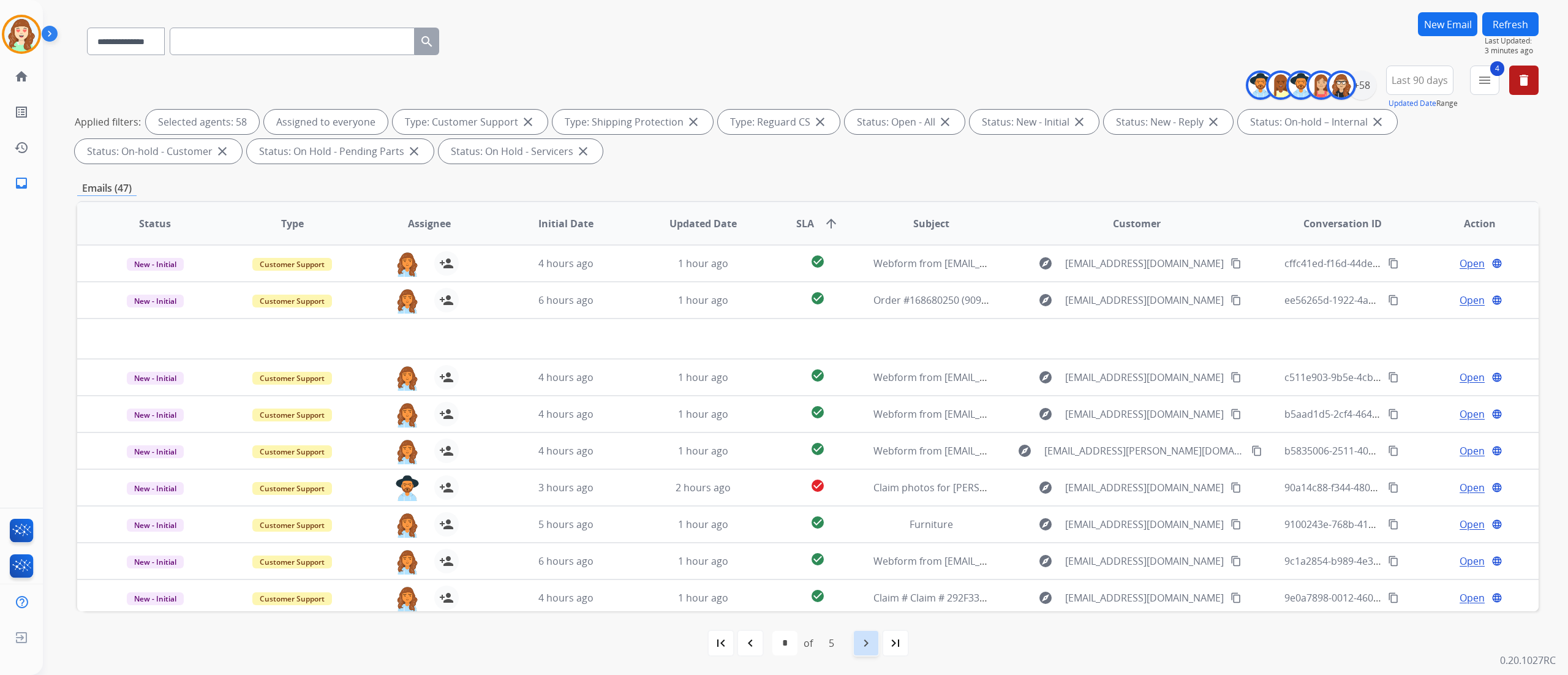
click at [859, 506] on mat-icon "navigate_next" at bounding box center [866, 643] width 15 height 15
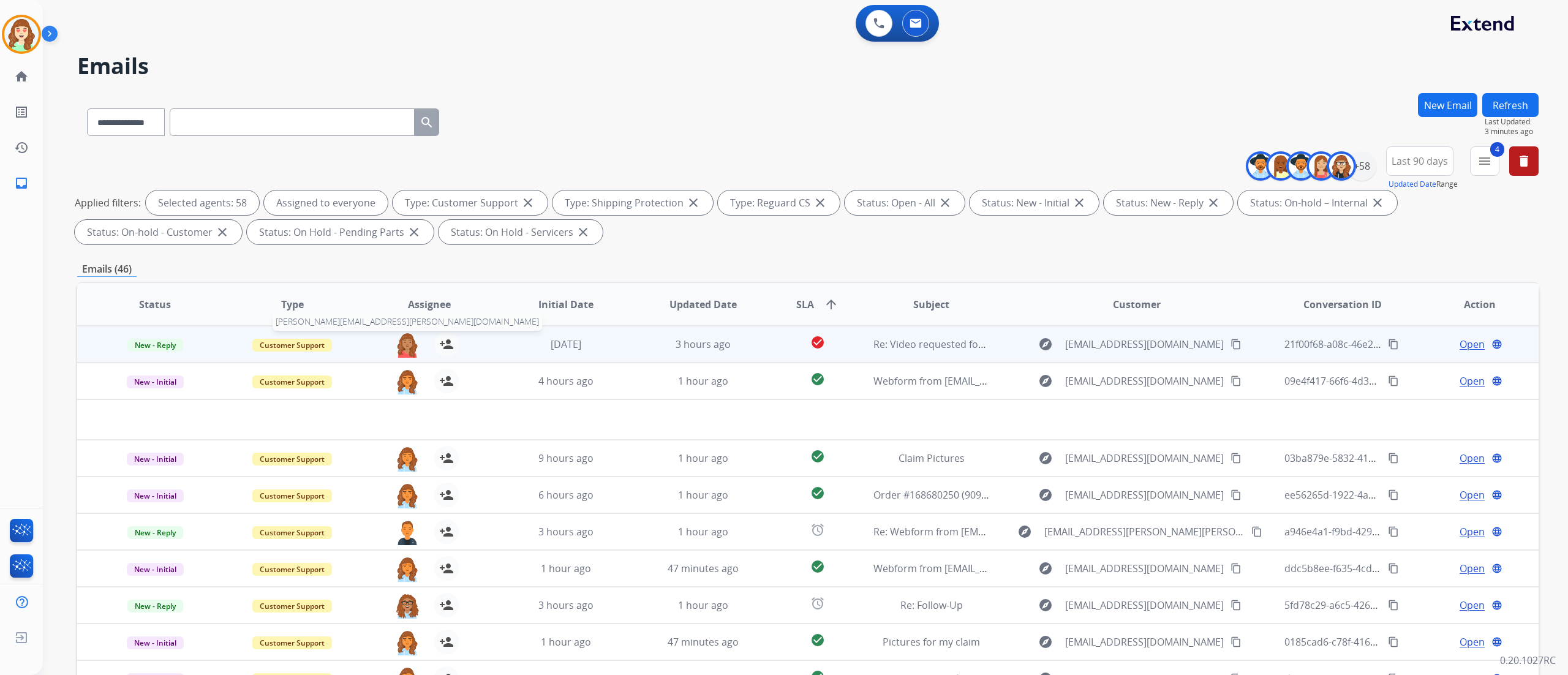
click at [405, 343] on img at bounding box center [407, 345] width 24 height 26
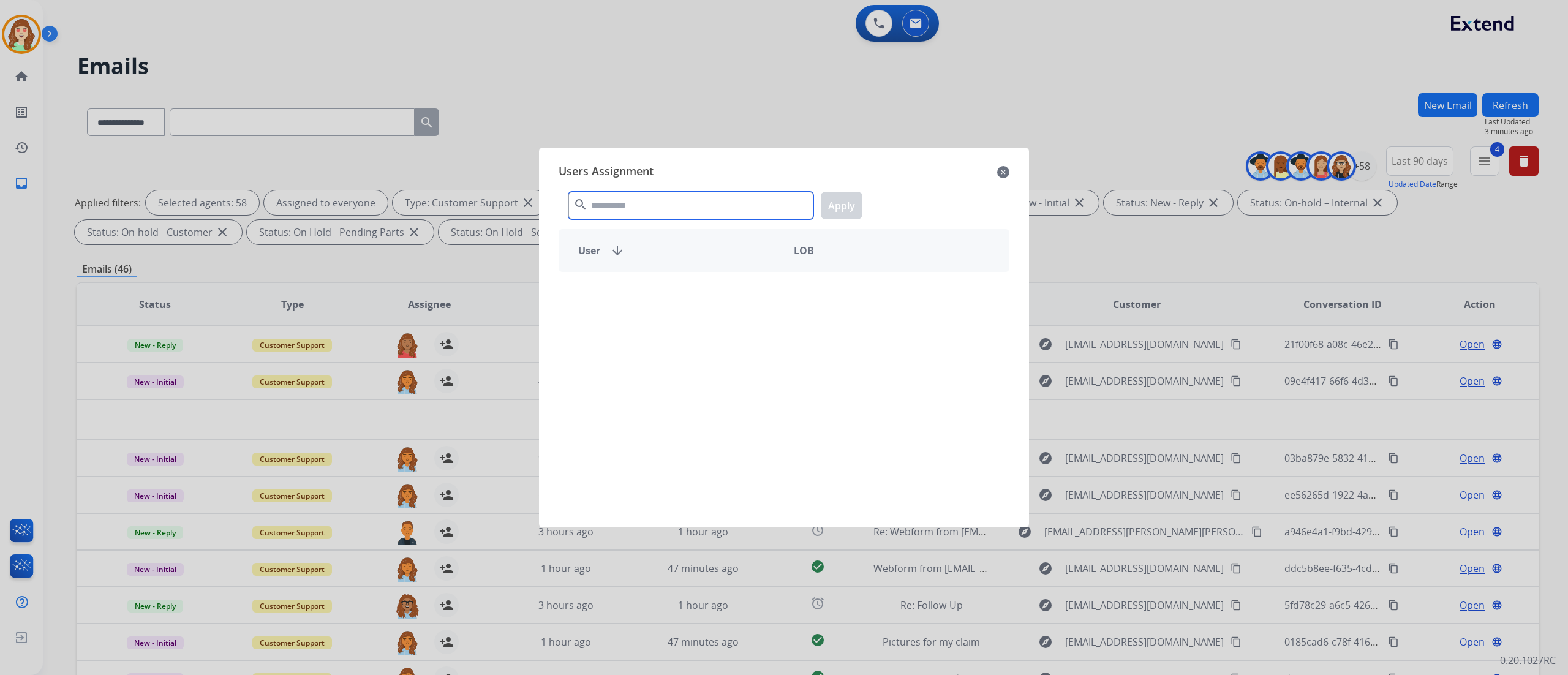
click at [706, 203] on input "text" at bounding box center [690, 205] width 245 height 28
type input "****"
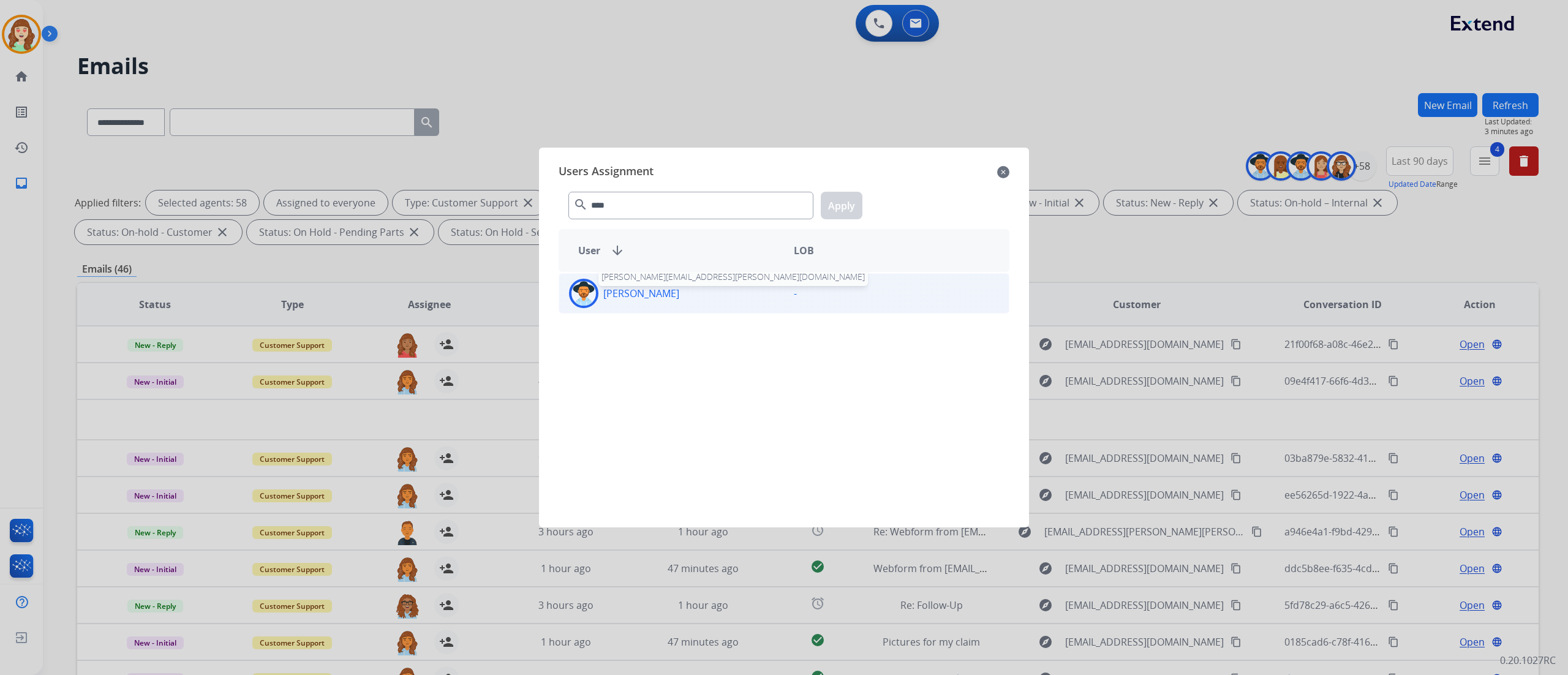
click at [674, 291] on p "[PERSON_NAME]" at bounding box center [641, 294] width 76 height 15
click at [846, 197] on button "Apply" at bounding box center [841, 205] width 42 height 28
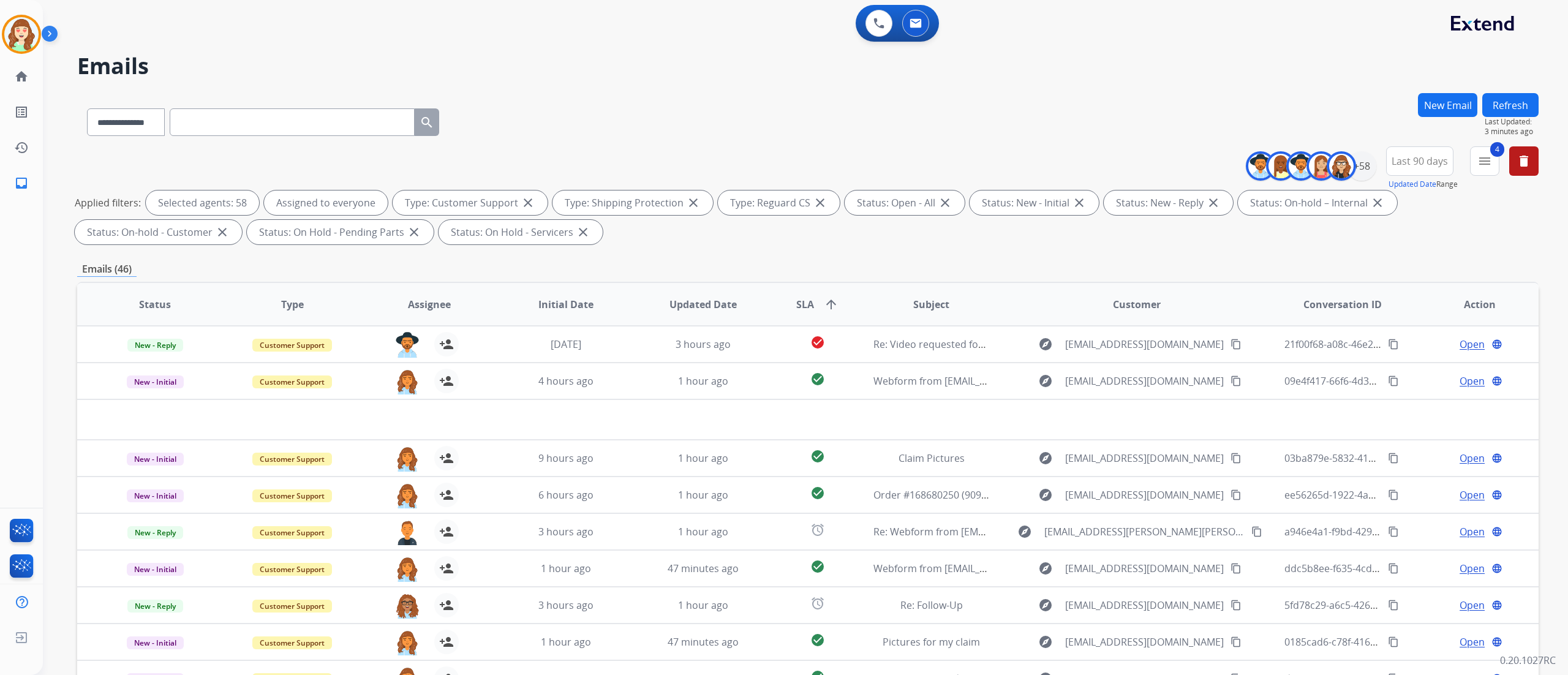
click at [1175, 426] on div "**********" at bounding box center [805, 337] width 1525 height 675
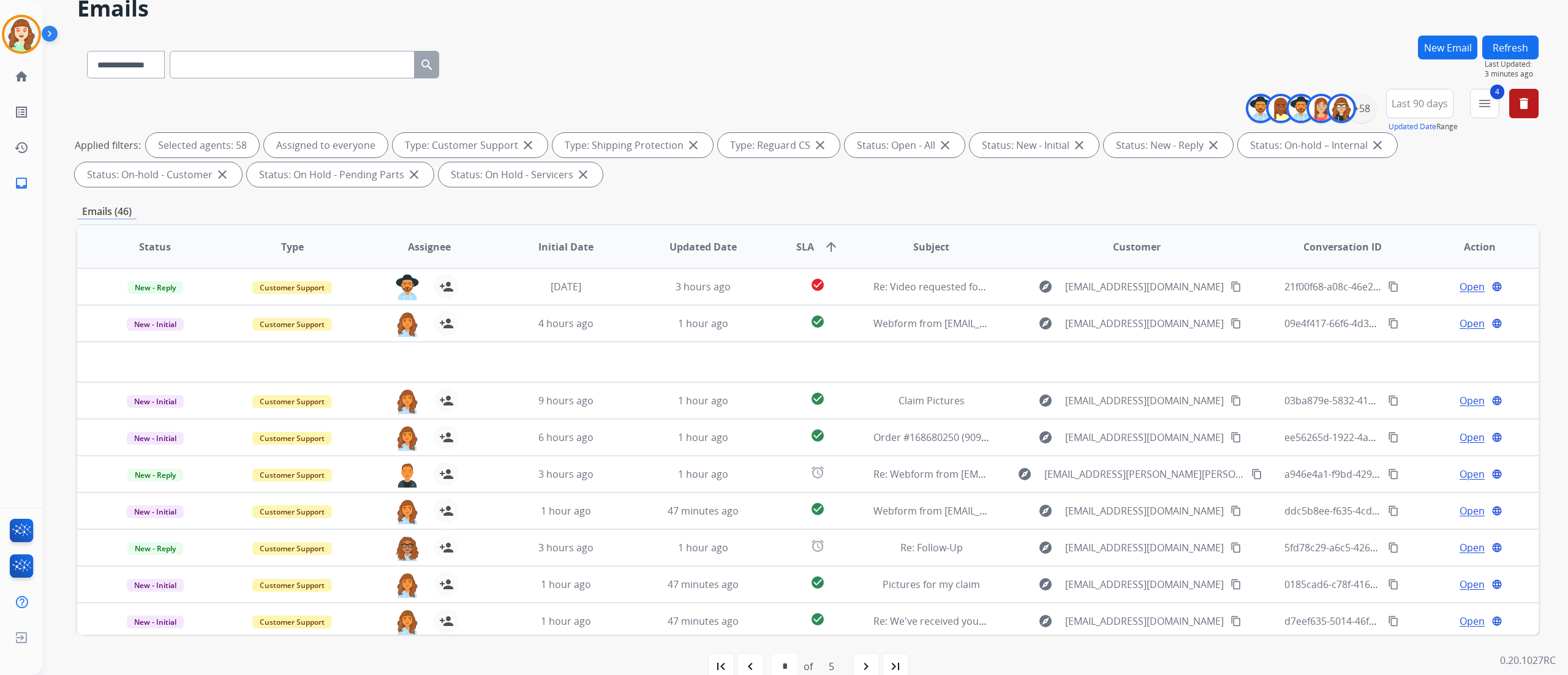
scroll to position [81, 0]
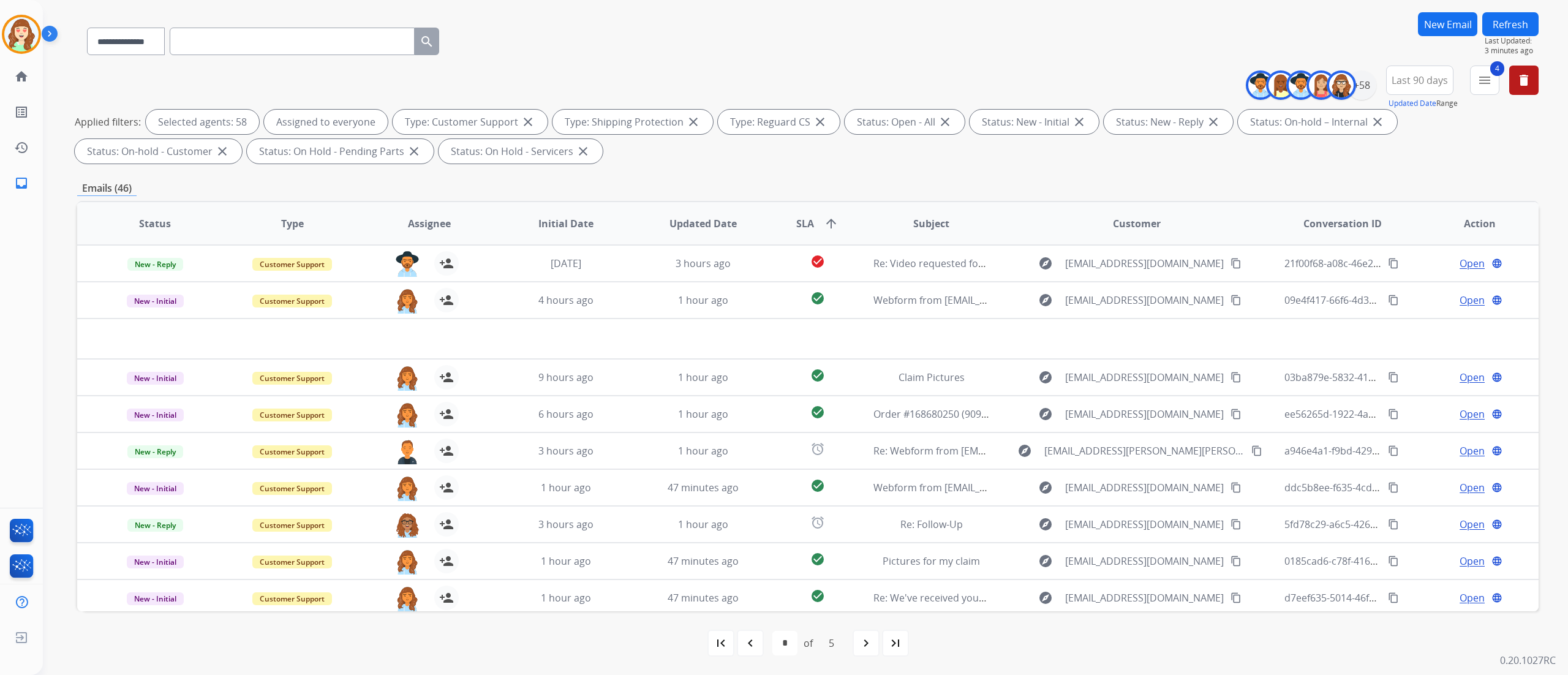
click at [866, 506] on div "first_page navigate_before * * * * * of 5 navigate_next last_page" at bounding box center [808, 643] width 1461 height 64
click at [866, 506] on mat-icon "navigate_next" at bounding box center [866, 643] width 15 height 15
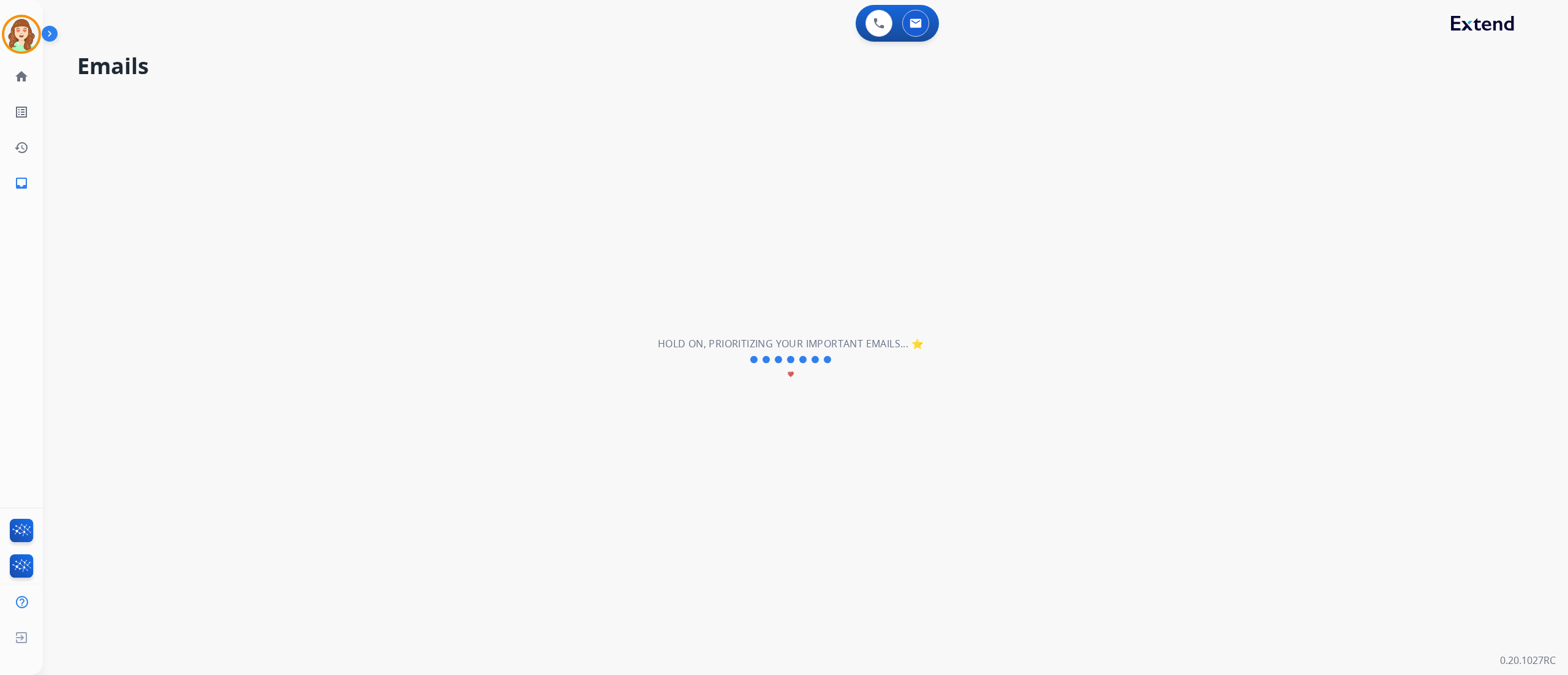
scroll to position [0, 0]
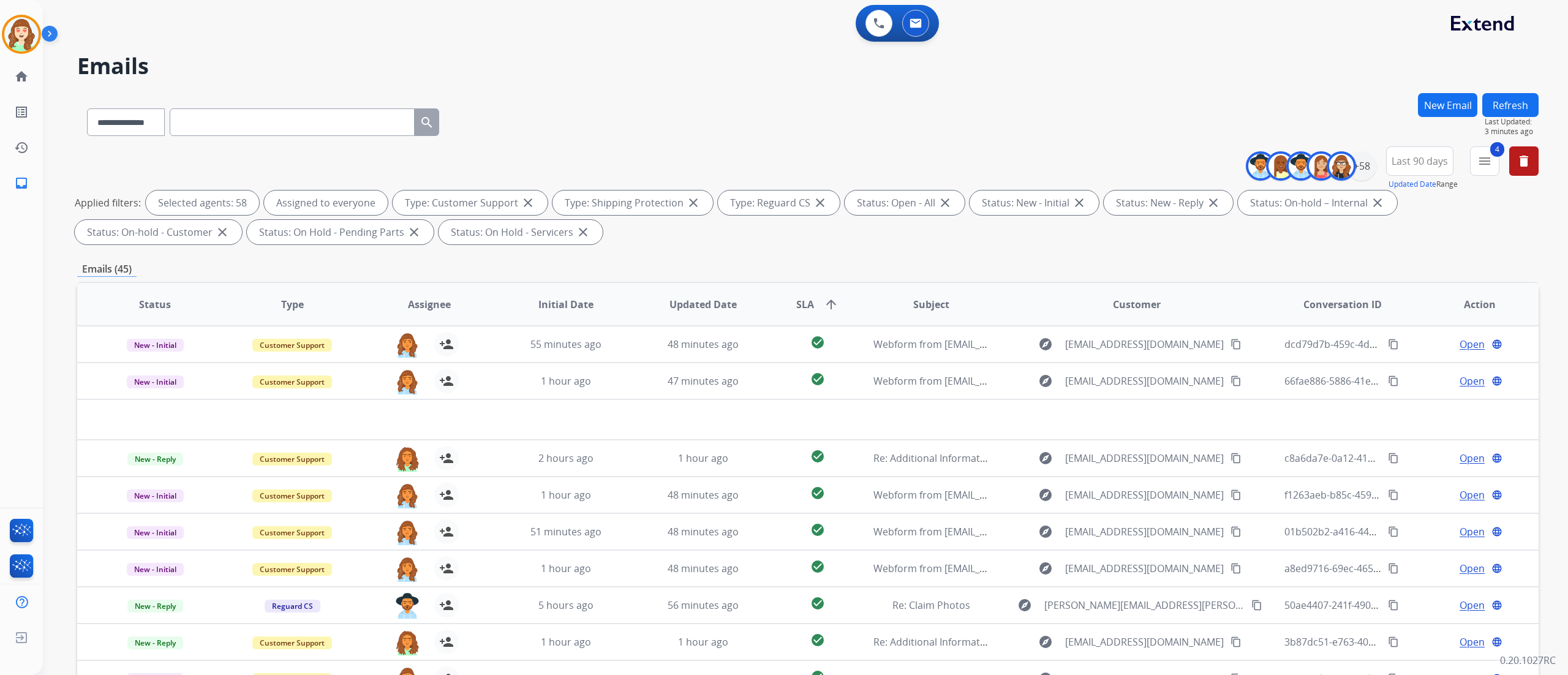
click at [236, 31] on div "0 Voice Interactions 0 Email Interactions" at bounding box center [798, 24] width 1481 height 39
click at [1175, 156] on div "+58" at bounding box center [1362, 166] width 30 height 30
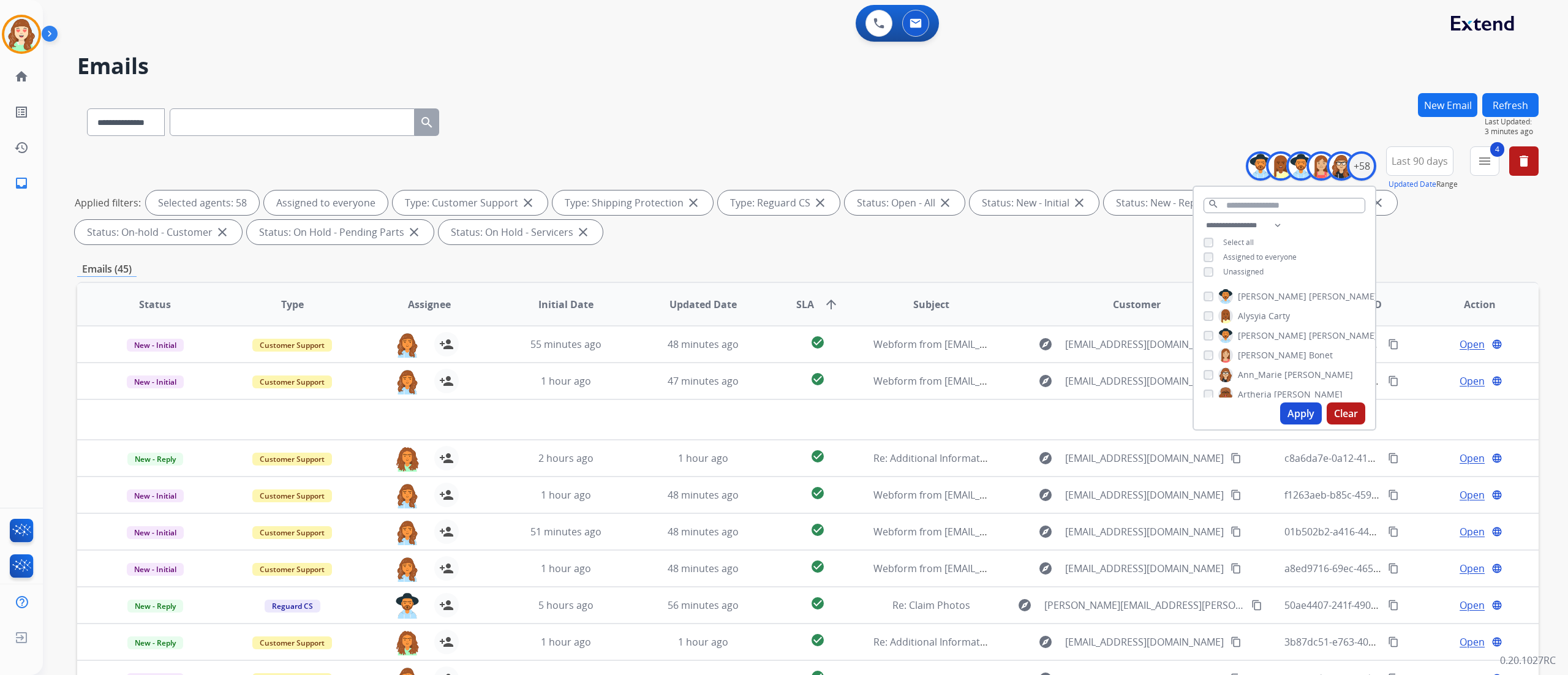
click at [1175, 418] on button "Apply" at bounding box center [1301, 413] width 42 height 22
click at [1175, 409] on button "Apply" at bounding box center [1301, 413] width 42 height 22
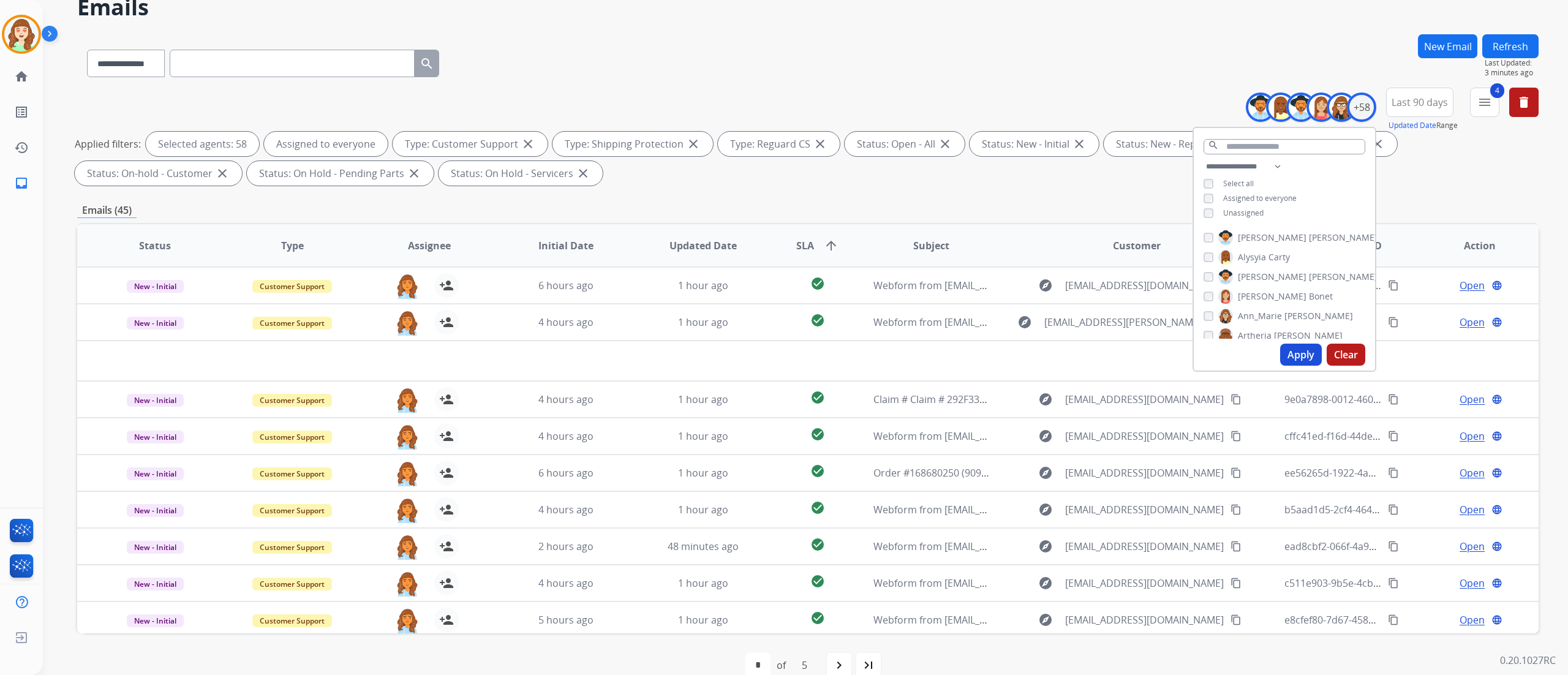
scroll to position [81, 0]
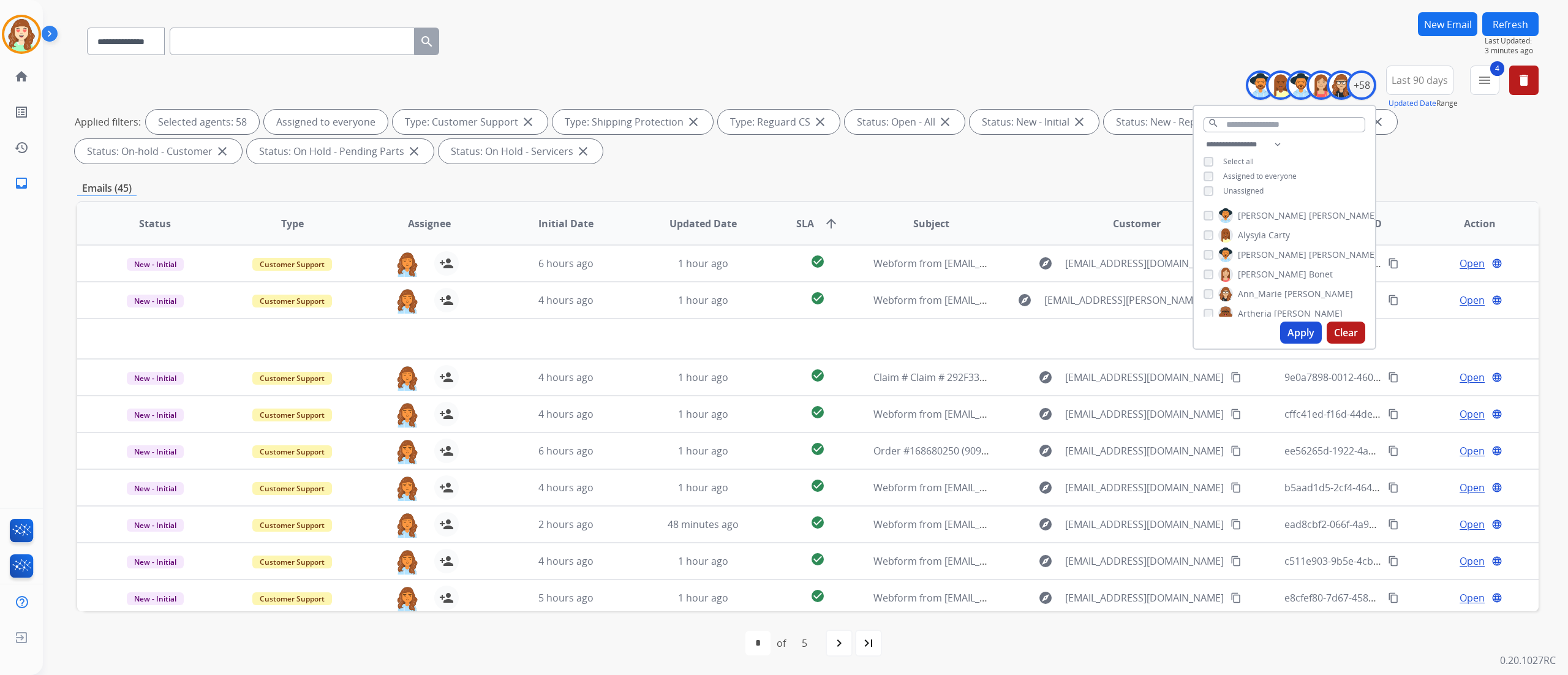
click at [1175, 339] on button "Clear" at bounding box center [1345, 332] width 38 height 22
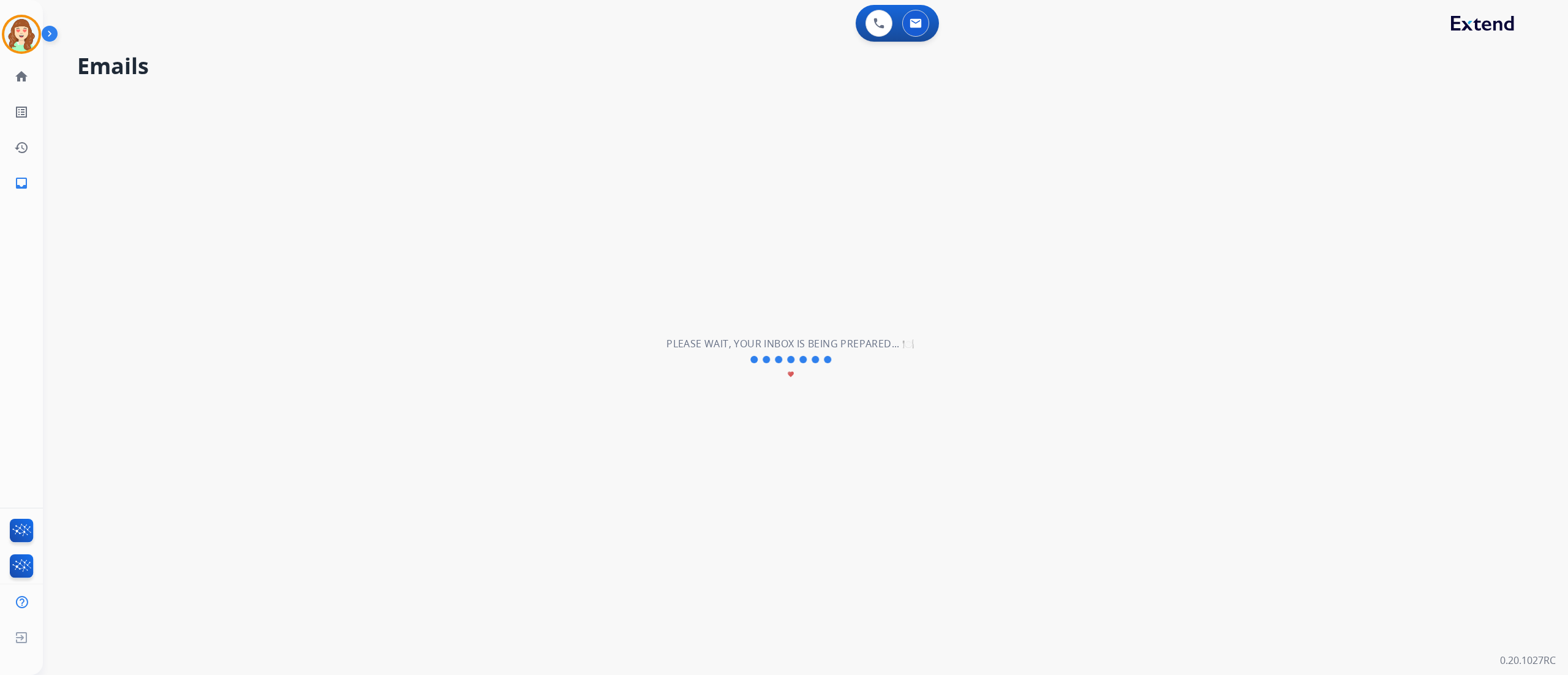
scroll to position [0, 0]
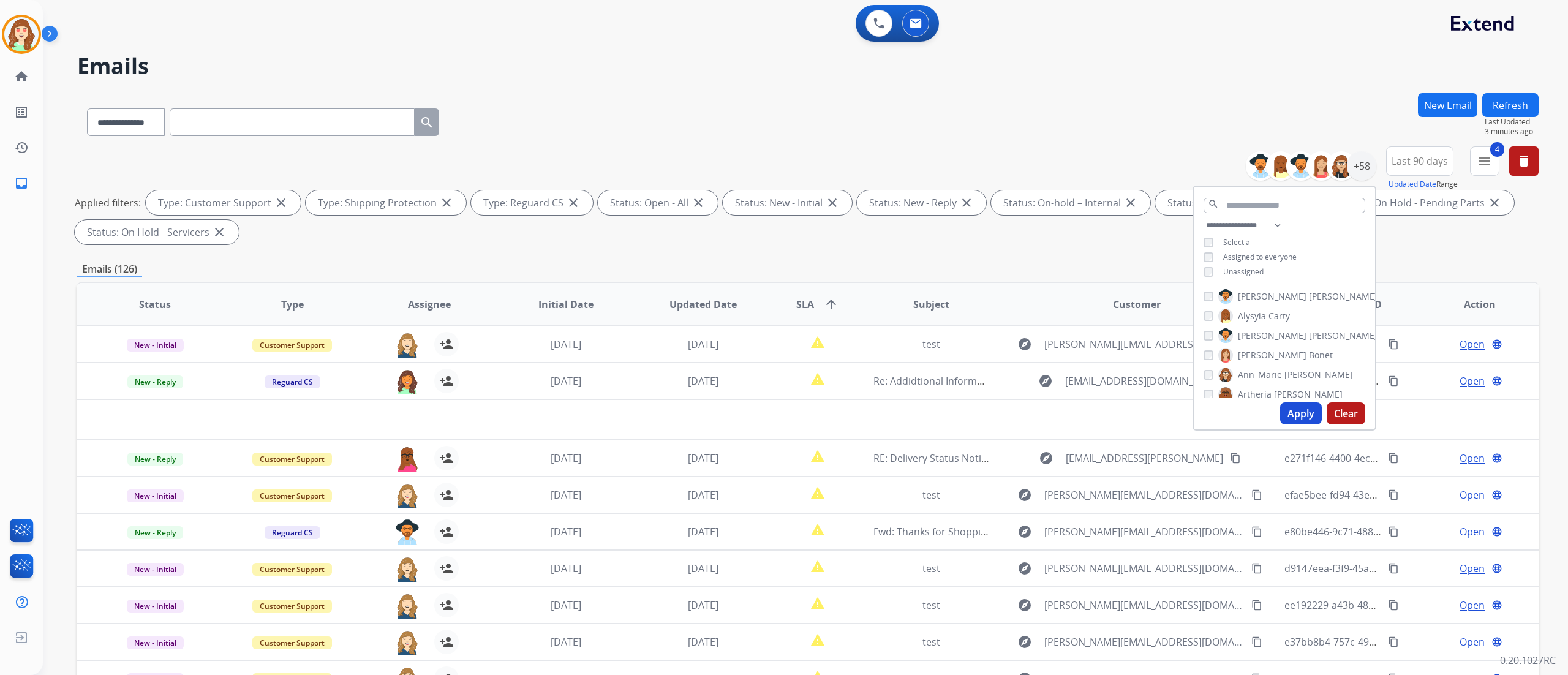
drag, startPoint x: 257, startPoint y: 53, endPoint x: 817, endPoint y: 187, distance: 575.8
click at [258, 54] on h2 "Emails" at bounding box center [808, 66] width 1461 height 24
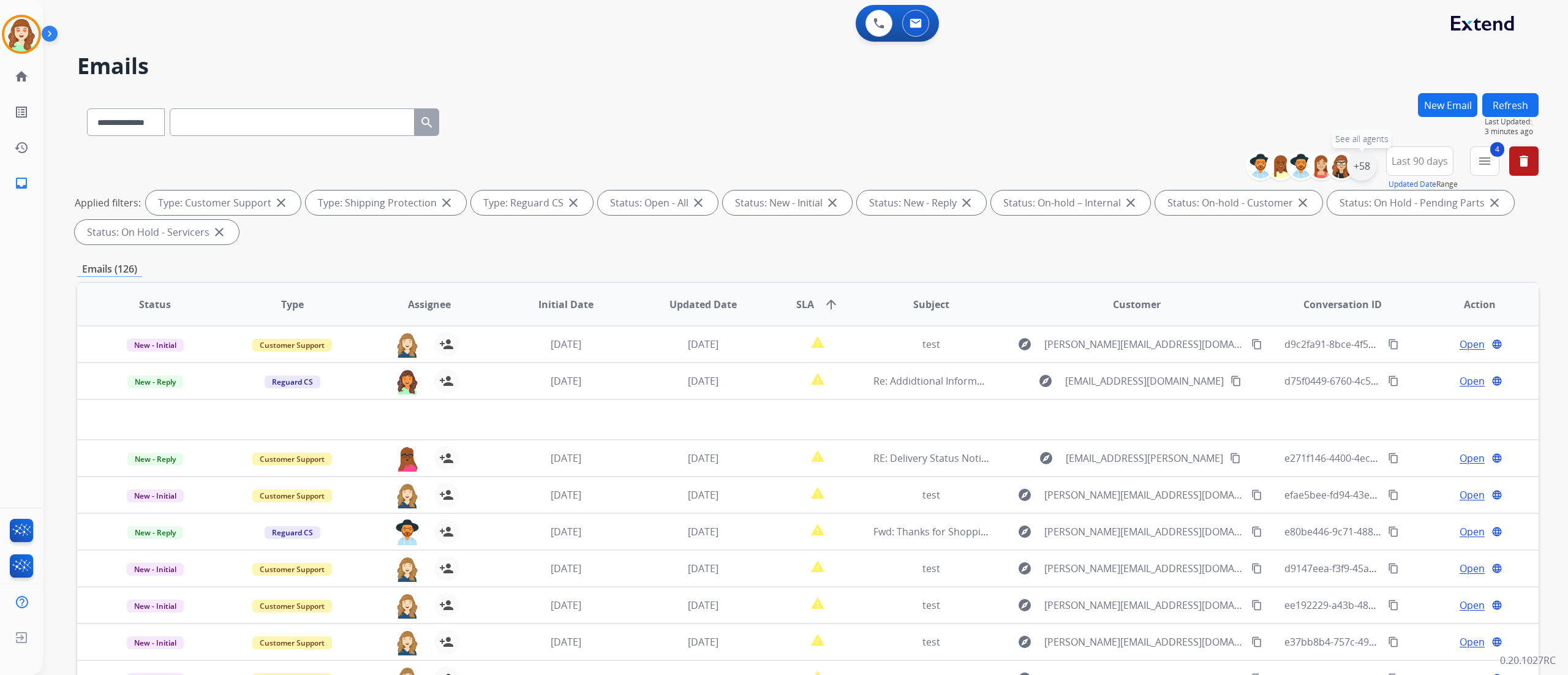
click at [1175, 161] on div "+58" at bounding box center [1362, 166] width 30 height 30
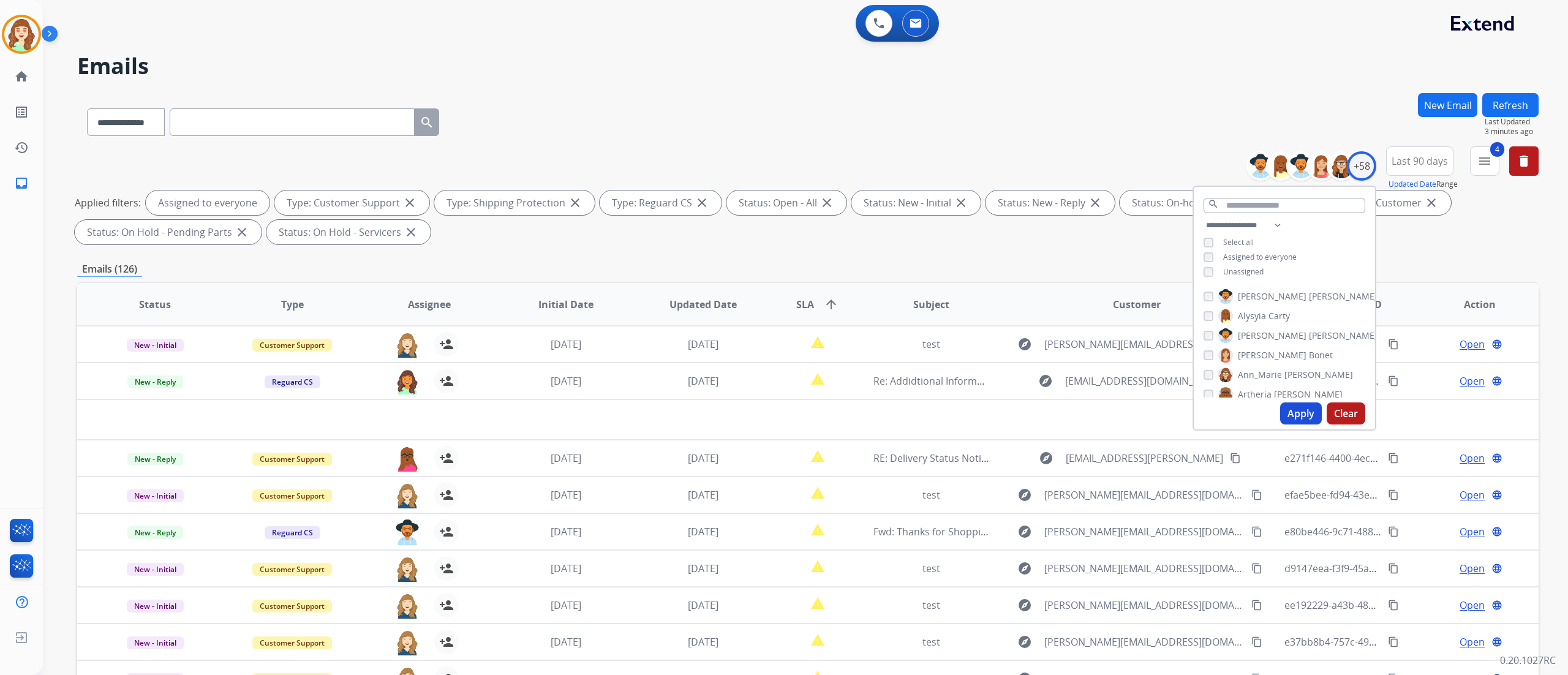
click at [1175, 407] on button "Apply" at bounding box center [1301, 413] width 42 height 22
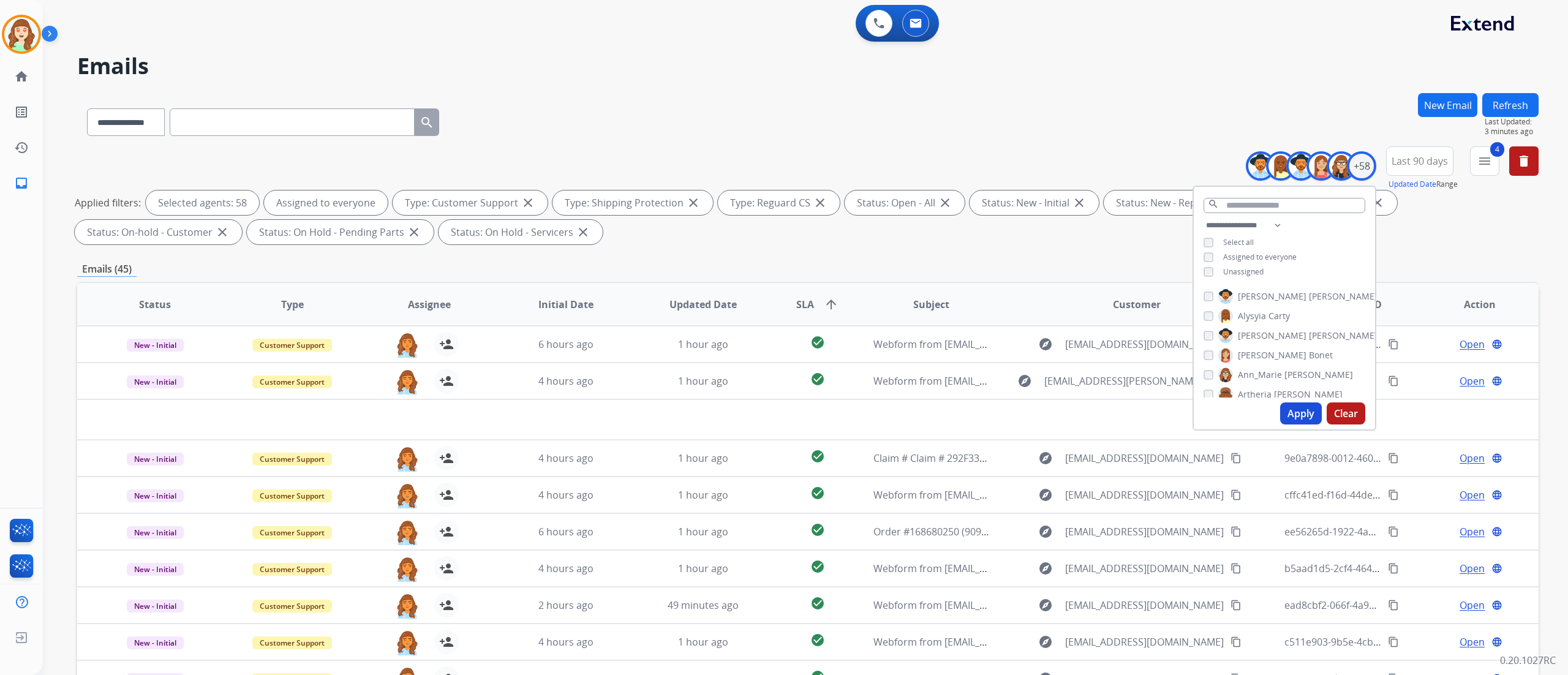
click at [1175, 103] on div "**********" at bounding box center [808, 120] width 1461 height 53
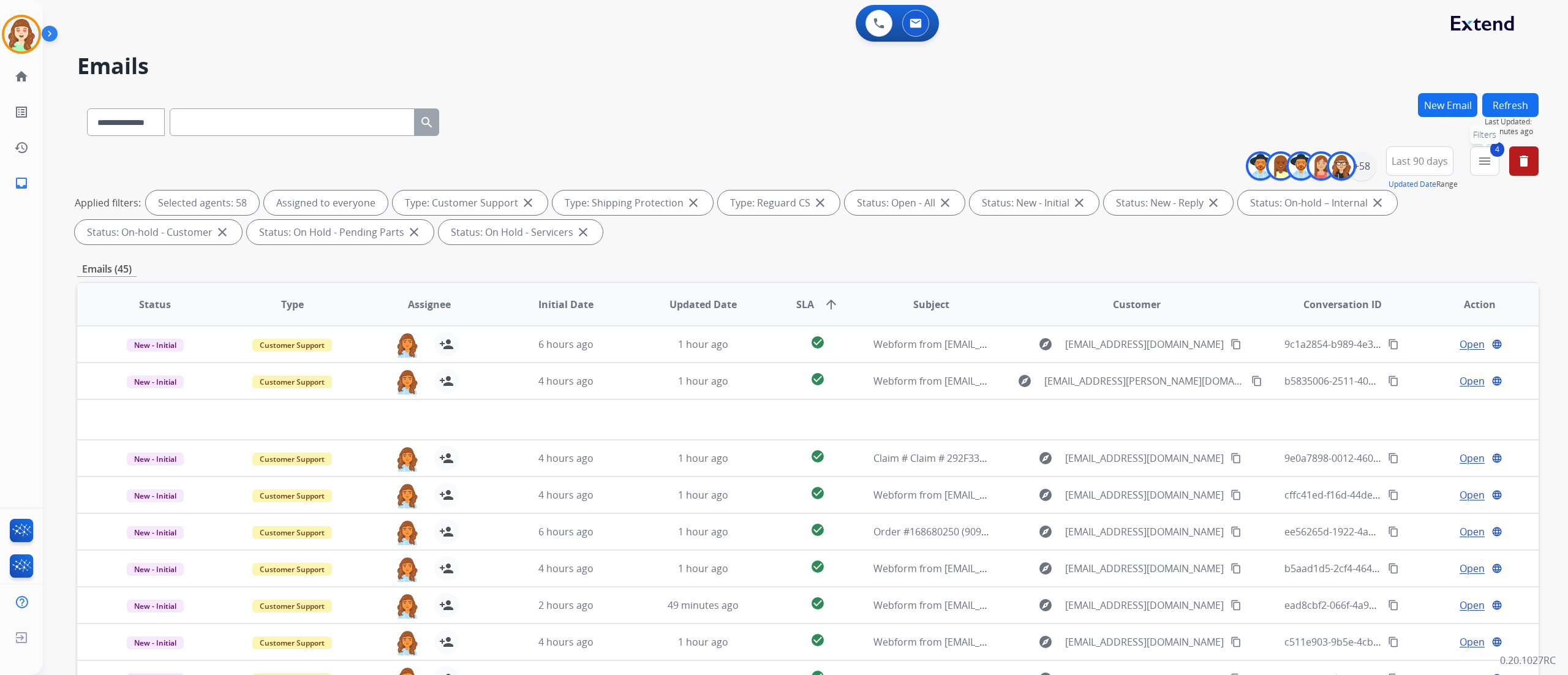
click at [1175, 164] on mat-icon "menu" at bounding box center [1485, 161] width 15 height 15
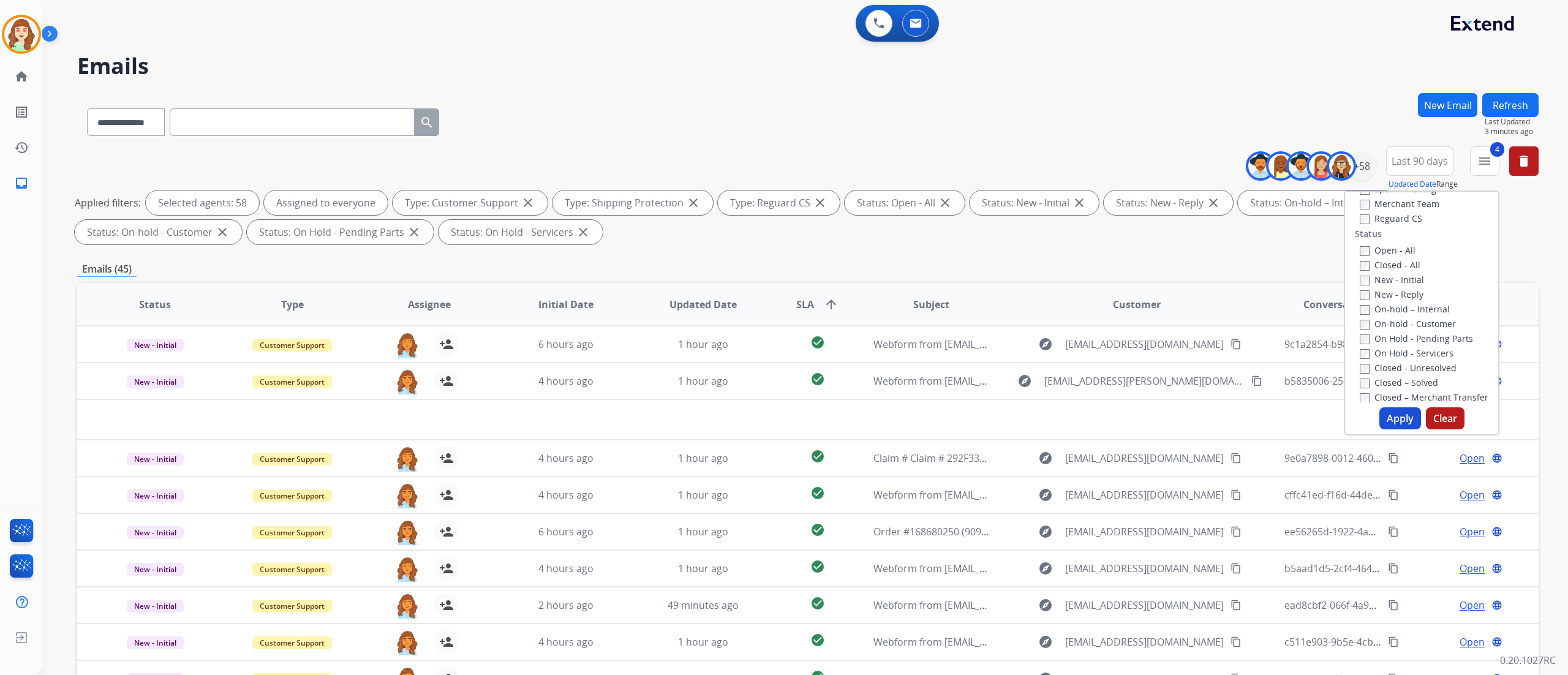
scroll to position [142, 0]
click at [1175, 412] on button "Apply" at bounding box center [1400, 418] width 42 height 22
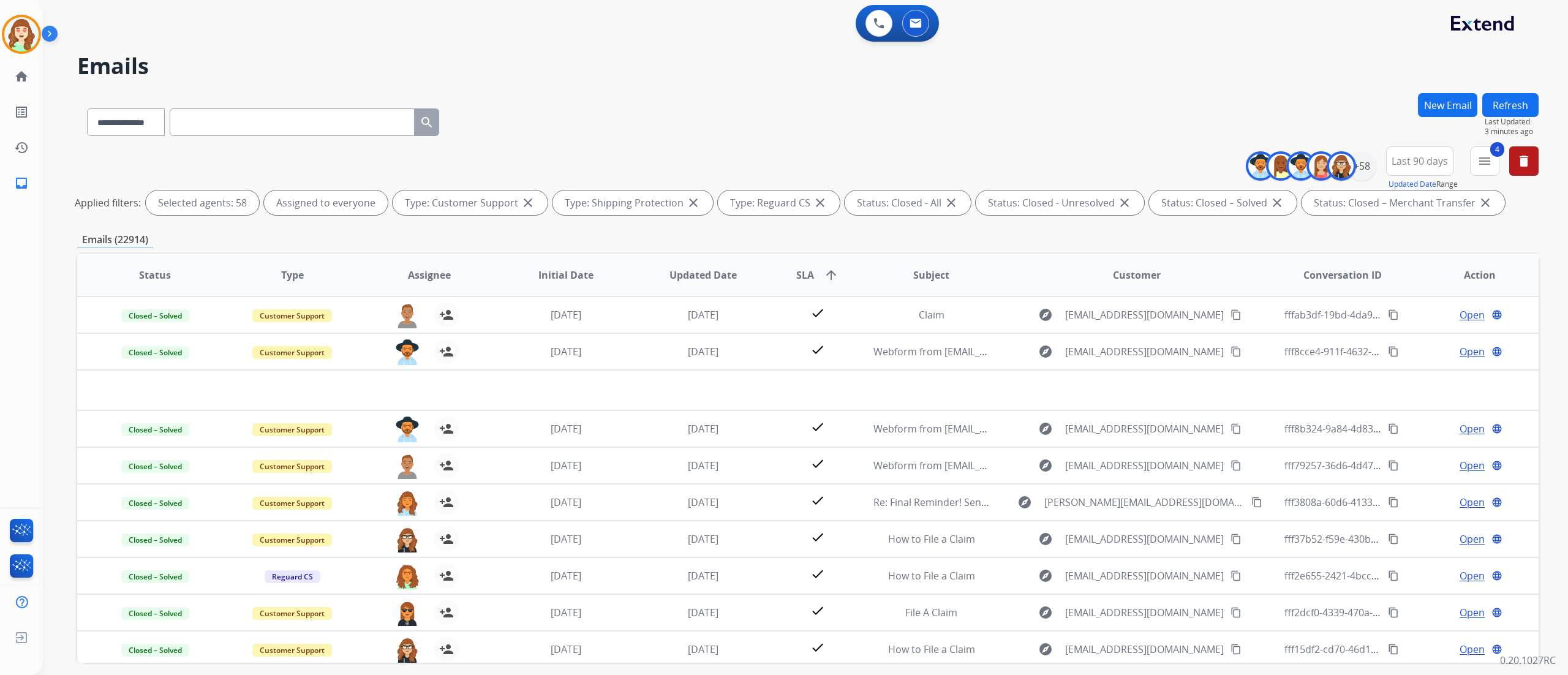
click at [226, 70] on h2 "Emails" at bounding box center [808, 66] width 1461 height 24
click at [1175, 159] on div "+58" at bounding box center [1362, 166] width 30 height 30
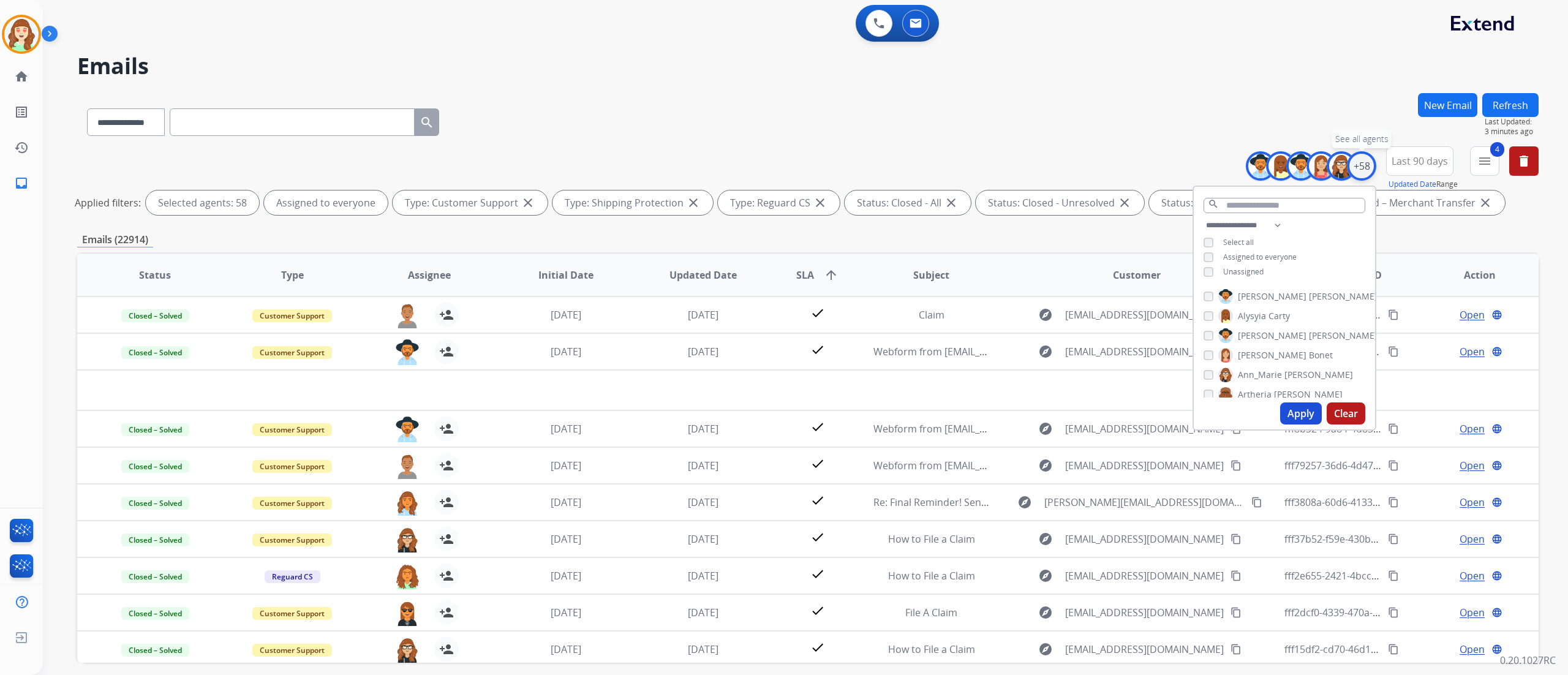
click at [1175, 159] on div "+58" at bounding box center [1362, 166] width 30 height 30
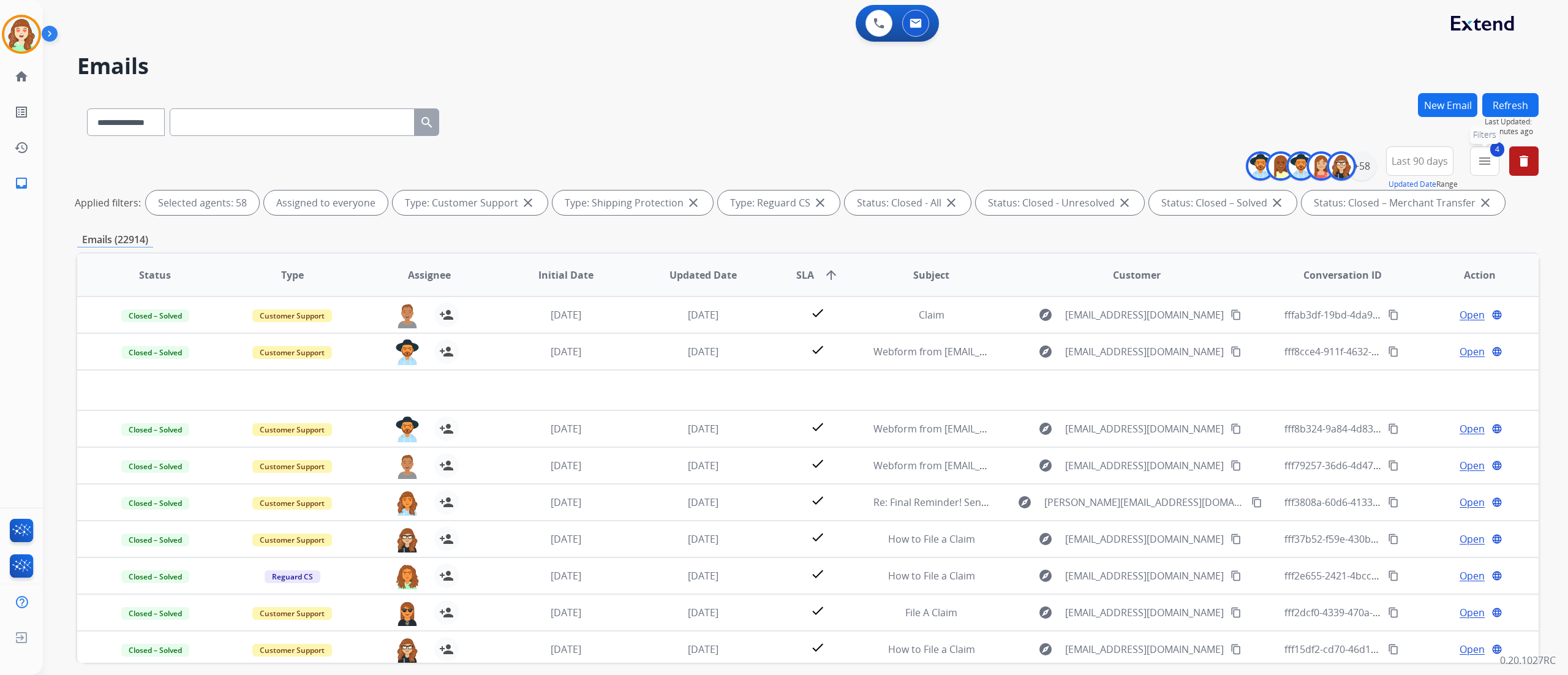
click at [1175, 158] on mat-icon "menu" at bounding box center [1485, 161] width 15 height 15
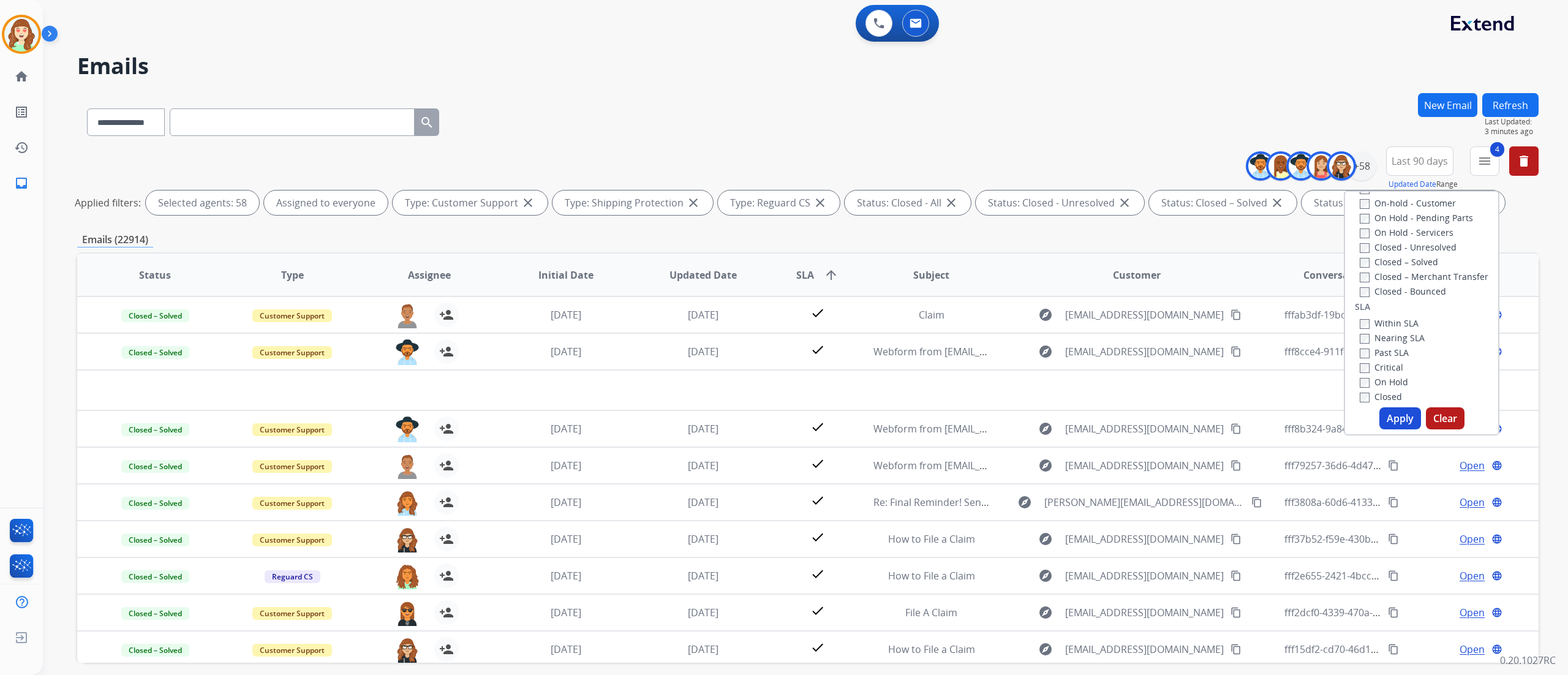
scroll to position [308, 0]
click at [1175, 410] on button "Apply" at bounding box center [1400, 418] width 42 height 22
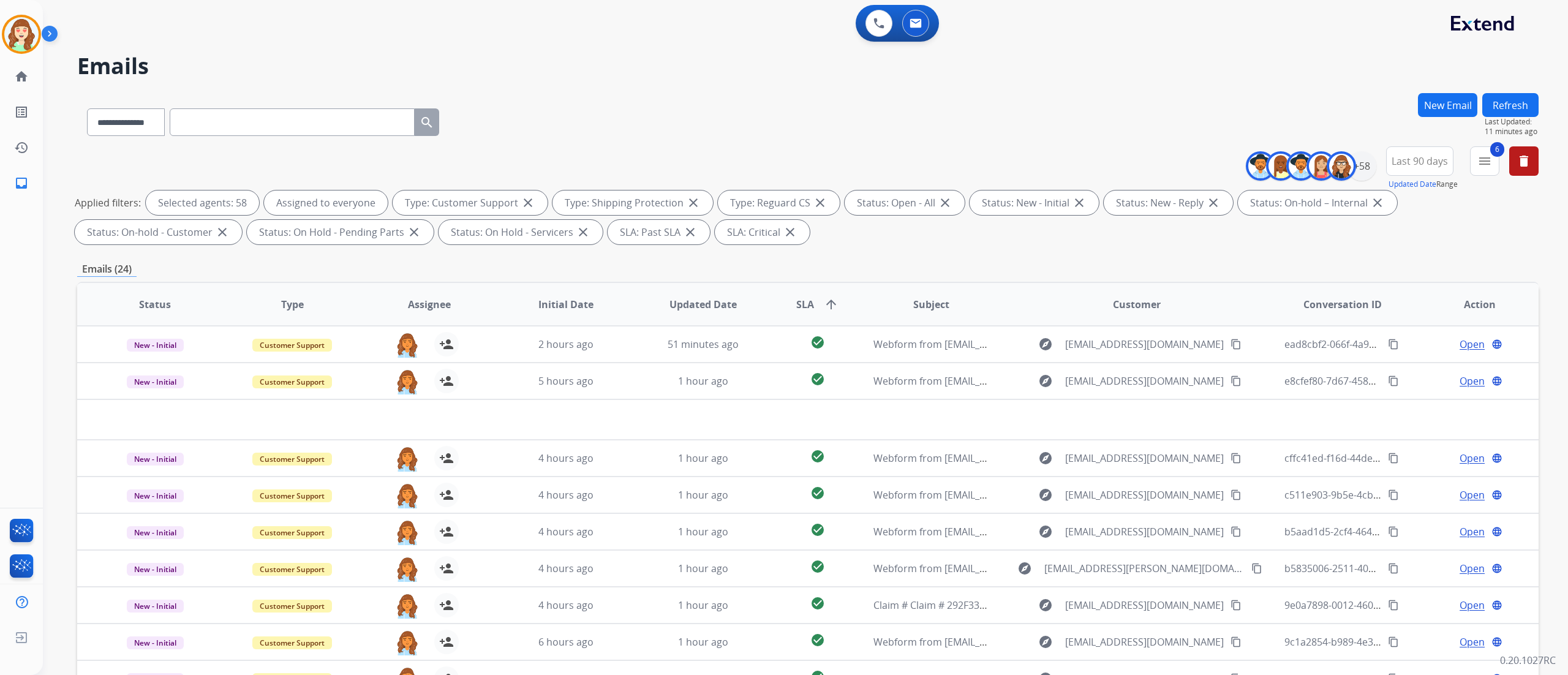
click at [206, 60] on h2 "Emails" at bounding box center [808, 66] width 1461 height 24
click at [1175, 161] on mat-icon "menu" at bounding box center [1485, 161] width 15 height 15
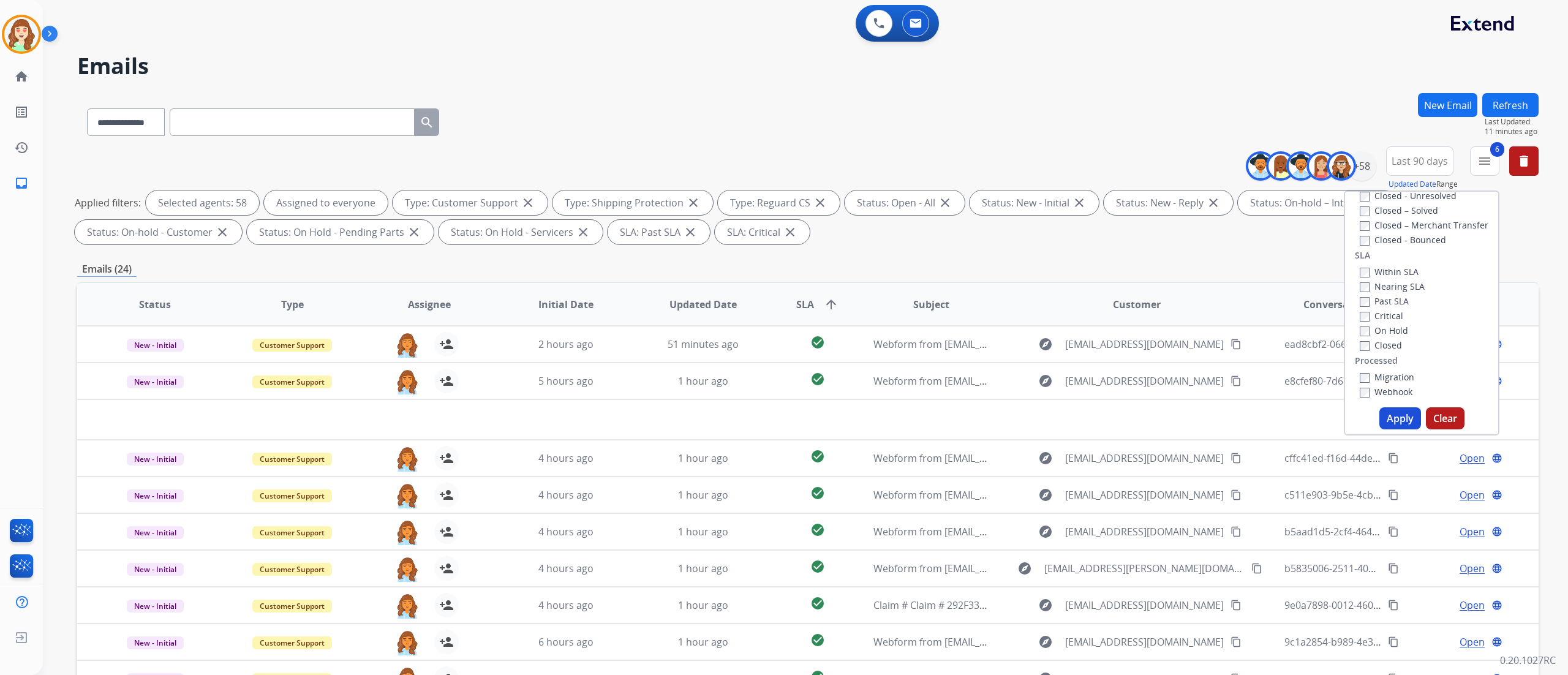
click at [1175, 420] on button "Apply" at bounding box center [1400, 418] width 42 height 22
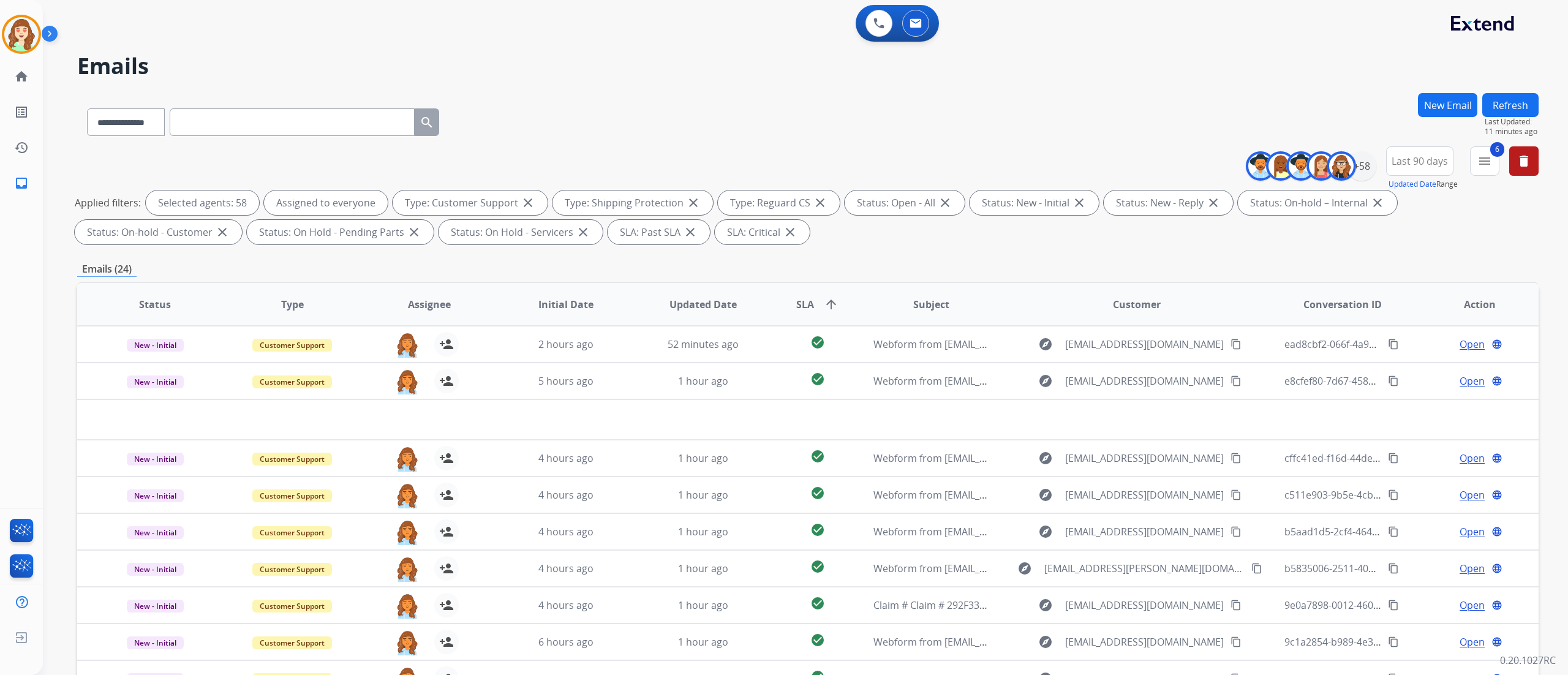
click at [1175, 467] on div "**********" at bounding box center [805, 337] width 1525 height 675
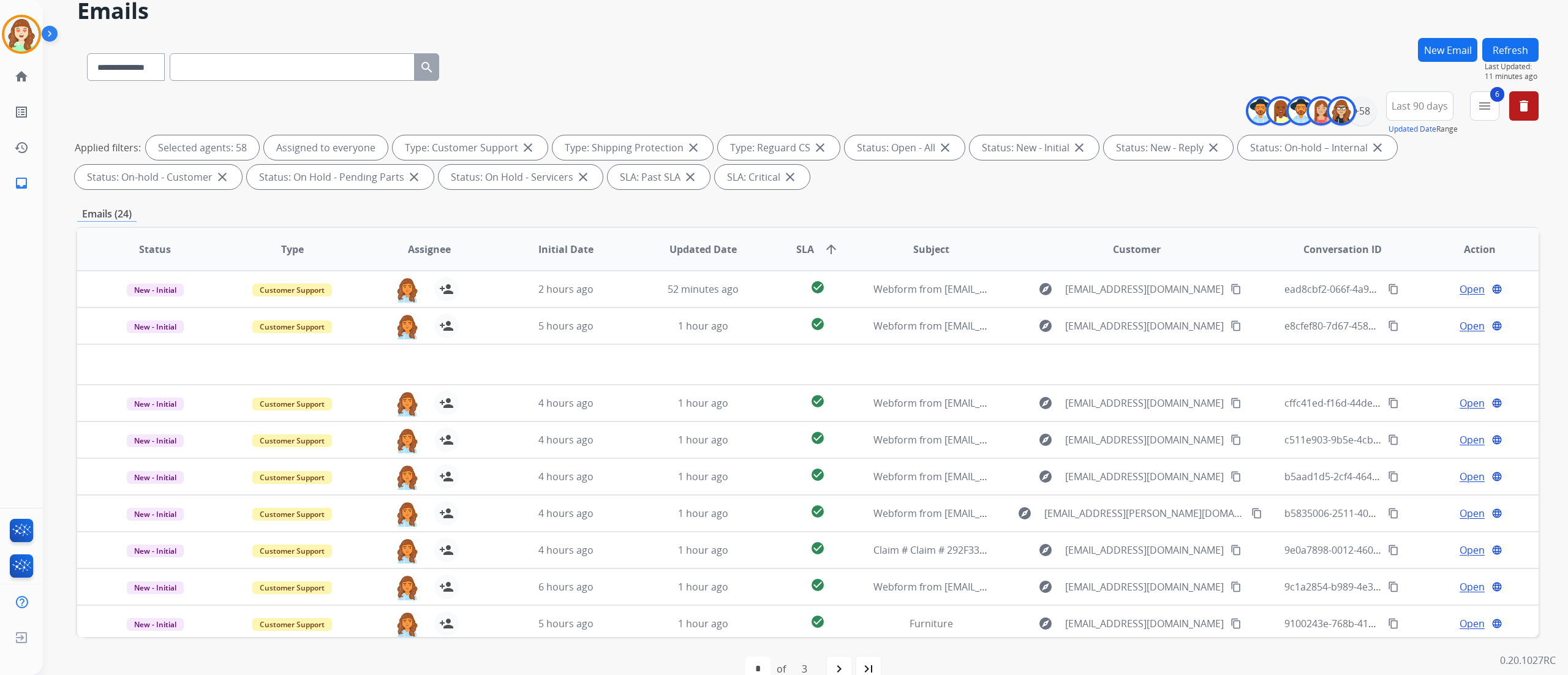
scroll to position [81, 0]
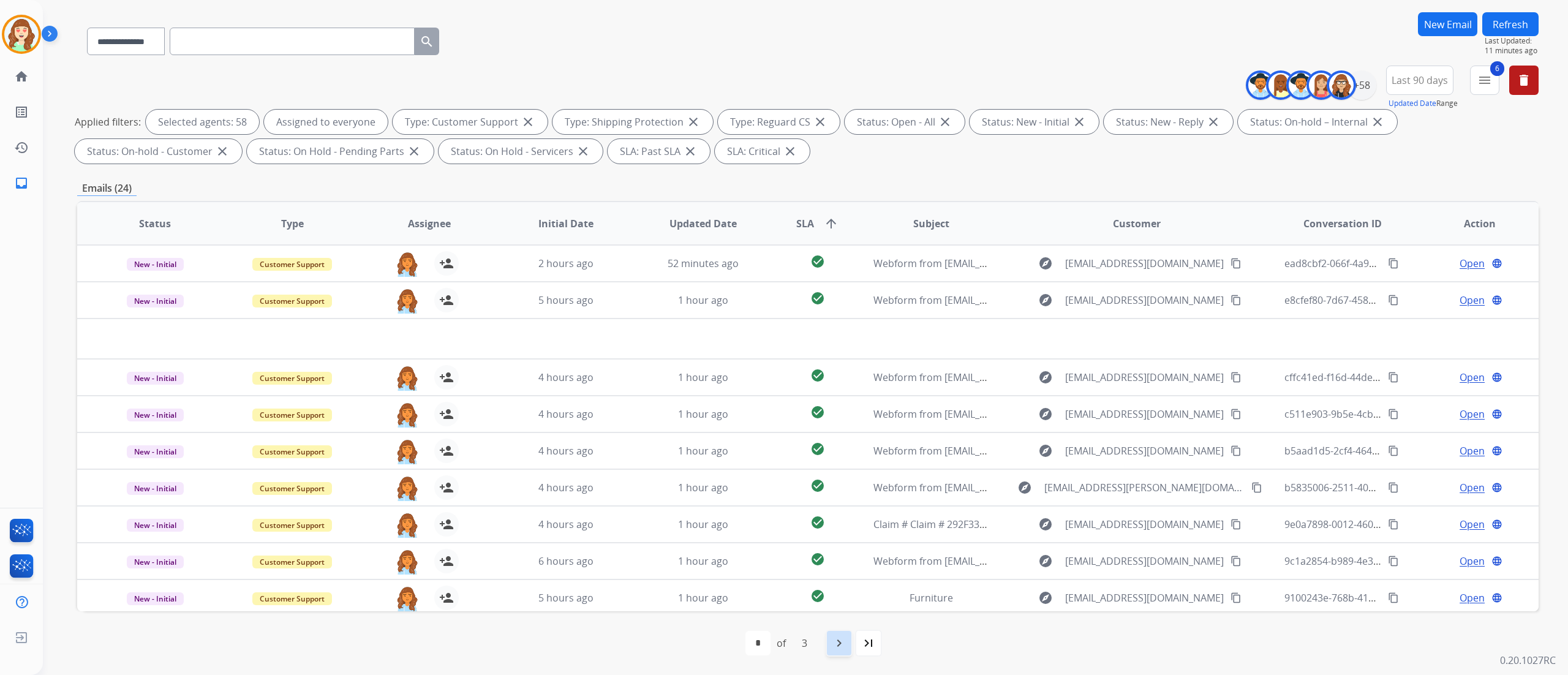
click at [833, 506] on div "navigate_next" at bounding box center [839, 643] width 27 height 27
select select "*"
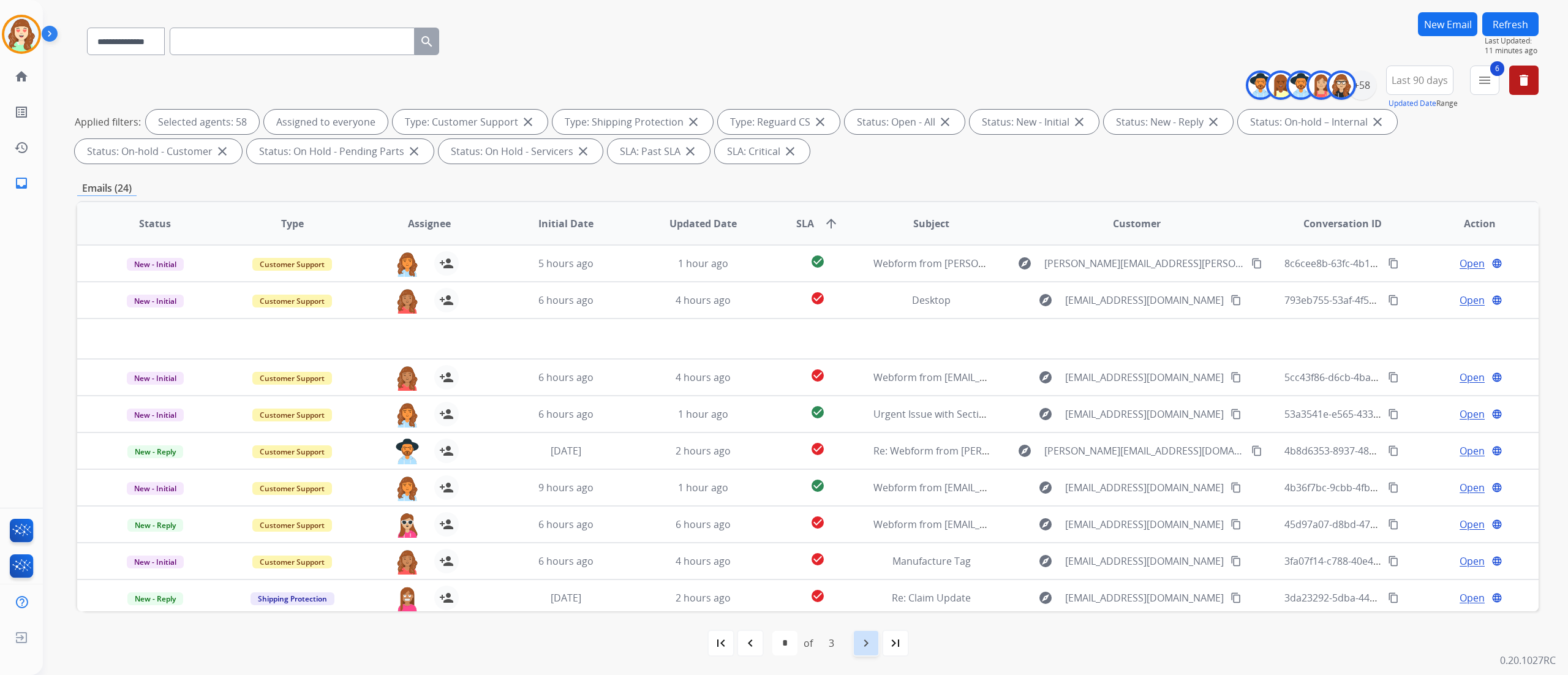
click at [860, 506] on mat-icon "navigate_next" at bounding box center [866, 643] width 15 height 15
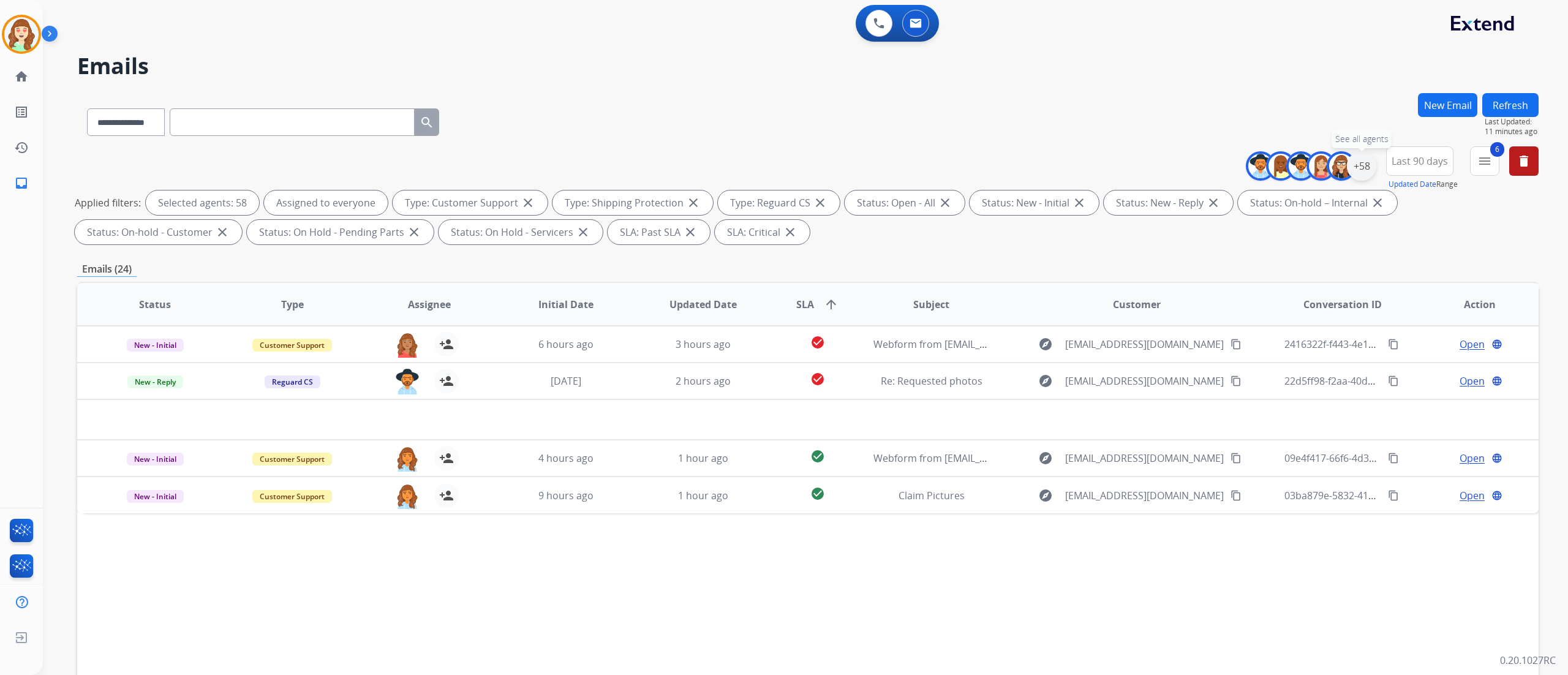
click at [1175, 161] on div "+58" at bounding box center [1362, 166] width 30 height 30
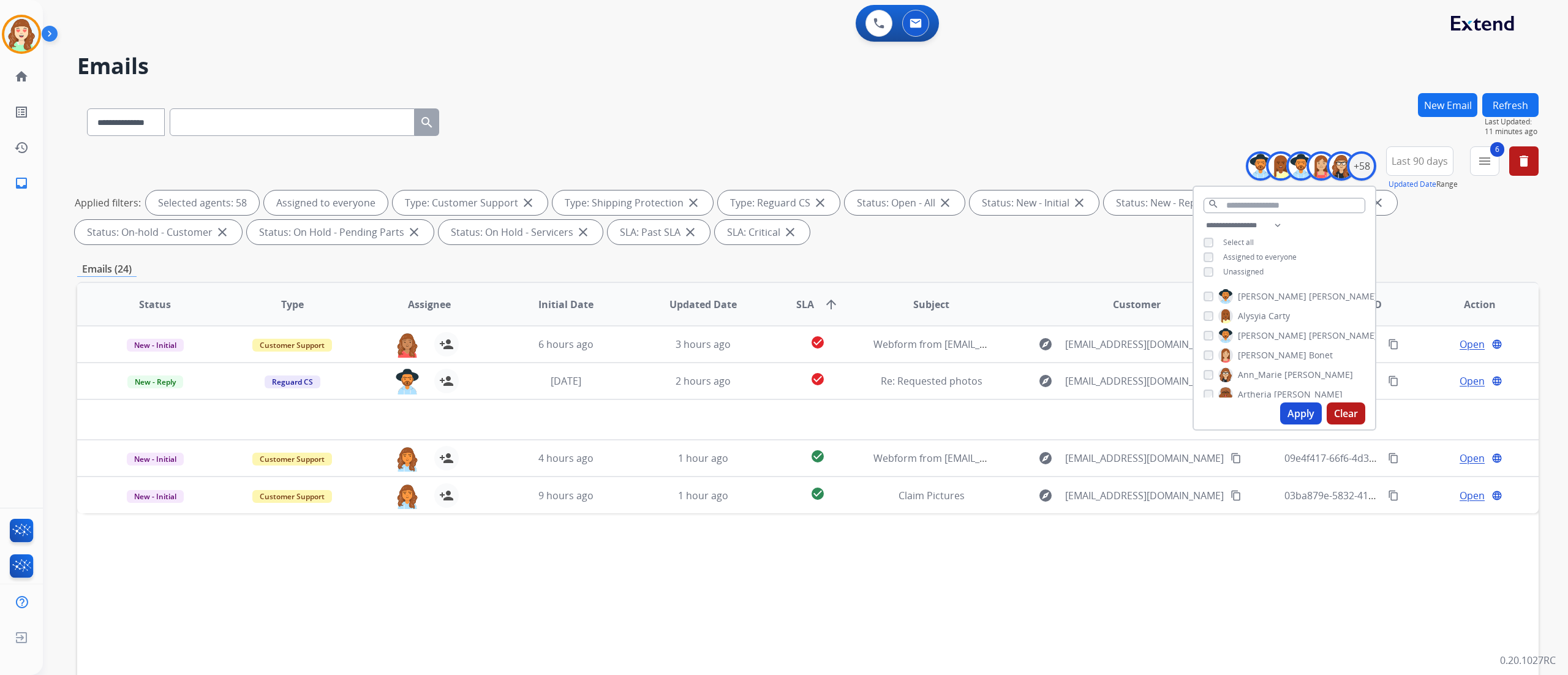
click at [1175, 404] on button "Clear" at bounding box center [1345, 413] width 38 height 22
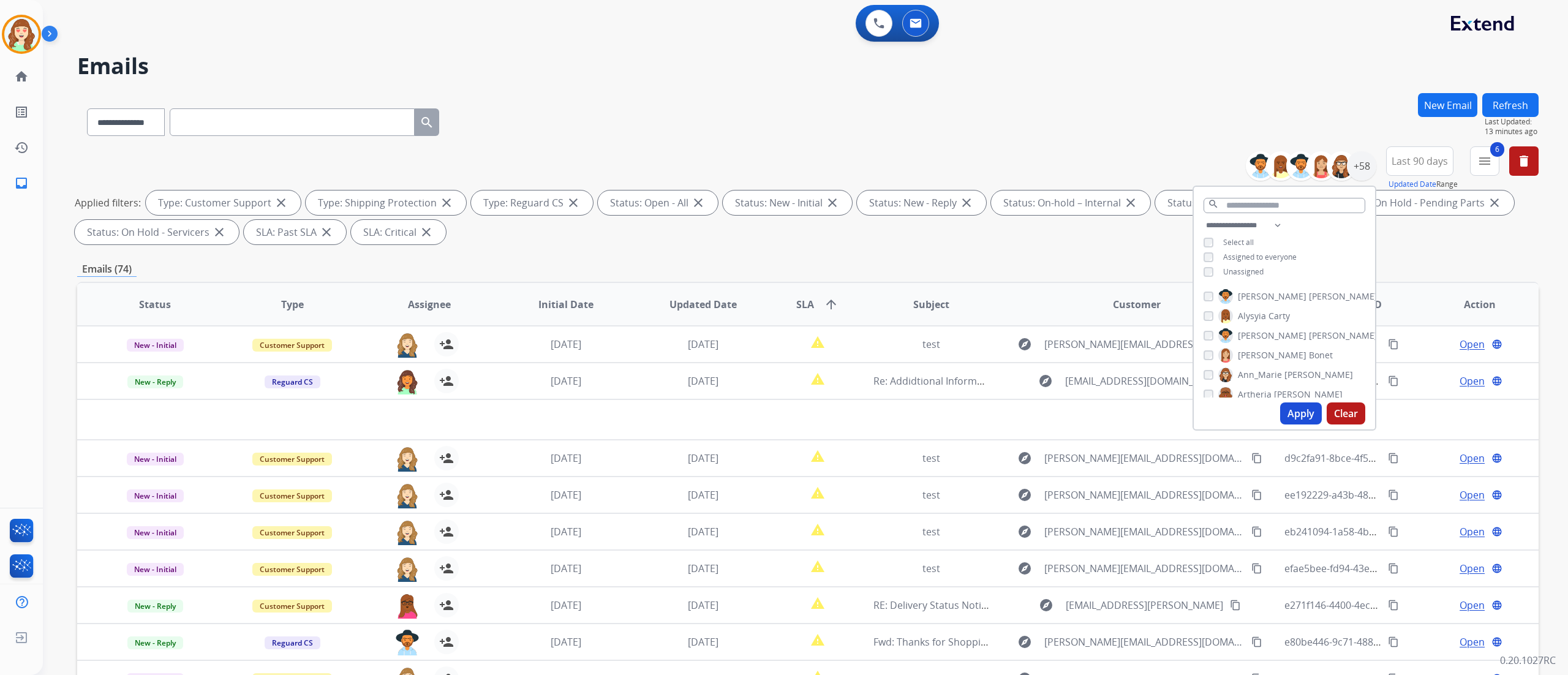
drag, startPoint x: 202, startPoint y: 51, endPoint x: 396, endPoint y: 46, distance: 194.1
click at [202, 51] on div "**********" at bounding box center [790, 381] width 1495 height 675
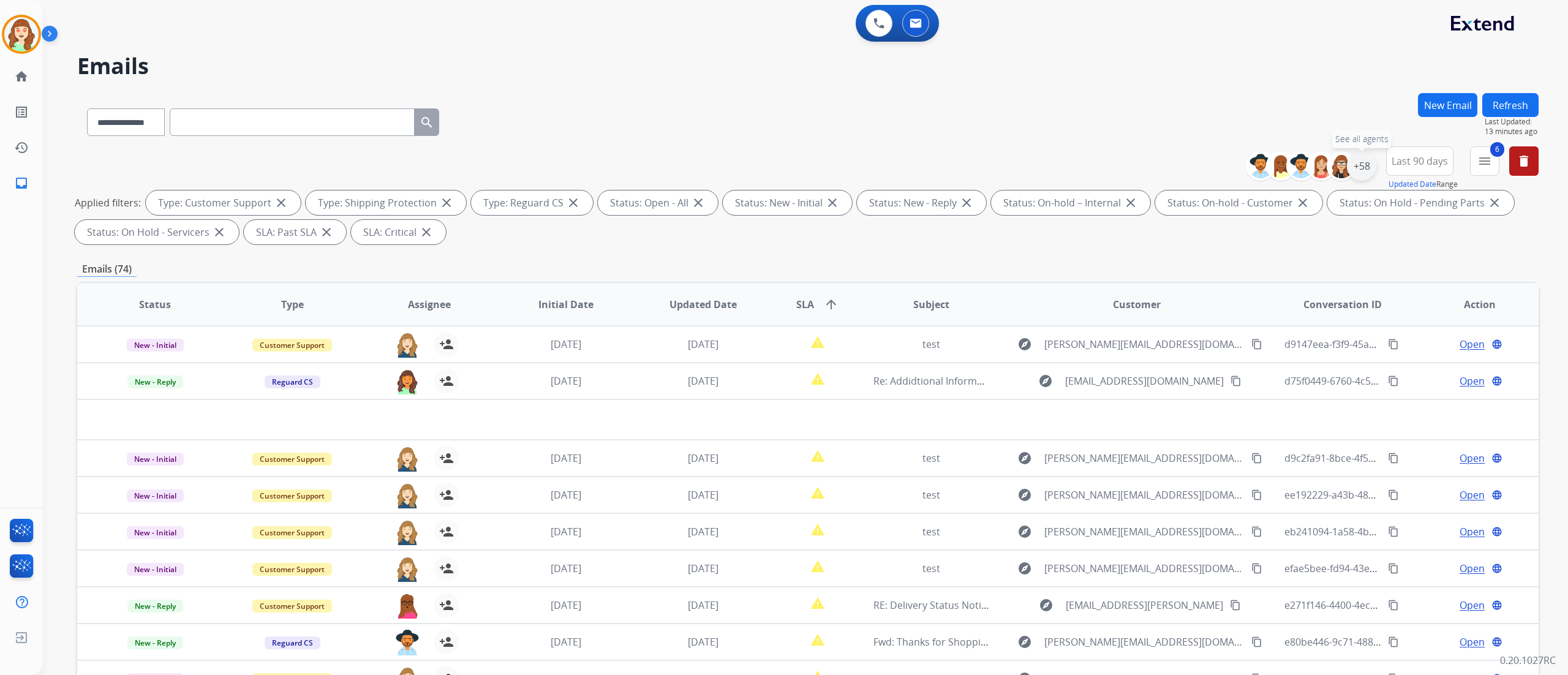
click at [1175, 168] on div "+58" at bounding box center [1362, 166] width 30 height 30
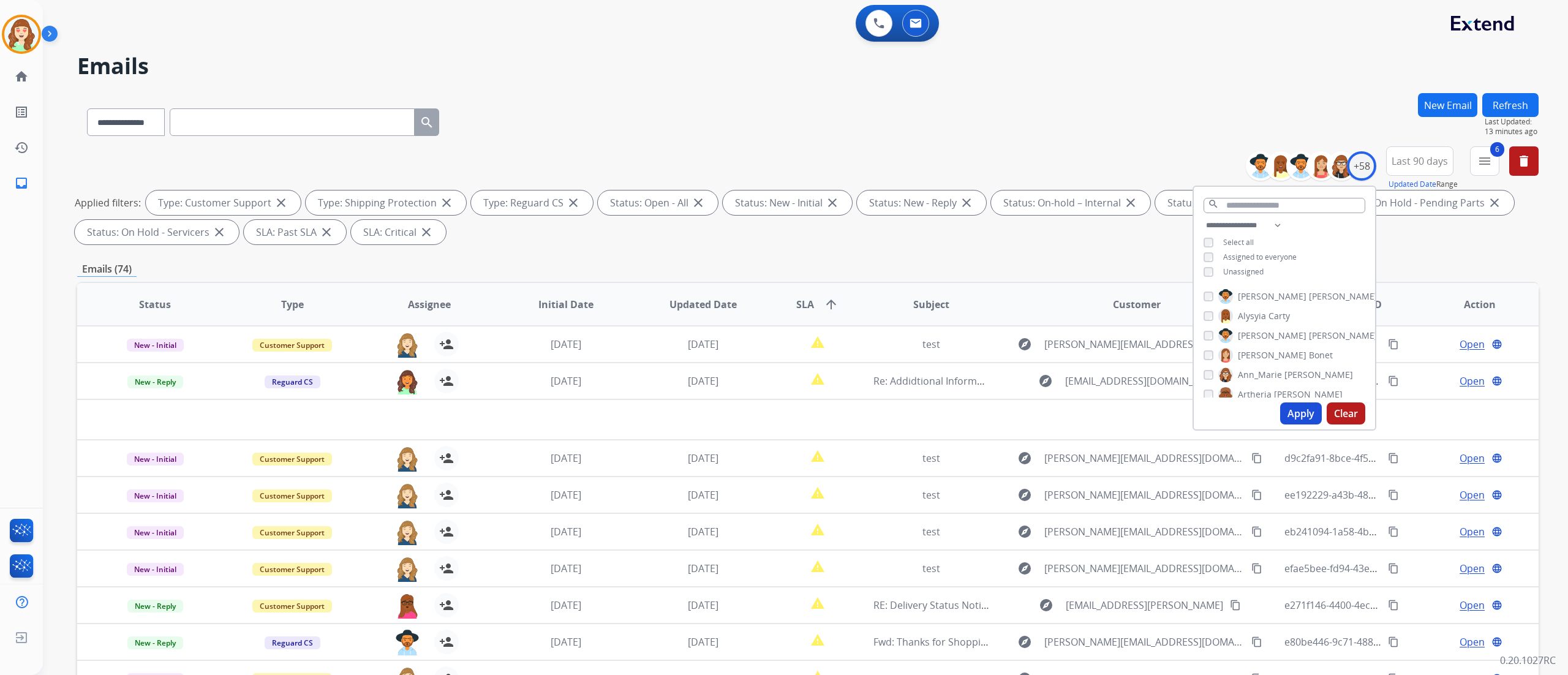
click at [1175, 267] on div "Unassigned" at bounding box center [1233, 272] width 60 height 10
click at [1175, 421] on button "Apply" at bounding box center [1301, 413] width 42 height 22
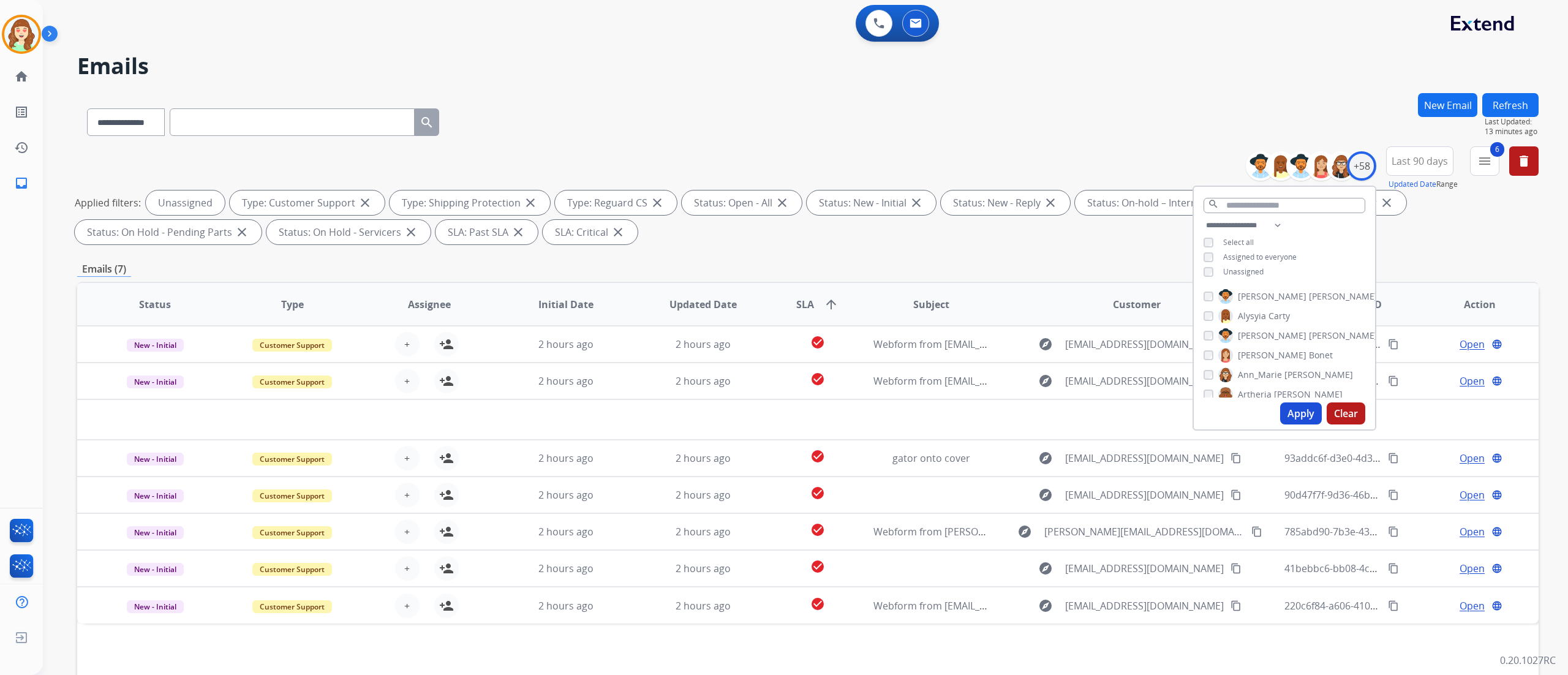
drag, startPoint x: 207, startPoint y: 27, endPoint x: 224, endPoint y: 6, distance: 27.0
click at [207, 27] on div "0 Voice Interactions 0 Email Interactions" at bounding box center [798, 24] width 1481 height 39
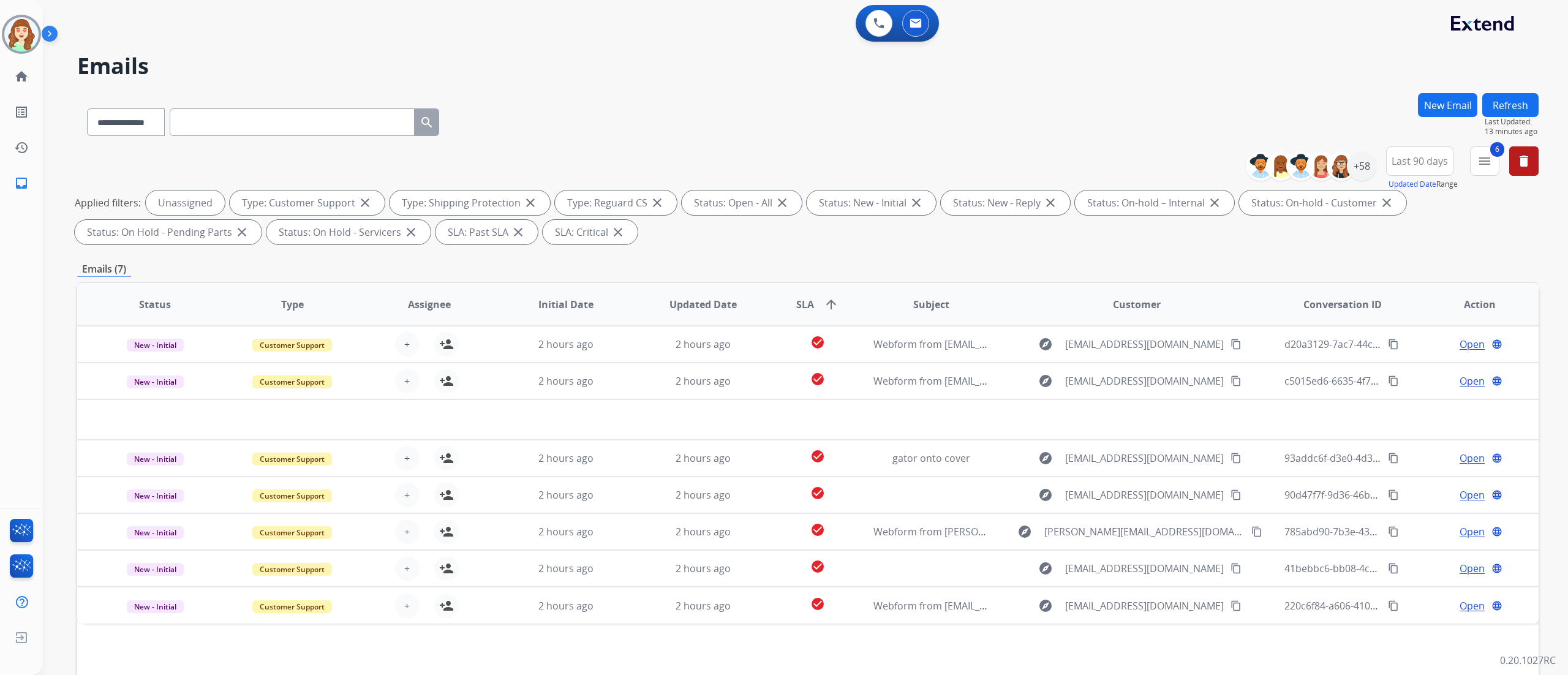
drag, startPoint x: 1295, startPoint y: 67, endPoint x: 1094, endPoint y: 9, distance: 209.2
click at [1175, 67] on h2 "Emails" at bounding box center [808, 66] width 1461 height 24
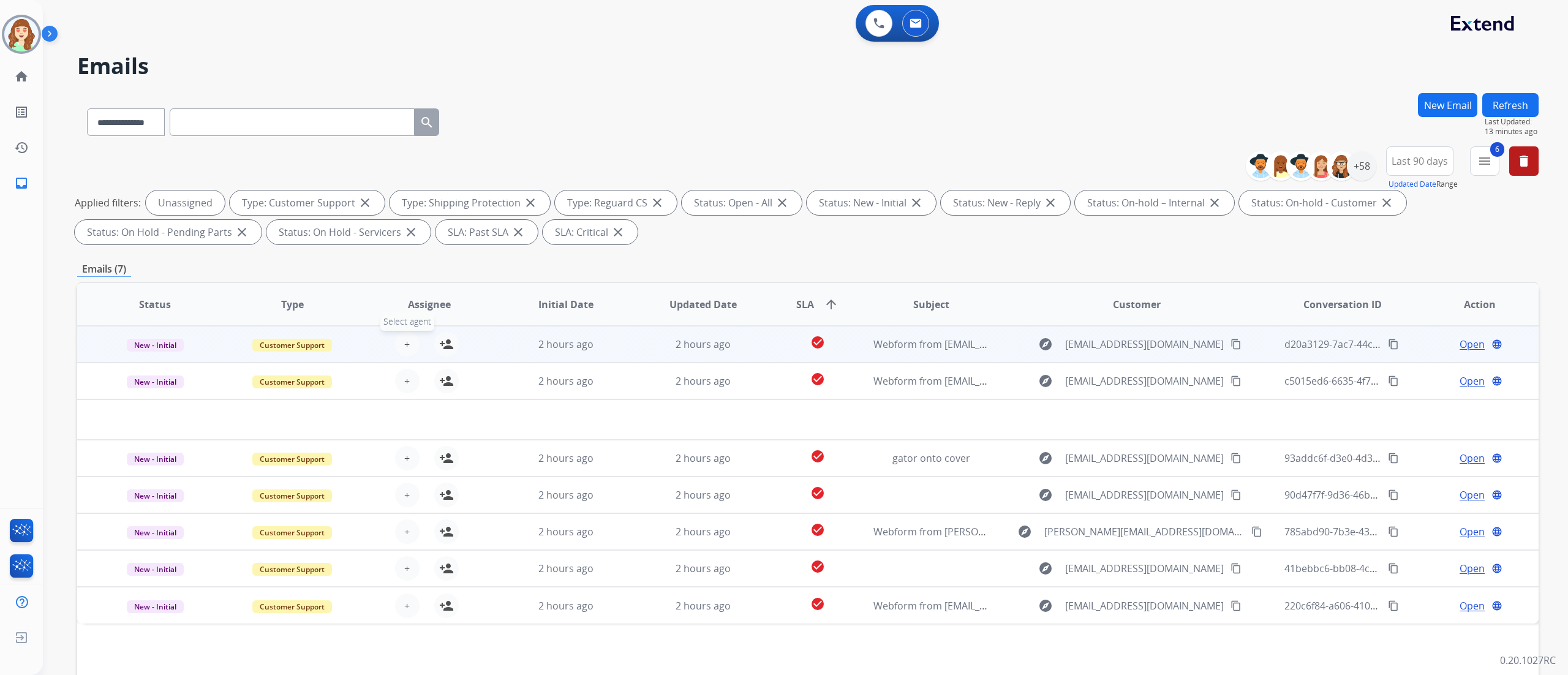
click at [404, 338] on span "+" at bounding box center [407, 345] width 5 height 15
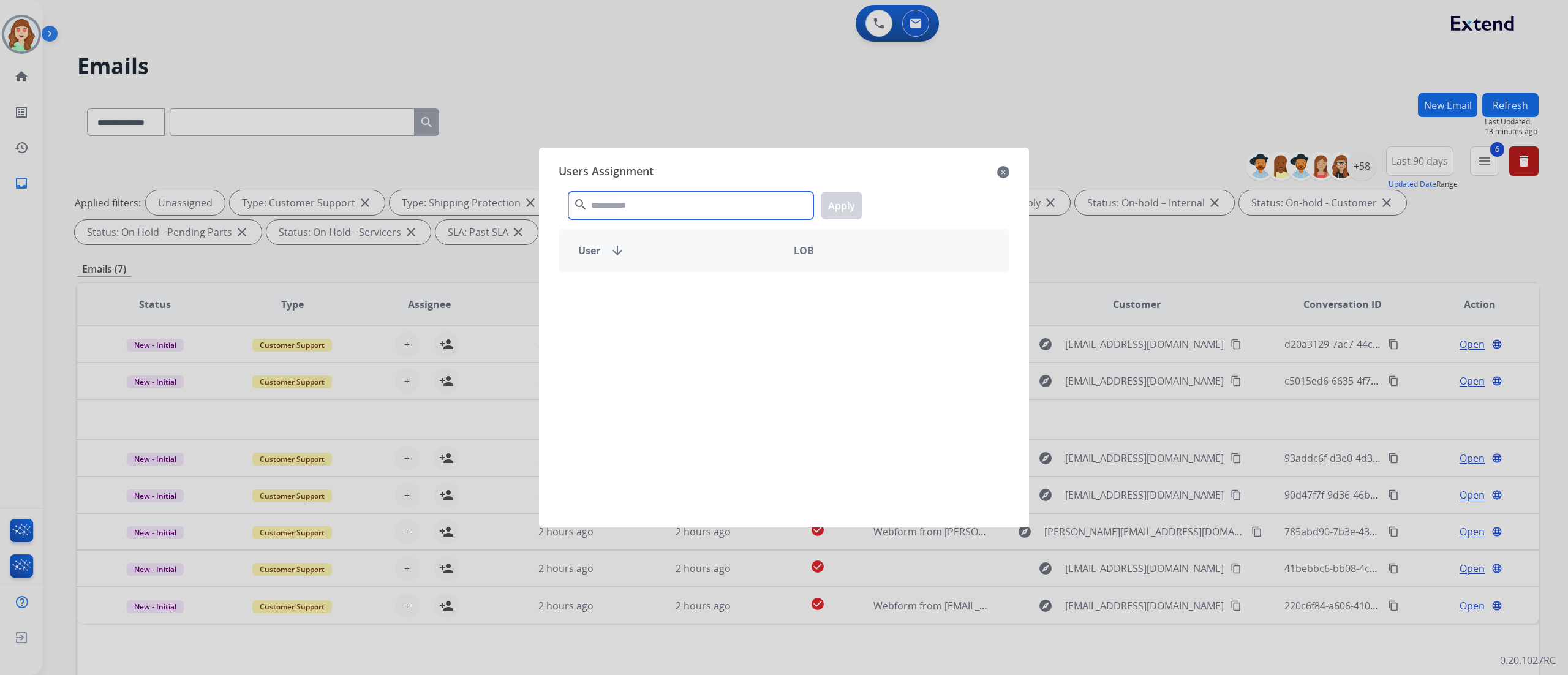
click at [645, 197] on input "text" at bounding box center [690, 205] width 245 height 28
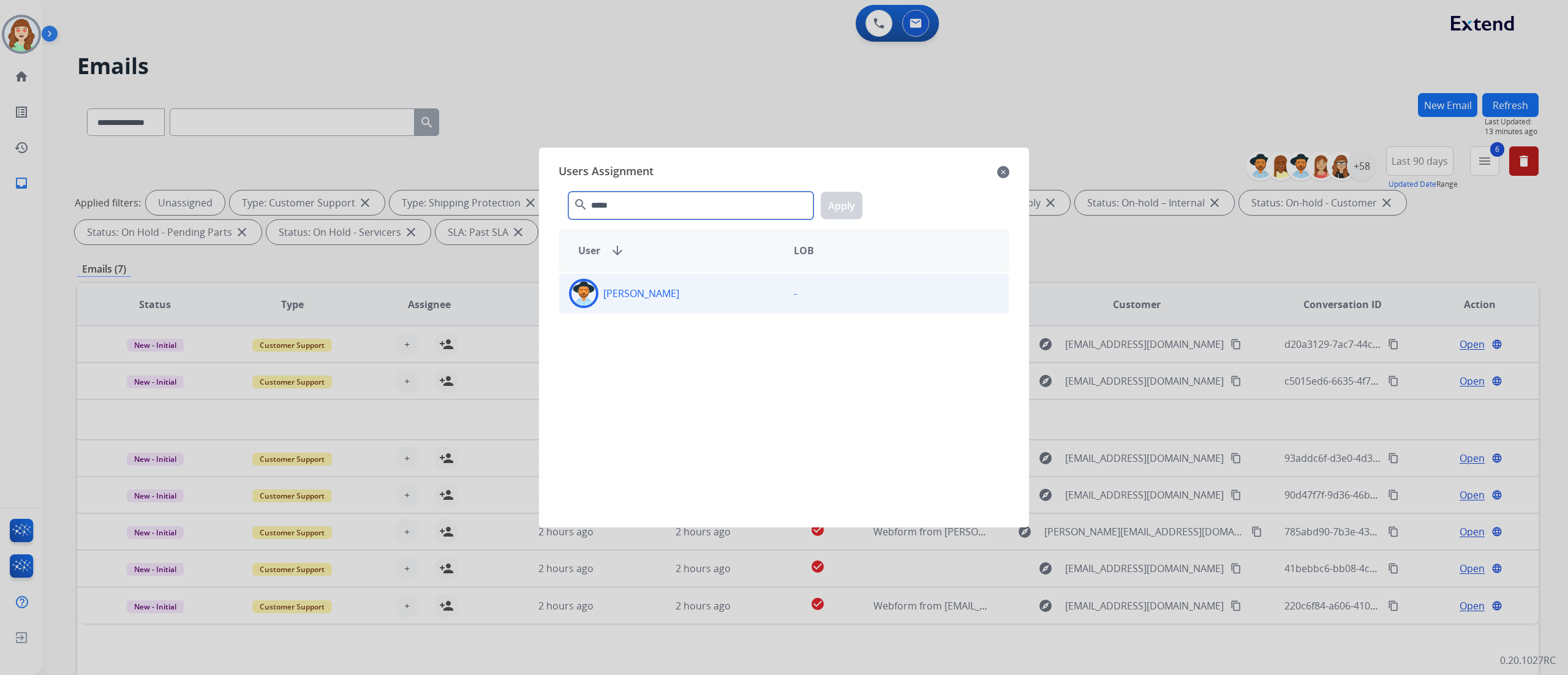
type input "*****"
click at [692, 289] on div "[PERSON_NAME]" at bounding box center [672, 294] width 225 height 30
click at [836, 199] on button "Apply" at bounding box center [841, 205] width 42 height 28
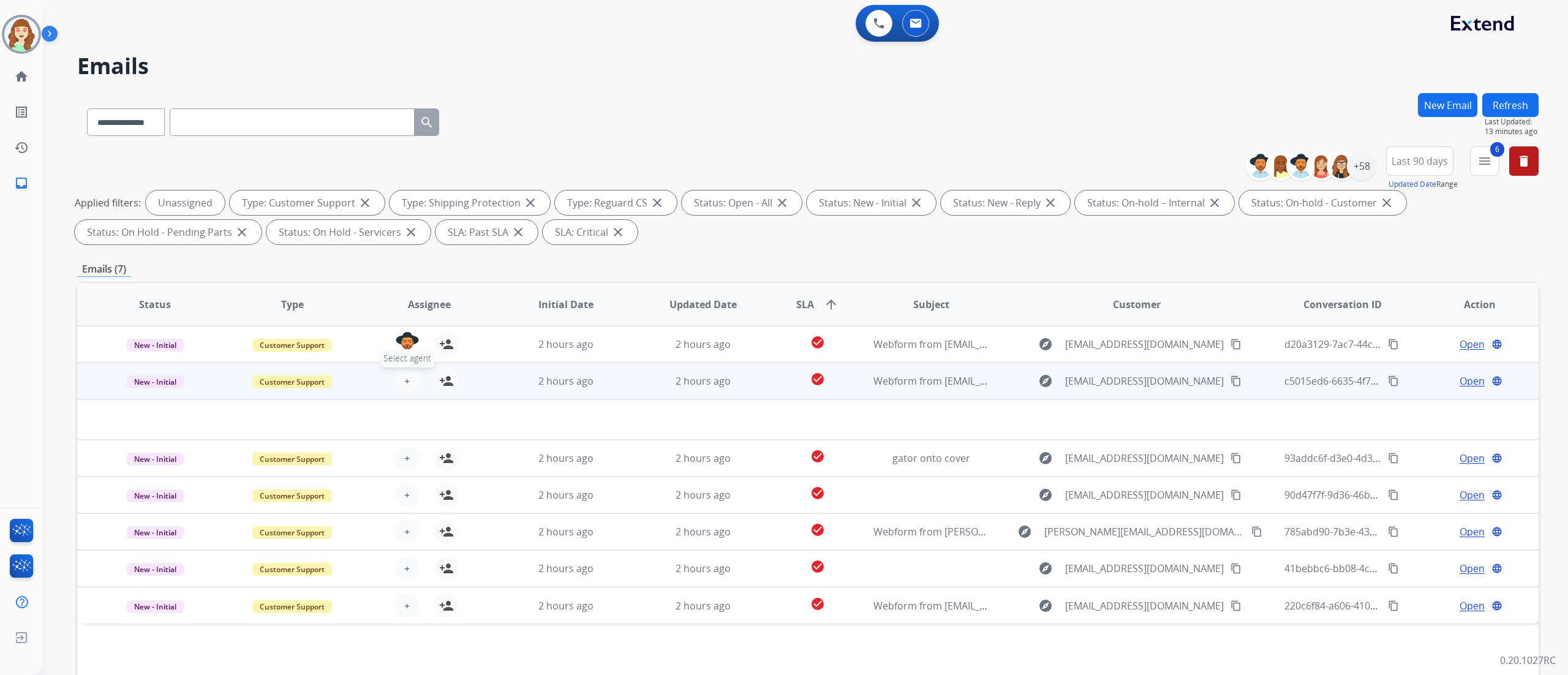
click at [408, 379] on button "+ Select agent" at bounding box center [407, 381] width 24 height 24
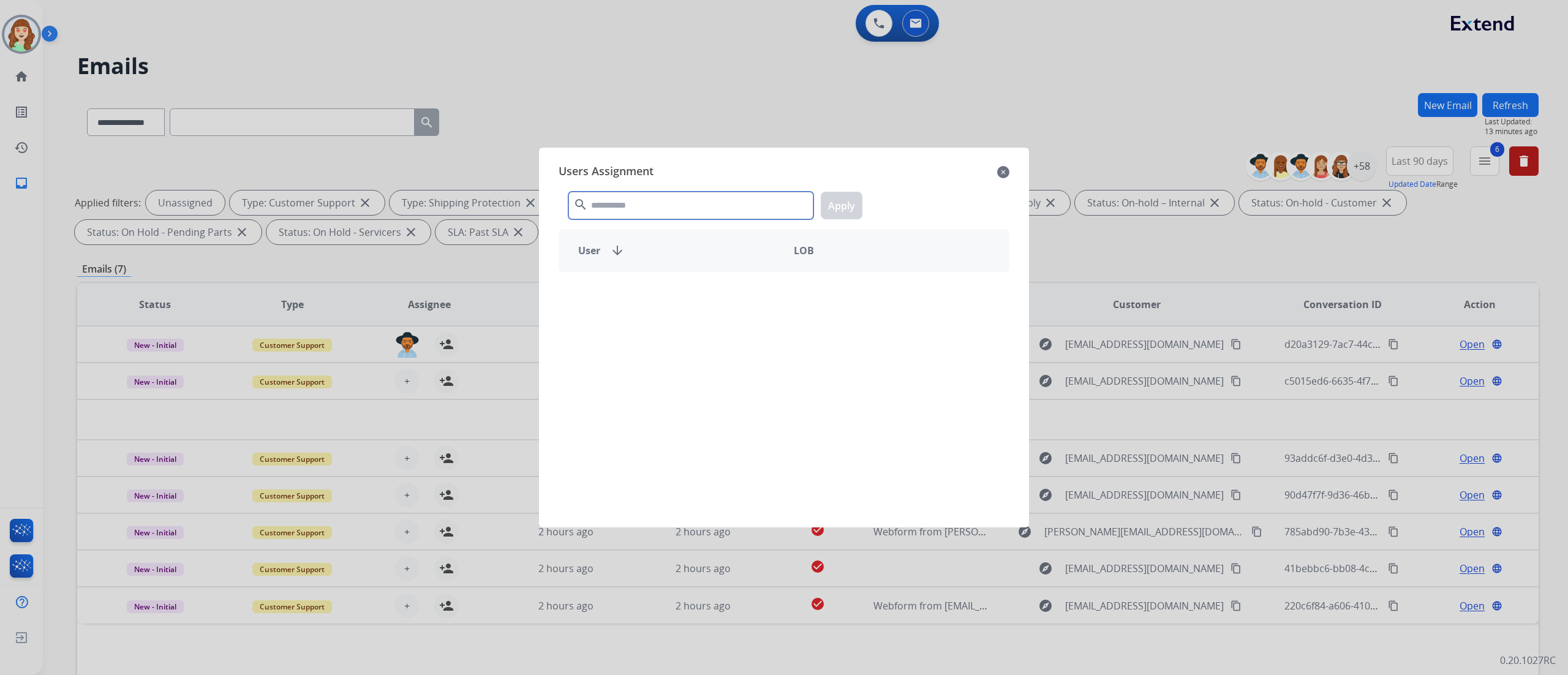
click at [655, 200] on input "text" at bounding box center [690, 205] width 245 height 28
type input "****"
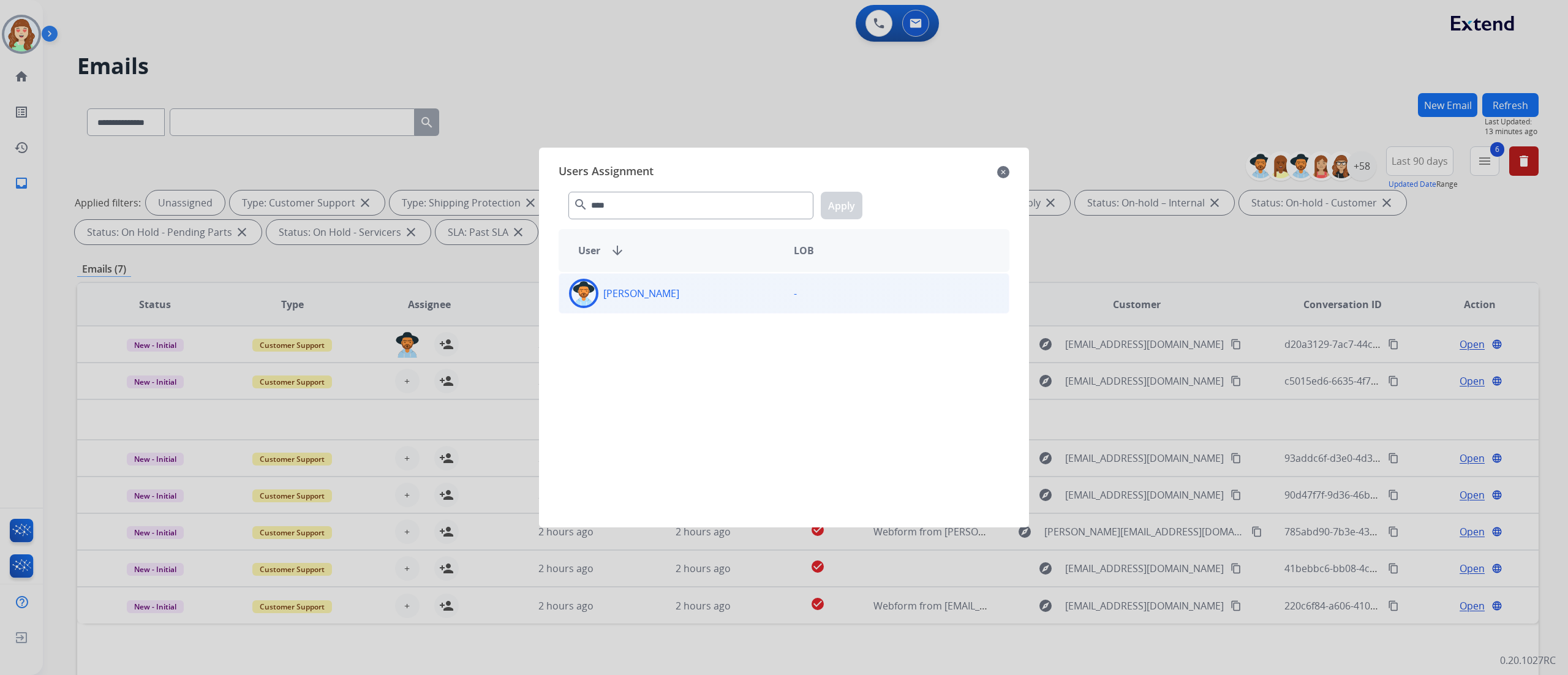
click at [709, 300] on div "[PERSON_NAME]" at bounding box center [672, 294] width 225 height 30
click at [833, 212] on button "Apply" at bounding box center [841, 205] width 42 height 28
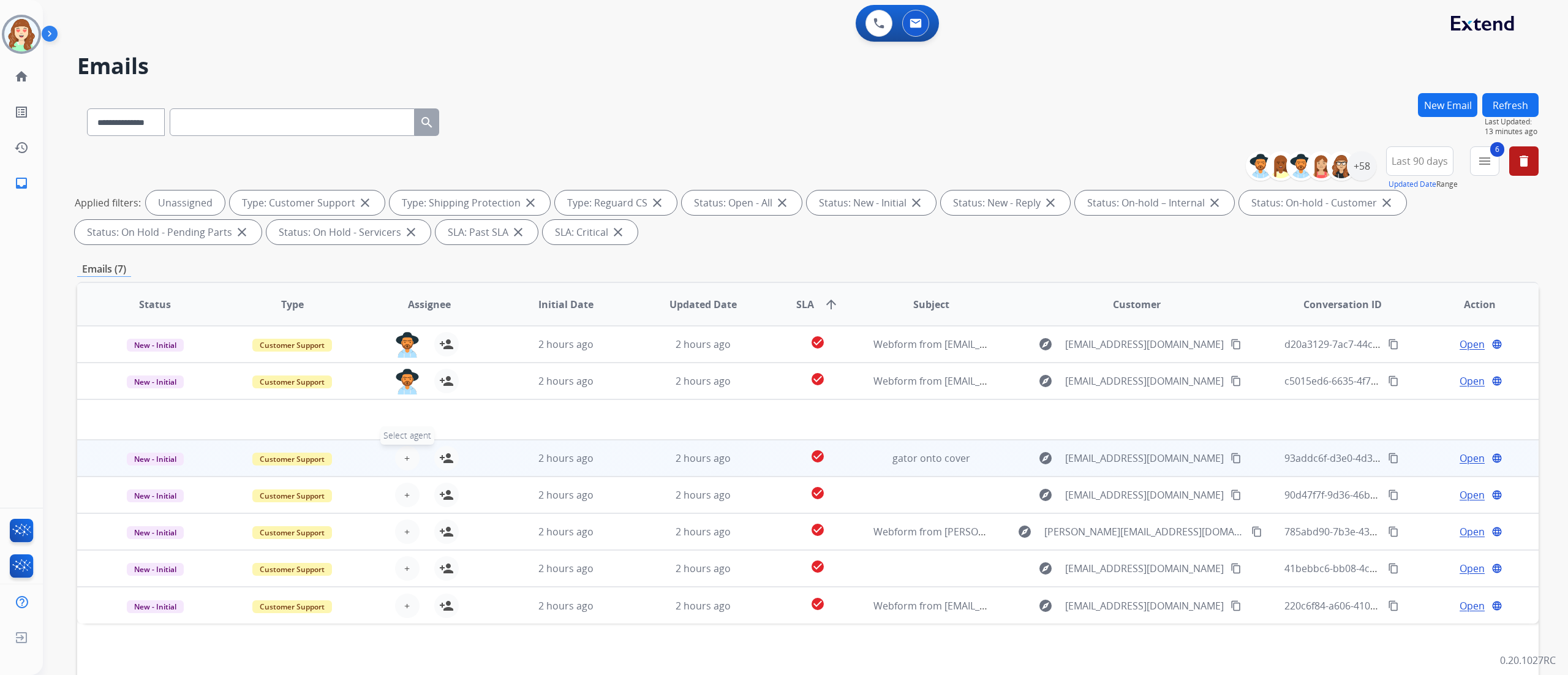
click at [404, 455] on span "+" at bounding box center [407, 458] width 5 height 15
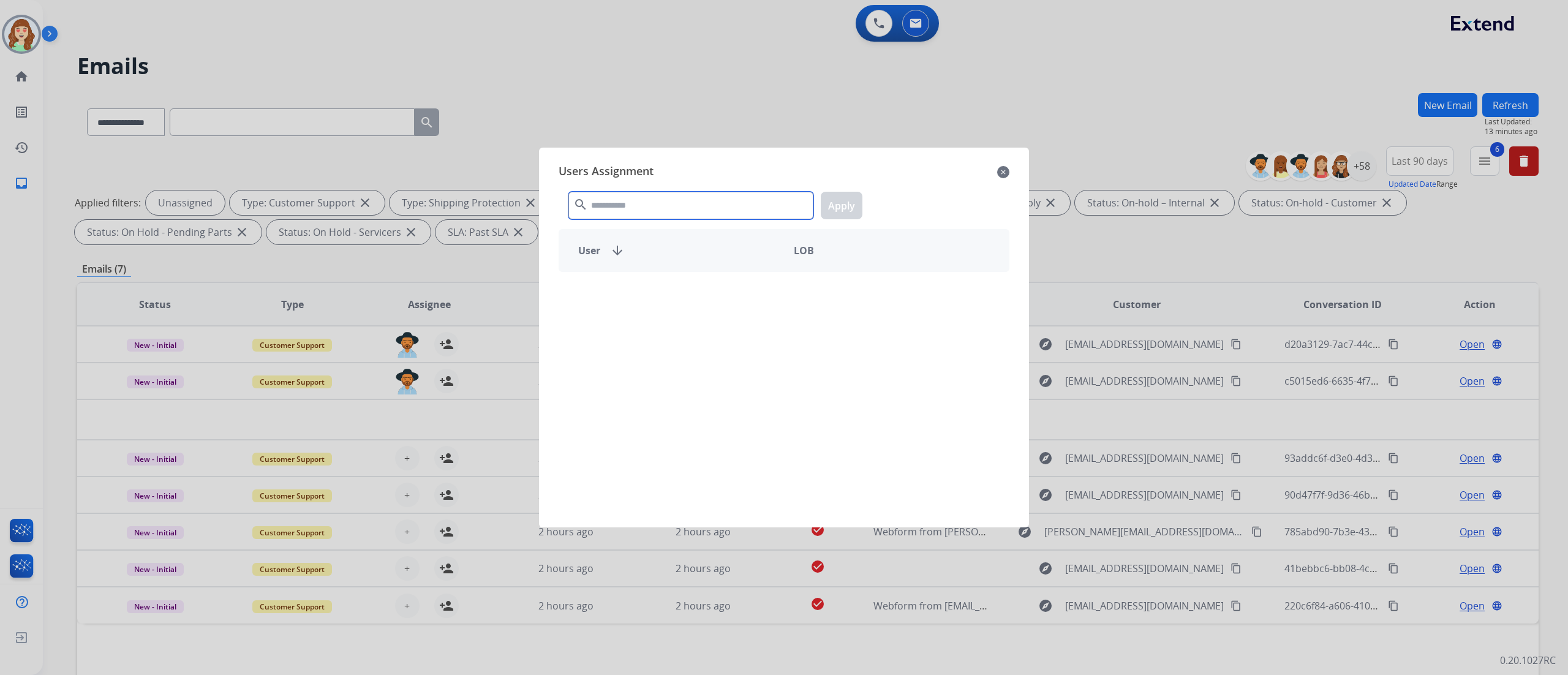
click at [626, 206] on input "text" at bounding box center [690, 205] width 245 height 28
type input "****"
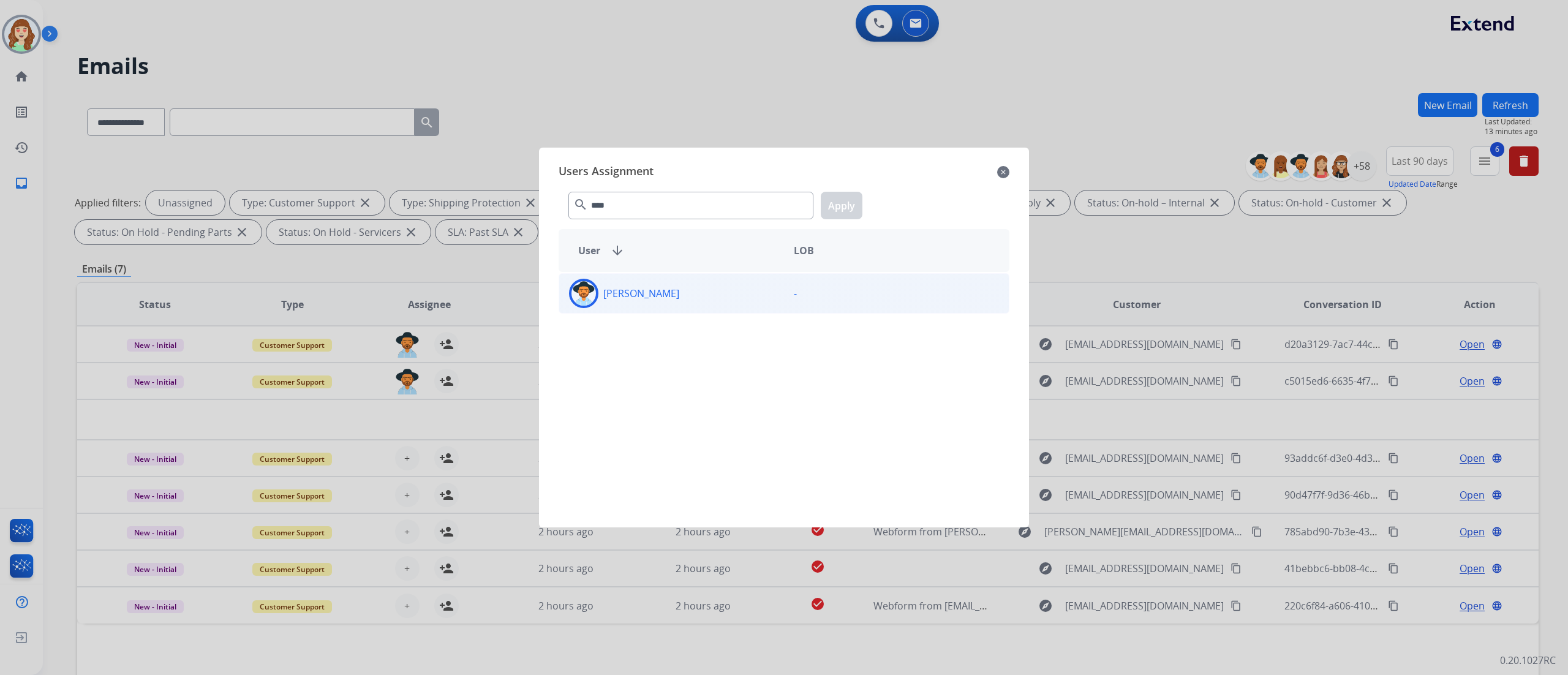
click at [751, 302] on div "[PERSON_NAME]" at bounding box center [672, 294] width 225 height 30
click at [837, 201] on button "Apply" at bounding box center [841, 205] width 42 height 28
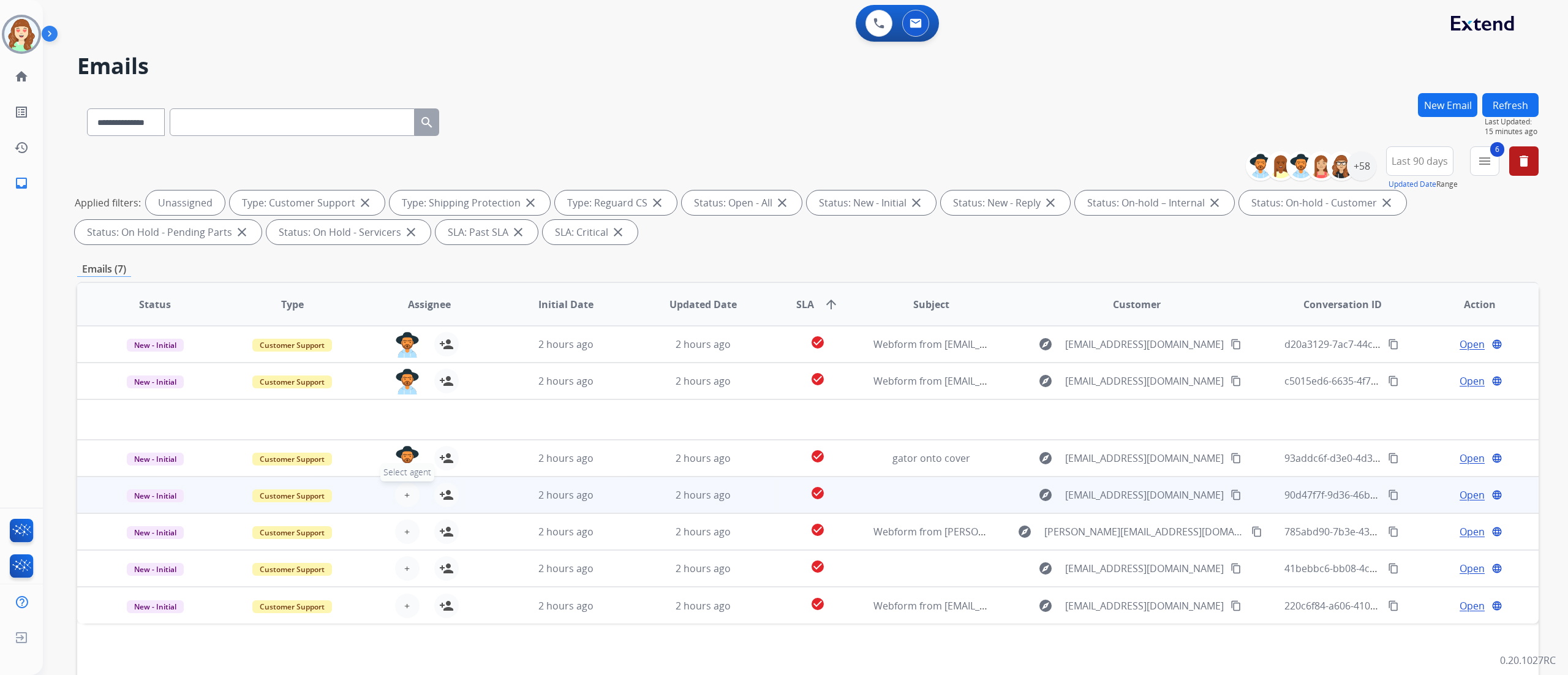
click at [405, 491] on span "+" at bounding box center [407, 495] width 5 height 15
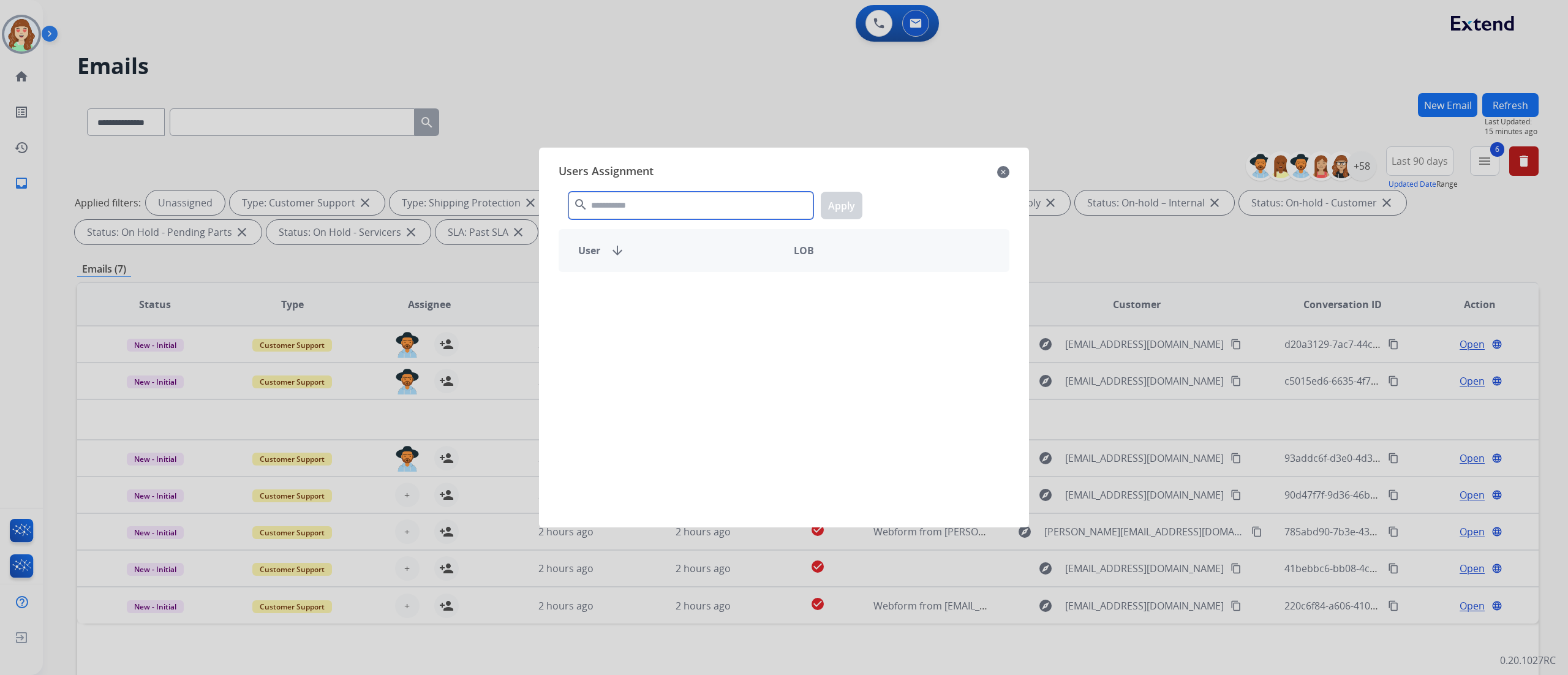
click at [647, 208] on input "text" at bounding box center [690, 205] width 245 height 28
type input "****"
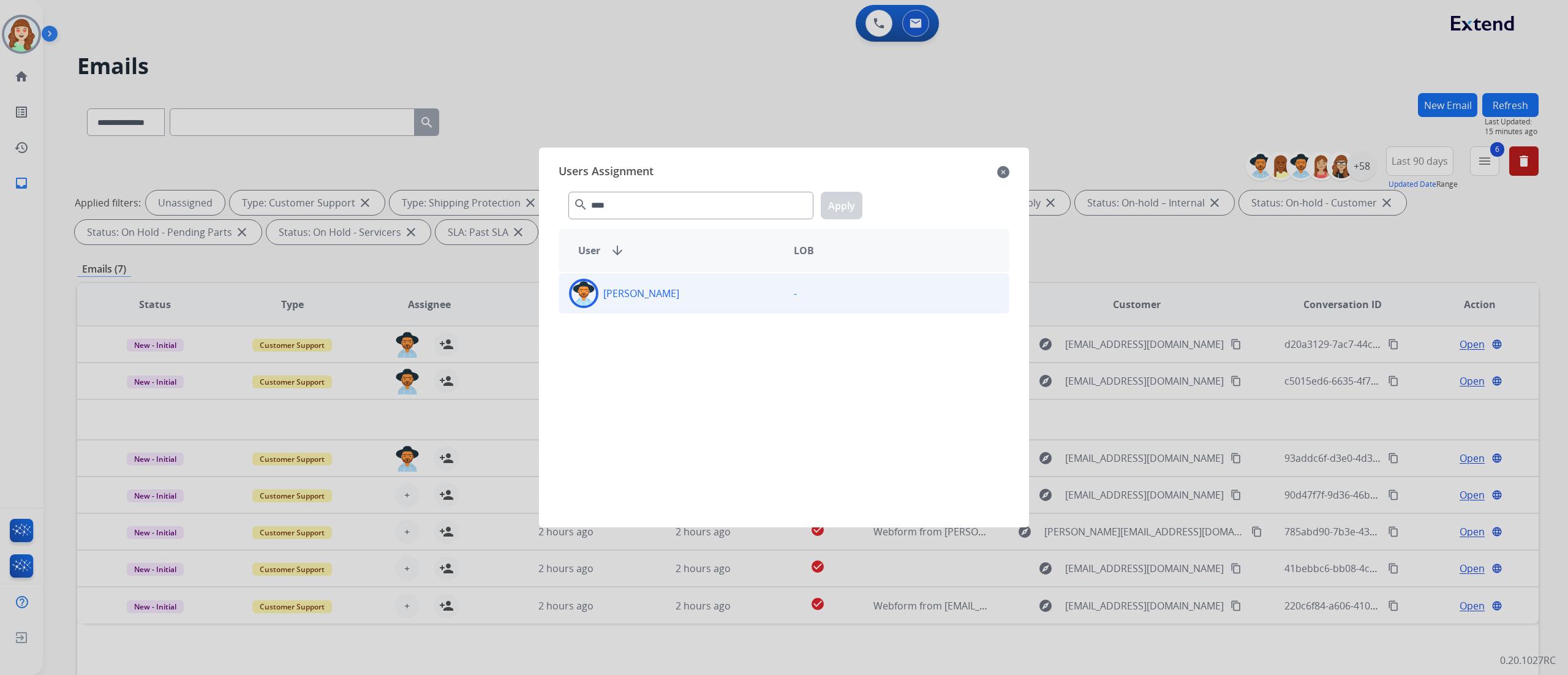
click at [702, 288] on div "[PERSON_NAME]" at bounding box center [672, 294] width 225 height 30
click at [839, 205] on button "Apply" at bounding box center [841, 205] width 42 height 28
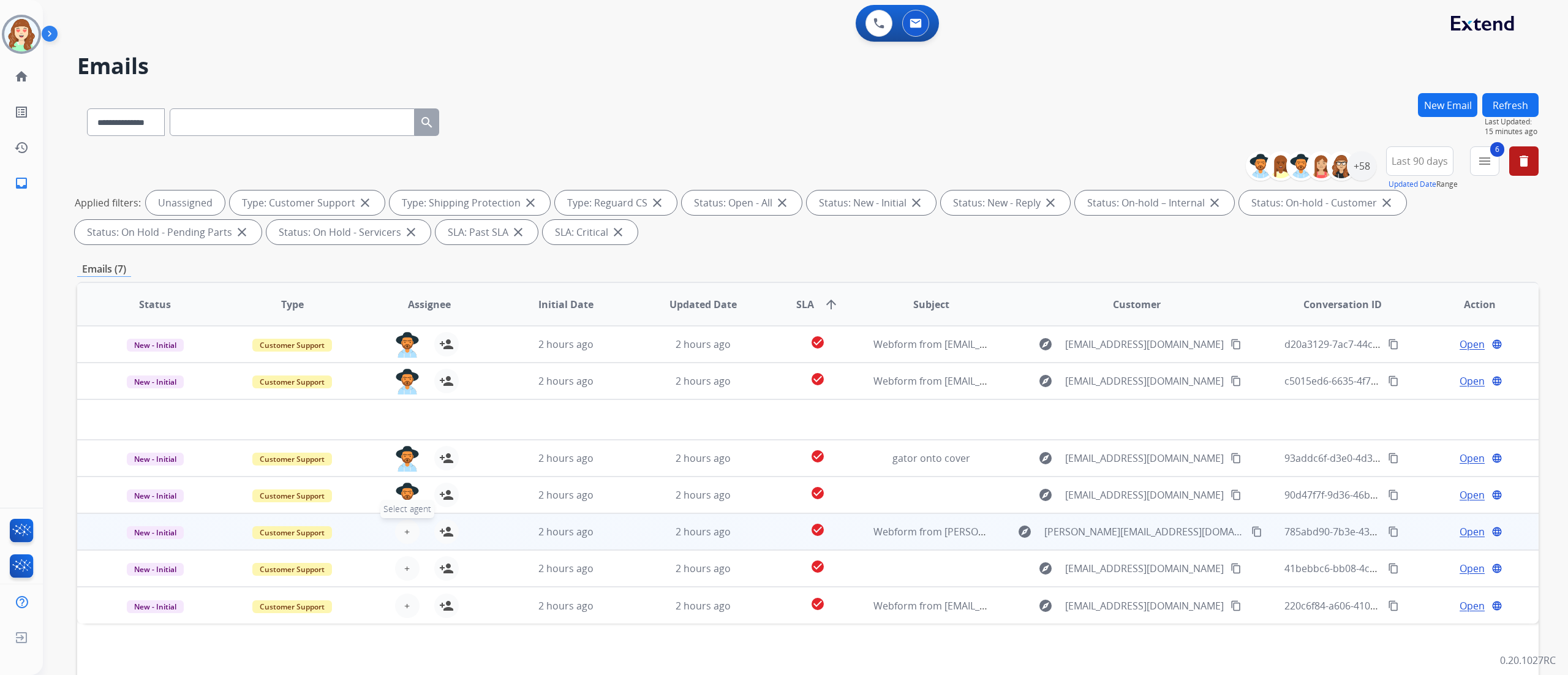
click at [404, 506] on span "+" at bounding box center [407, 532] width 5 height 15
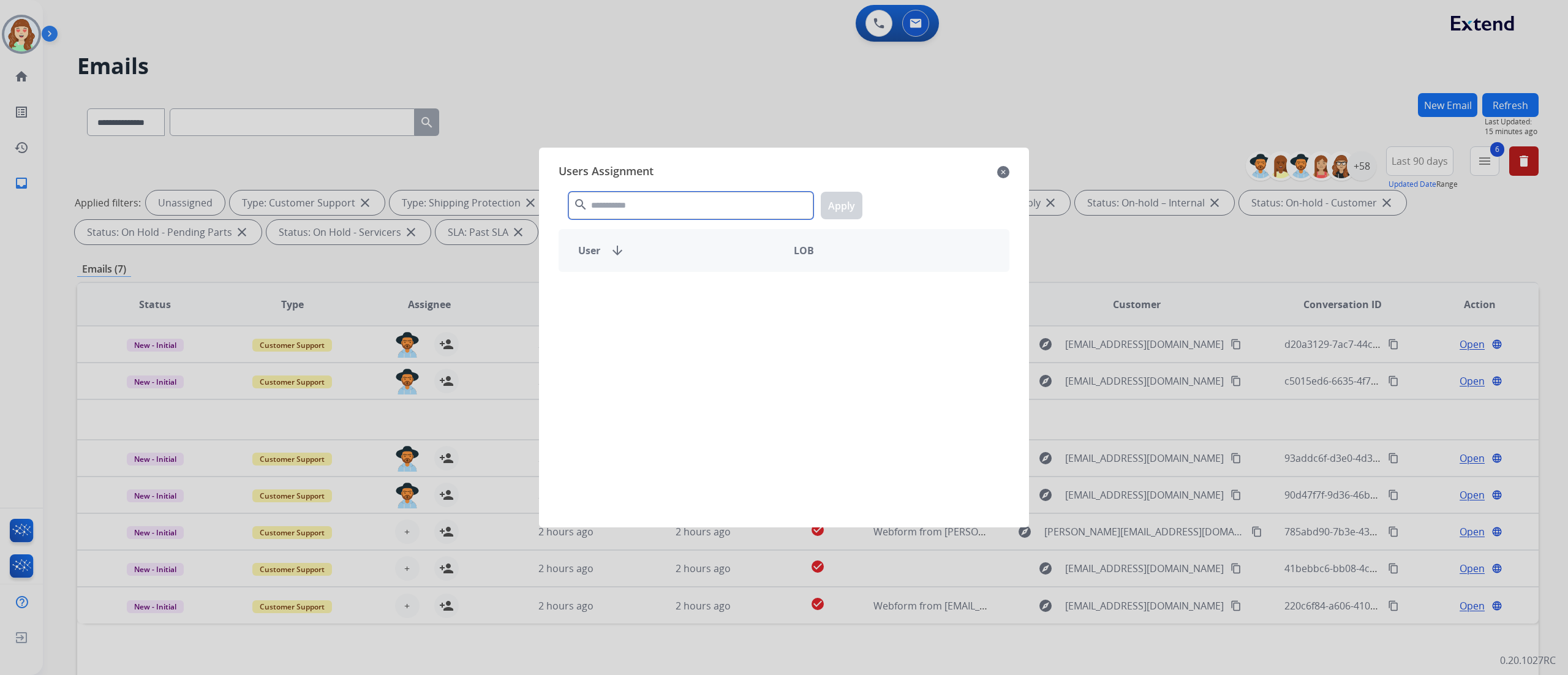
click at [650, 208] on input "text" at bounding box center [690, 205] width 245 height 28
type input "****"
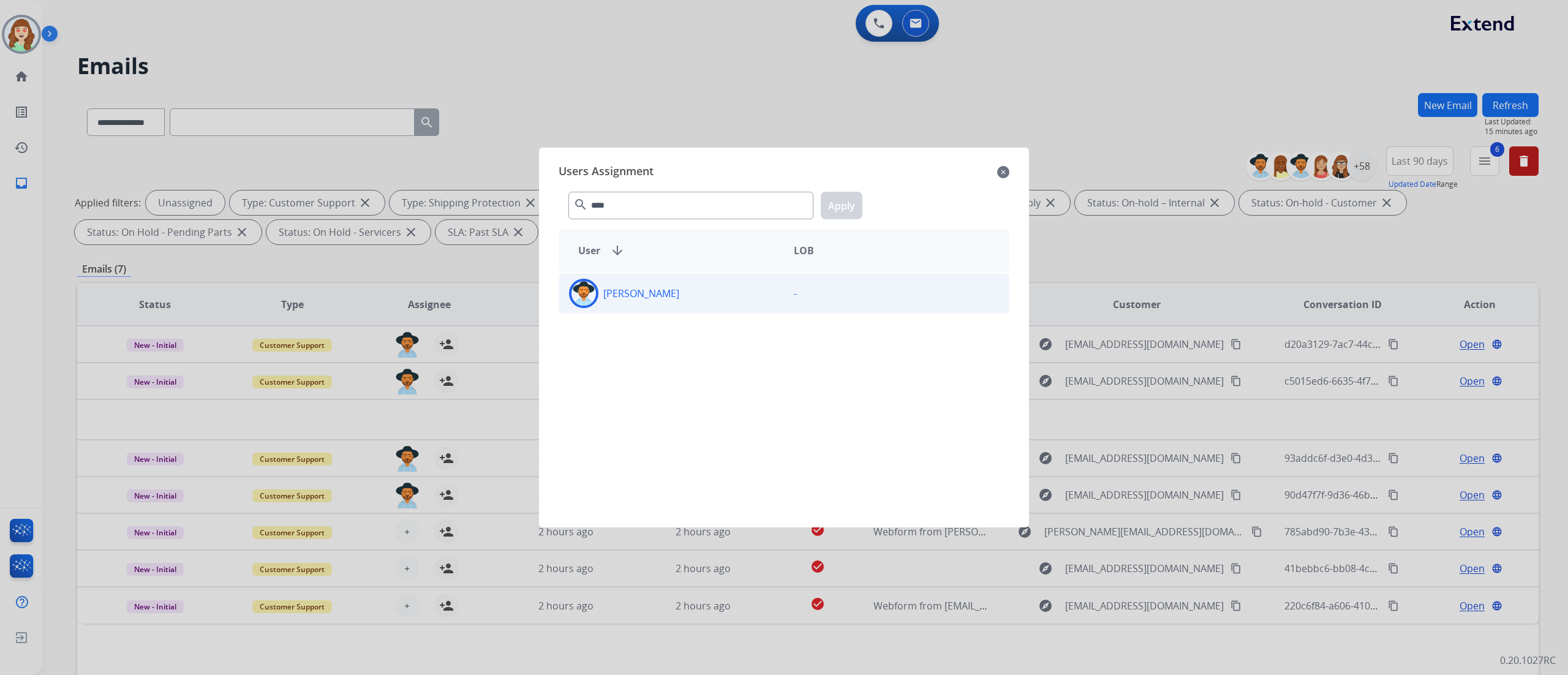
click at [755, 290] on div "[PERSON_NAME]" at bounding box center [672, 294] width 225 height 30
click at [828, 200] on button "Apply" at bounding box center [841, 205] width 42 height 28
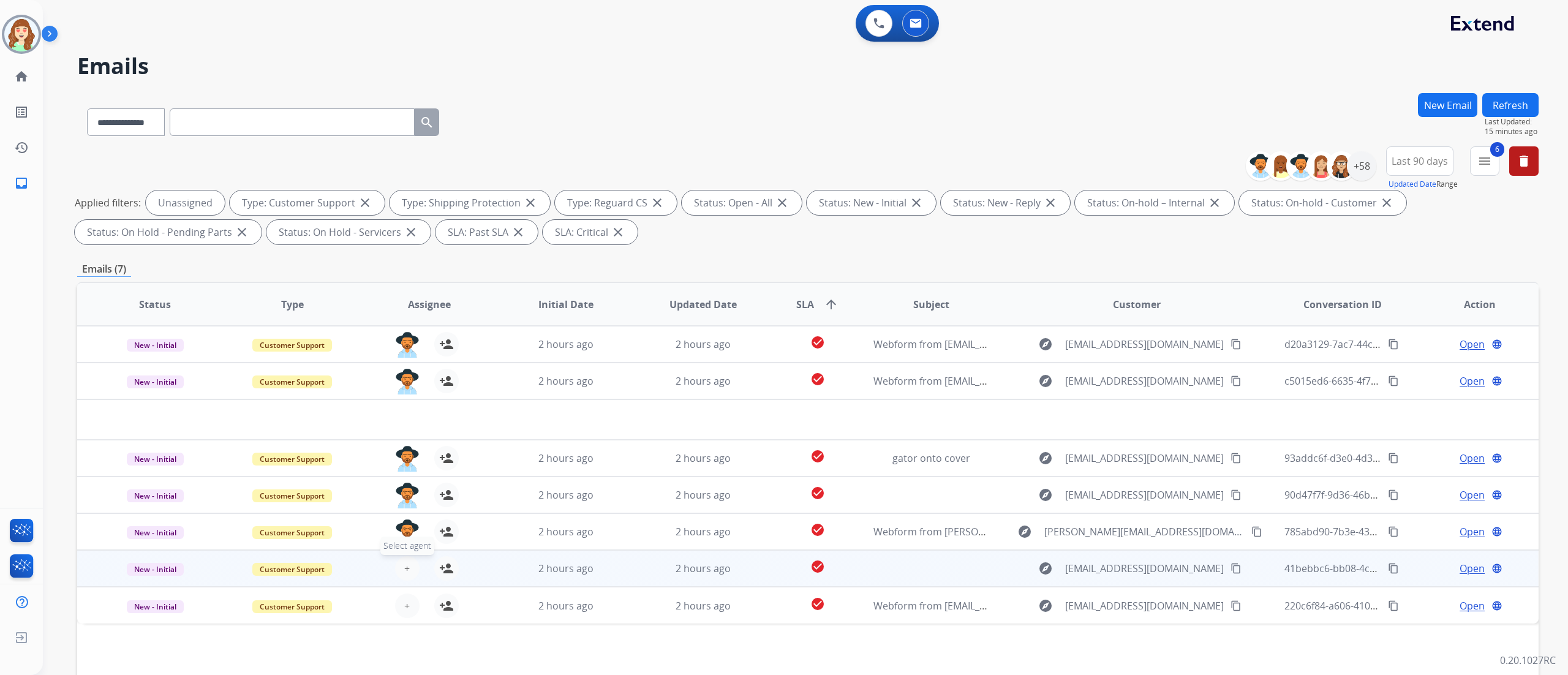
click at [410, 506] on button "+ Select agent" at bounding box center [407, 568] width 24 height 24
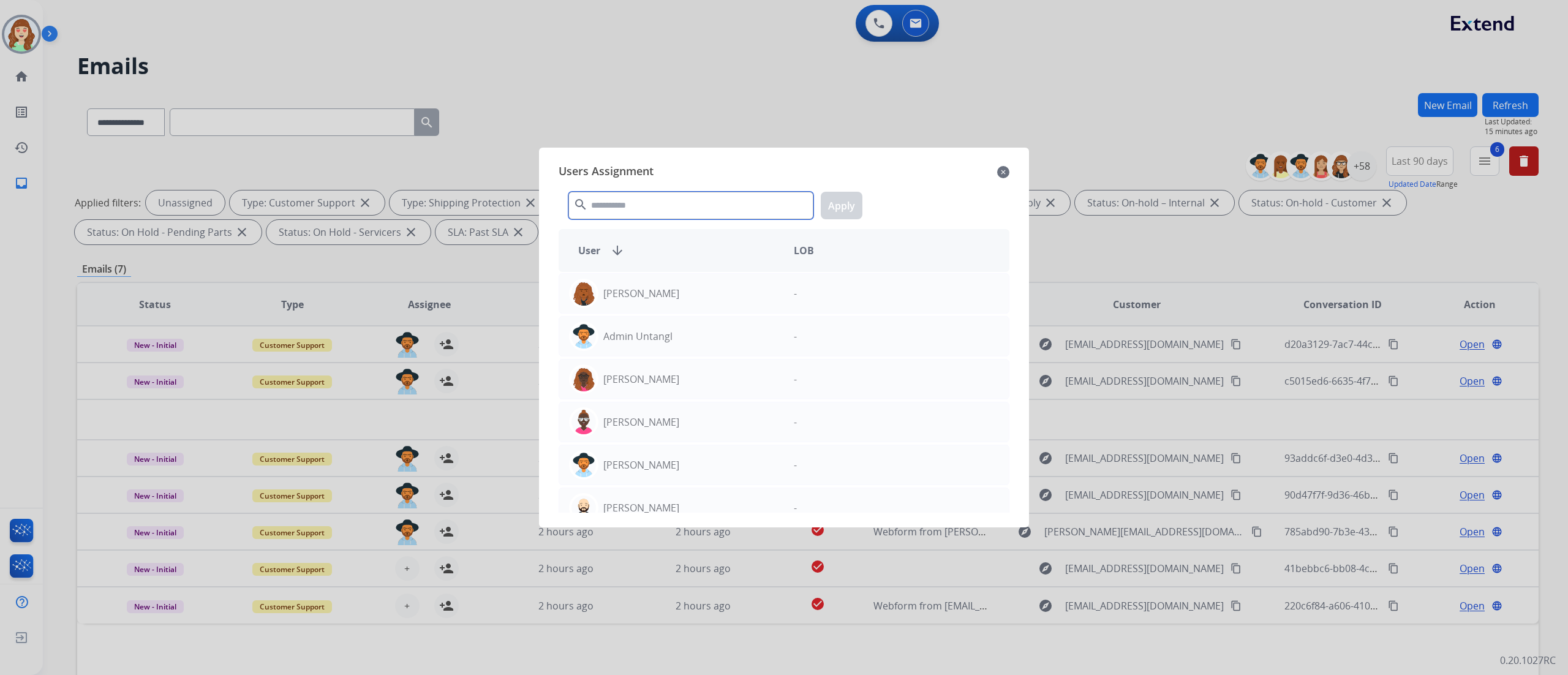
click at [610, 210] on input "text" at bounding box center [690, 205] width 245 height 28
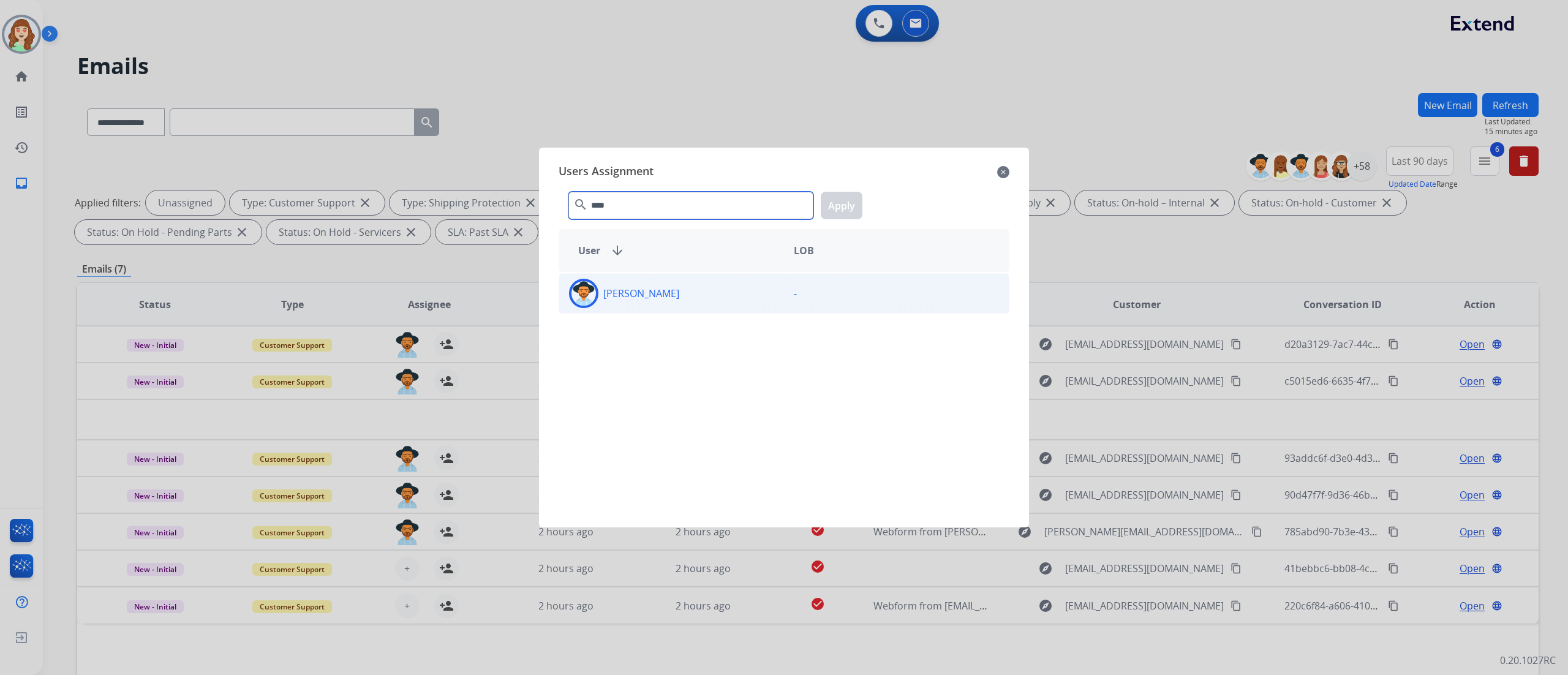
type input "****"
click at [704, 303] on div "[PERSON_NAME]" at bounding box center [672, 294] width 225 height 30
click at [853, 207] on button "Apply" at bounding box center [841, 205] width 42 height 28
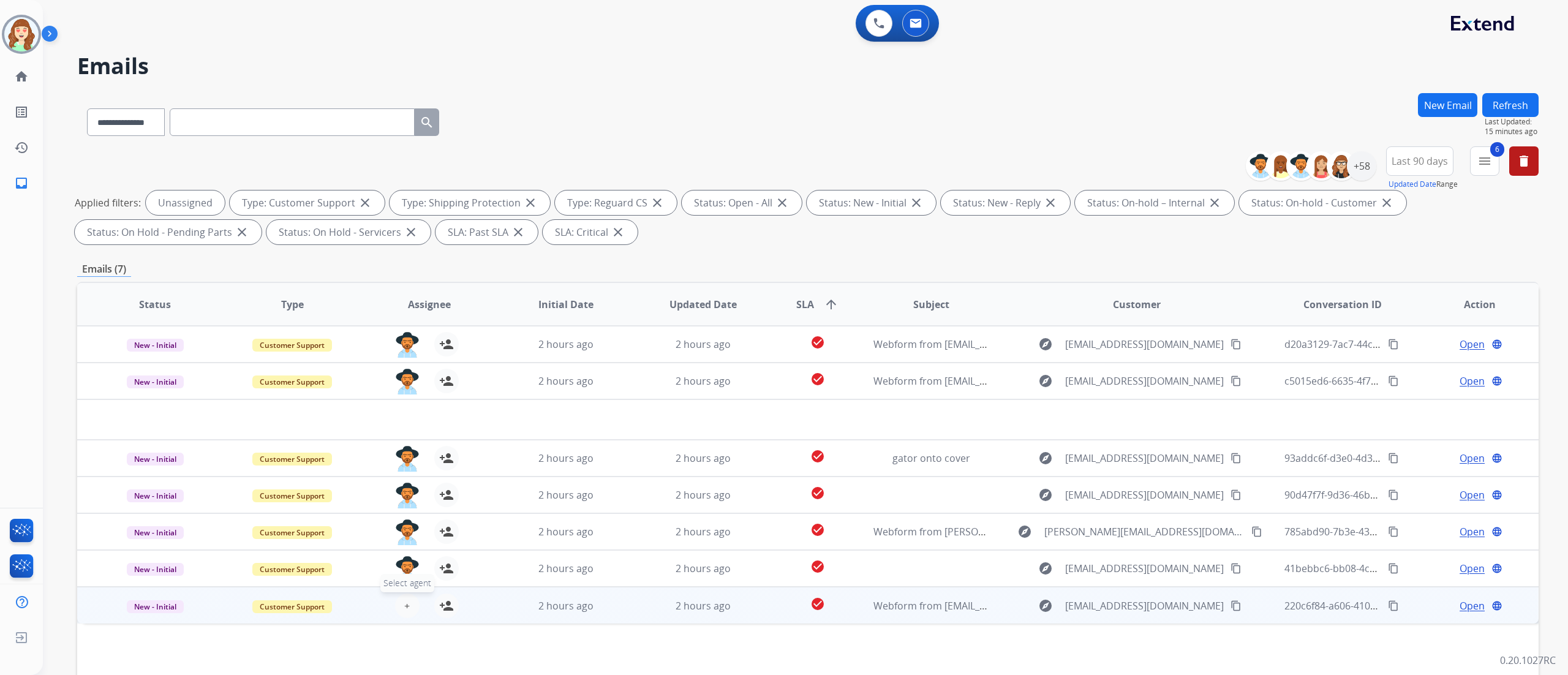
click at [406, 506] on span "+" at bounding box center [407, 606] width 5 height 15
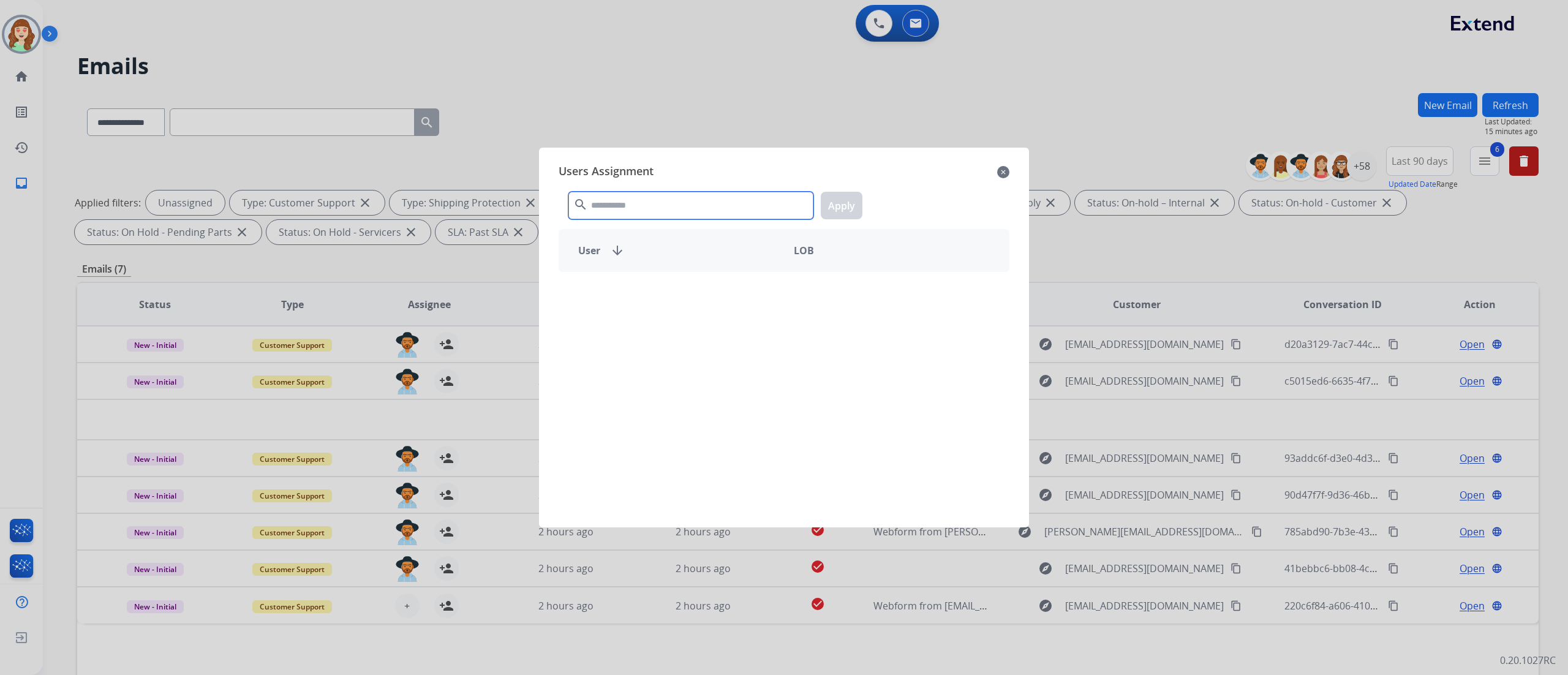
click at [662, 208] on input "text" at bounding box center [690, 205] width 245 height 28
type input "****"
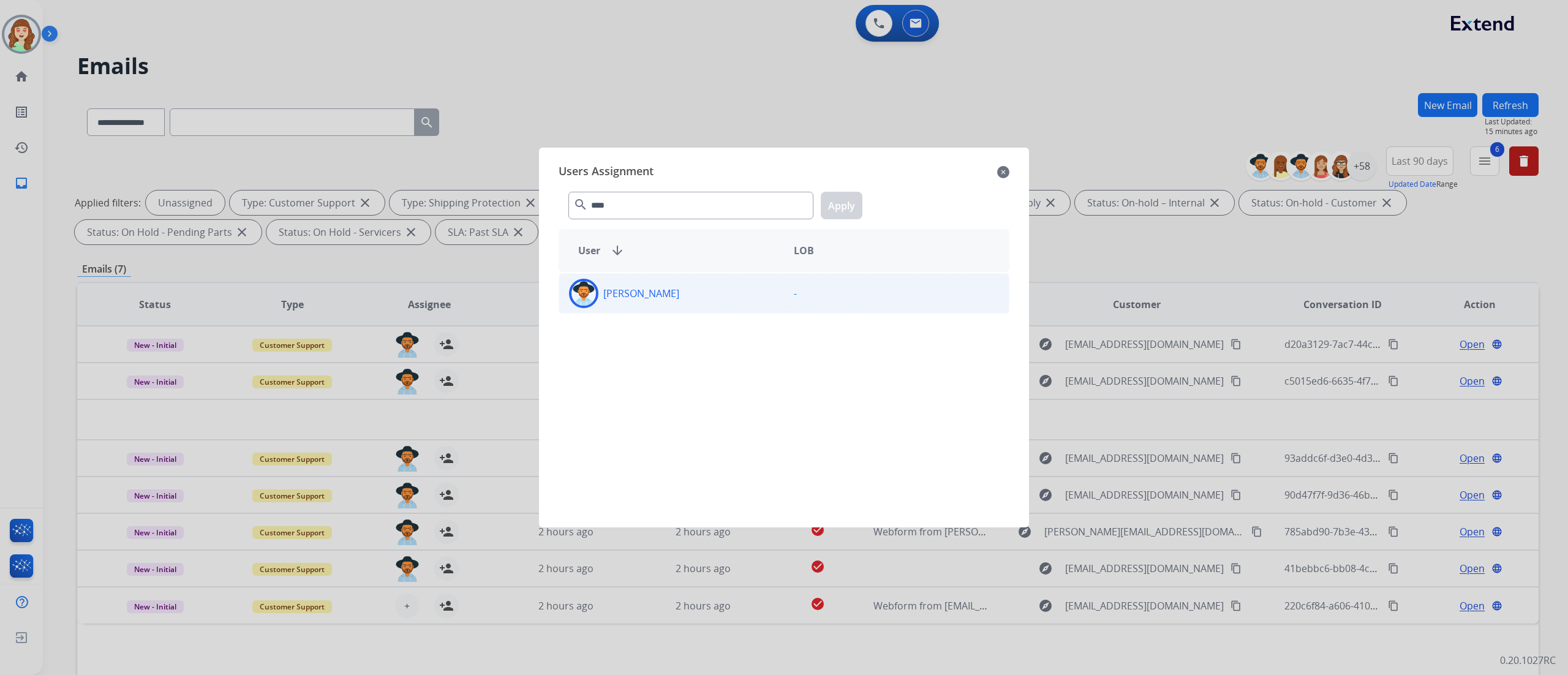
click at [721, 303] on div "[PERSON_NAME]" at bounding box center [672, 294] width 225 height 30
click at [841, 206] on button "Apply" at bounding box center [841, 205] width 42 height 28
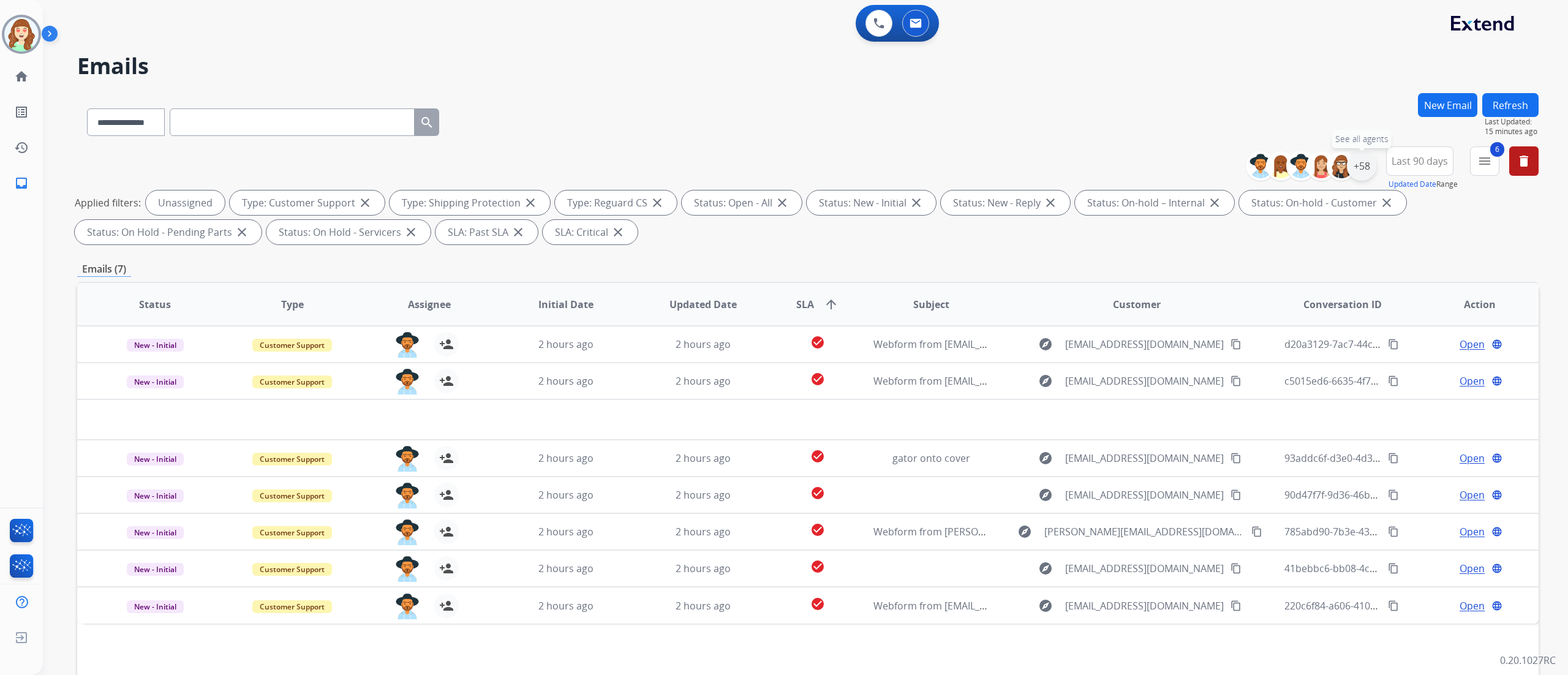
click at [1175, 167] on div "+58" at bounding box center [1362, 166] width 30 height 30
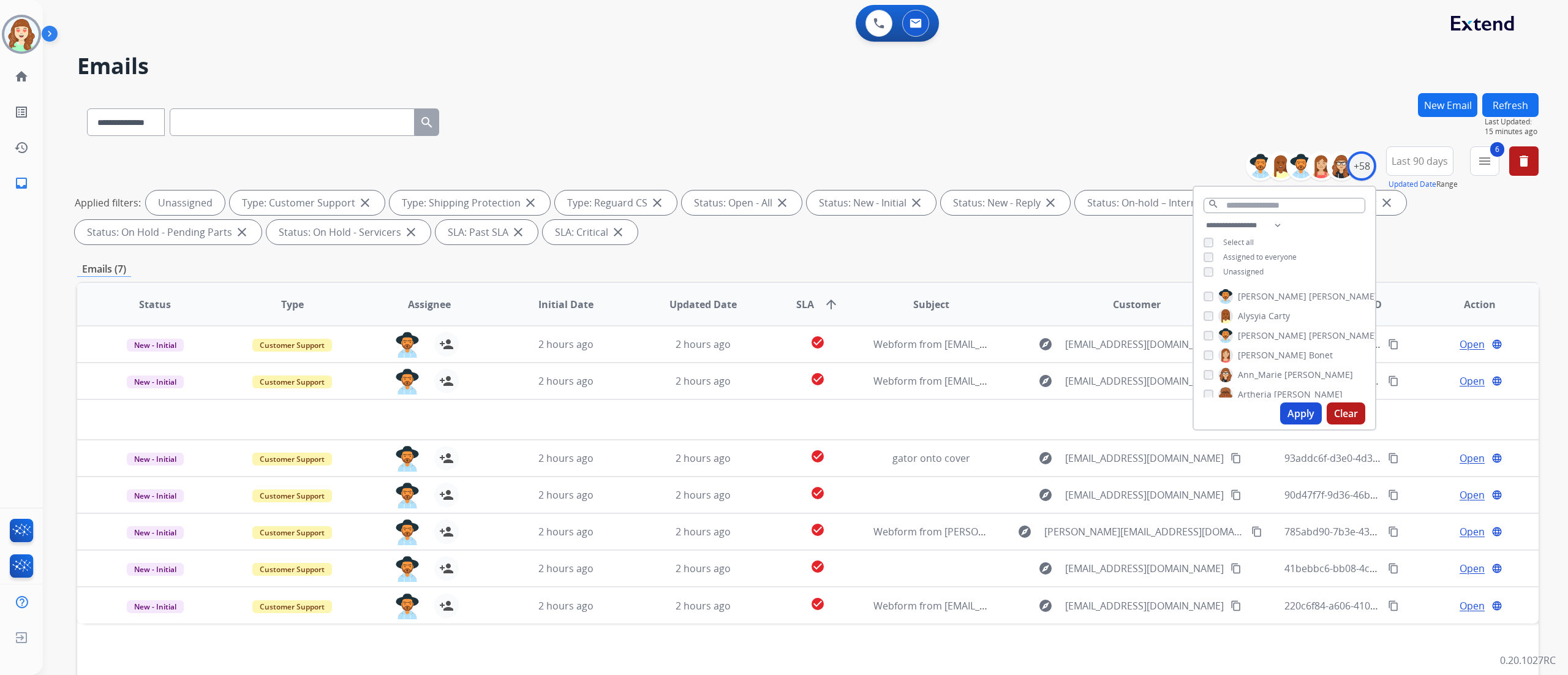
click at [1175, 416] on button "Apply" at bounding box center [1301, 413] width 42 height 22
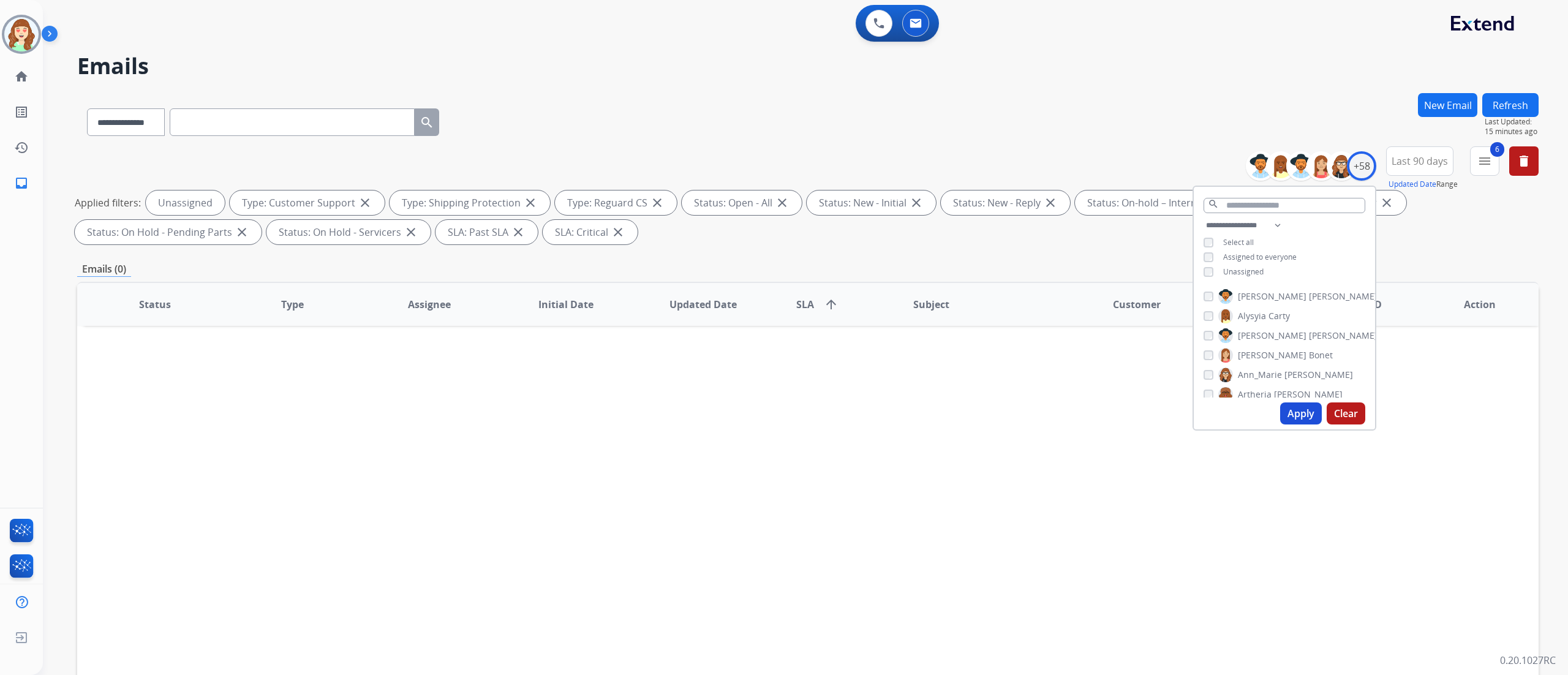
drag, startPoint x: 1271, startPoint y: 41, endPoint x: 1100, endPoint y: 6, distance: 174.5
click at [1175, 41] on div "0 Voice Interactions 0 Email Interactions" at bounding box center [798, 24] width 1481 height 39
